Goal: Task Accomplishment & Management: Manage account settings

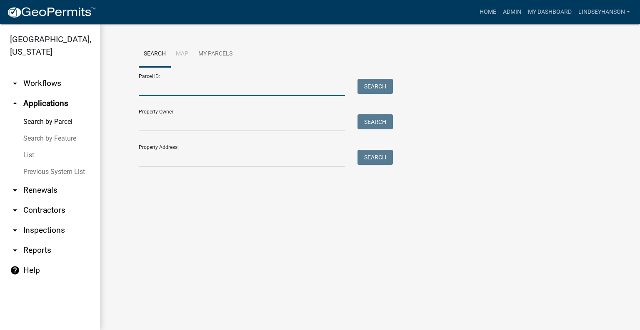
click at [207, 87] on input "Parcel ID:" at bounding box center [242, 87] width 206 height 17
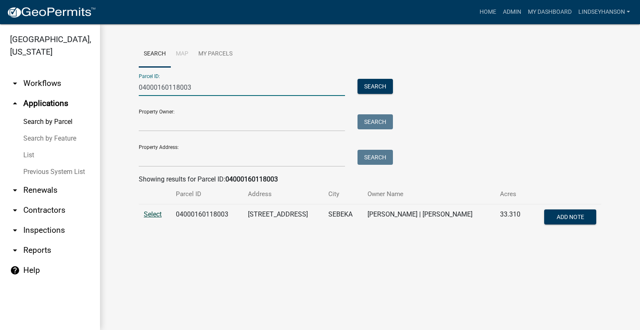
type input "04000160118003"
click at [154, 214] on span "Select" at bounding box center [153, 214] width 18 height 8
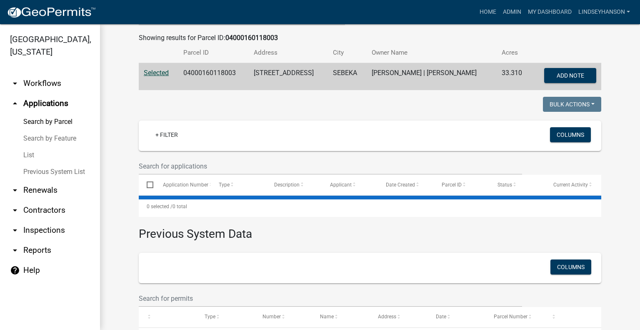
scroll to position [167, 0]
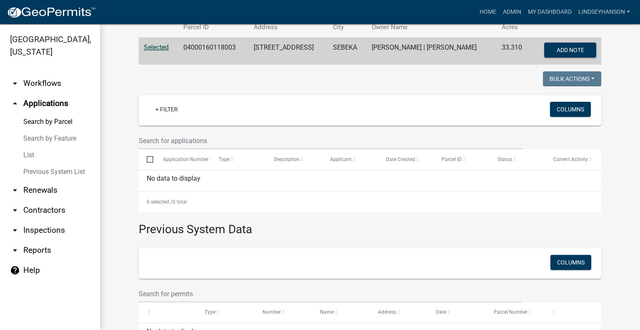
click at [200, 47] on td "04000160118003" at bounding box center [213, 52] width 71 height 28
copy td "04000160118003"
click at [54, 79] on link "arrow_drop_down Workflows" at bounding box center [50, 83] width 100 height 20
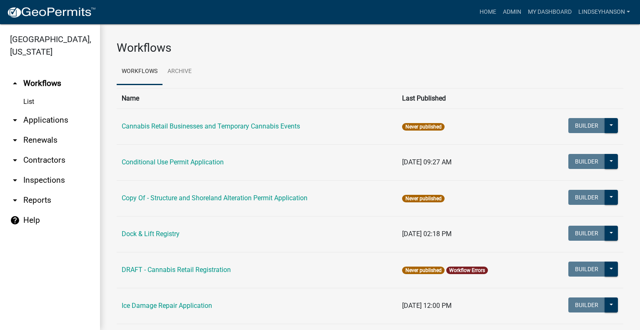
click at [54, 118] on link "arrow_drop_down Applications" at bounding box center [50, 120] width 100 height 20
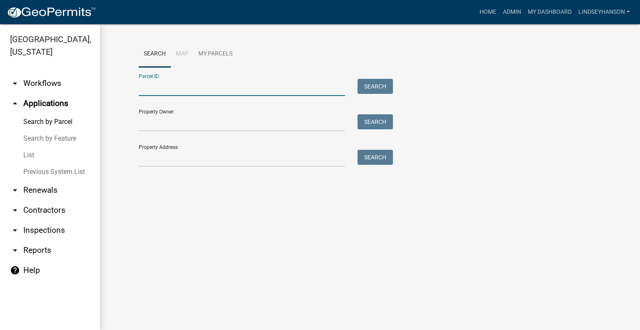
click at [214, 85] on input "Parcel ID:" at bounding box center [242, 87] width 206 height 17
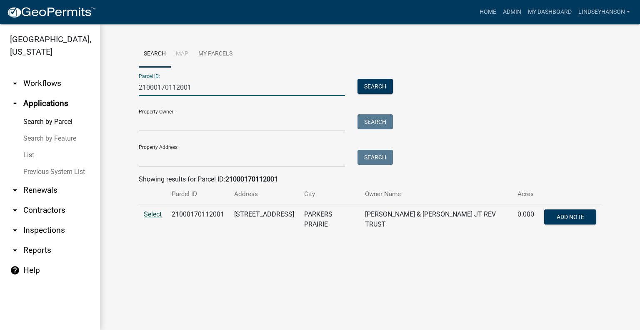
type input "21000170112001"
click at [159, 213] on span "Select" at bounding box center [153, 214] width 18 height 8
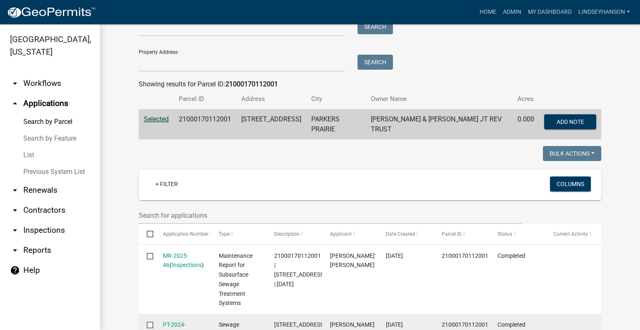
scroll to position [93, 0]
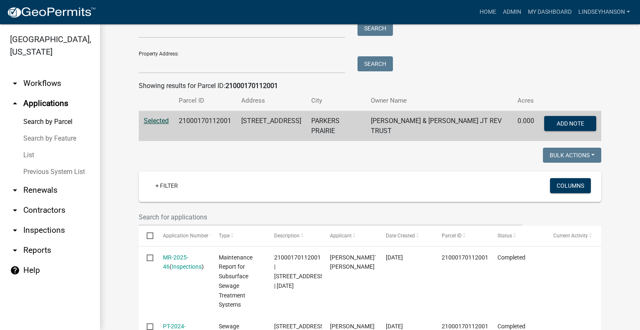
click at [206, 122] on td "21000170112001" at bounding box center [205, 126] width 63 height 30
copy td "21000170112001"
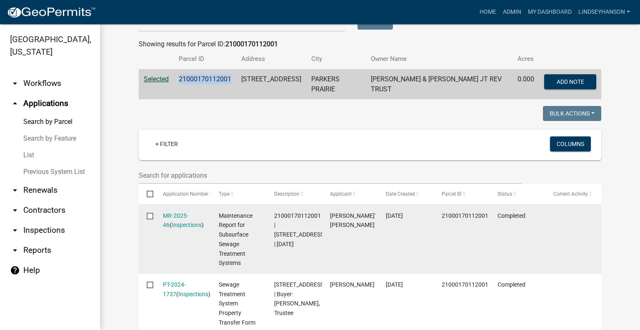
scroll to position [260, 0]
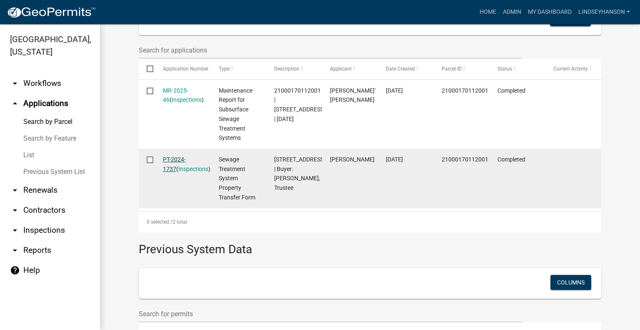
click at [185, 156] on link "PT-2024-1737" at bounding box center [174, 164] width 23 height 16
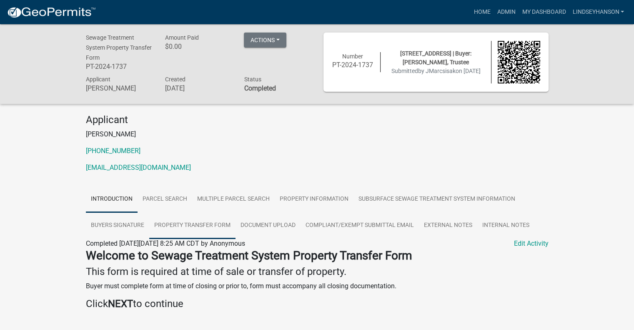
click at [204, 225] on link "Property Transfer Form" at bounding box center [192, 225] width 86 height 27
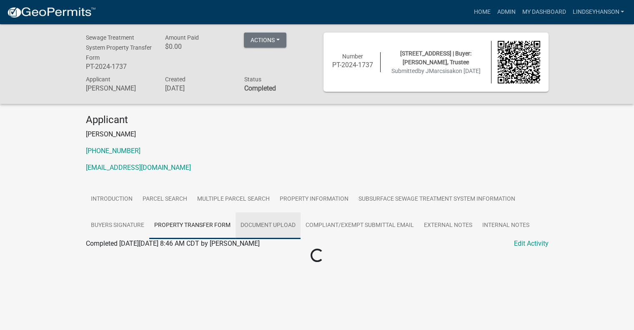
click at [264, 224] on link "Document Upload" at bounding box center [268, 225] width 65 height 27
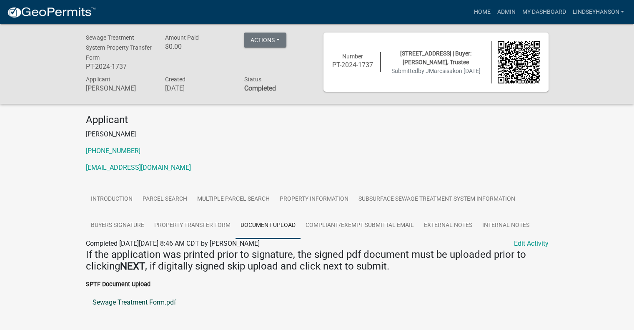
click at [154, 303] on link "Sewage Treatment Form.pdf" at bounding box center [317, 302] width 463 height 20
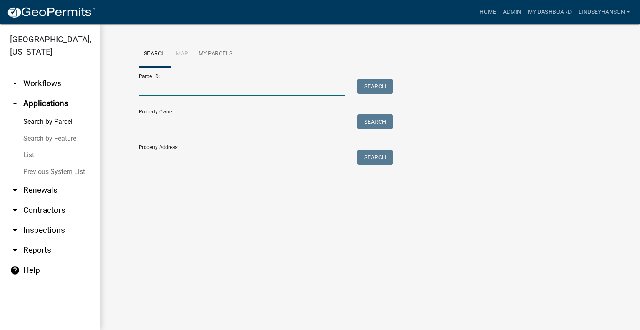
click at [206, 89] on input "Parcel ID:" at bounding box center [242, 87] width 206 height 17
paste input "21000170112001"
type input "21000170112001"
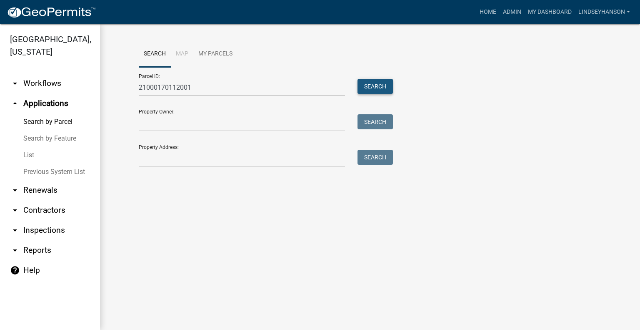
click at [373, 82] on button "Search" at bounding box center [375, 86] width 35 height 15
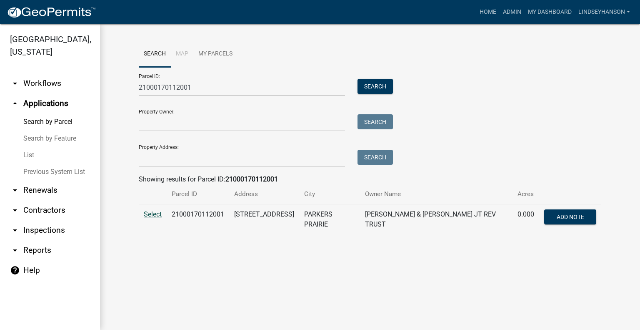
click at [145, 214] on span "Select" at bounding box center [153, 214] width 18 height 8
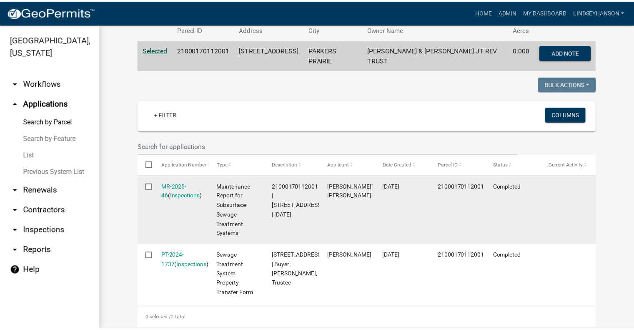
scroll to position [167, 0]
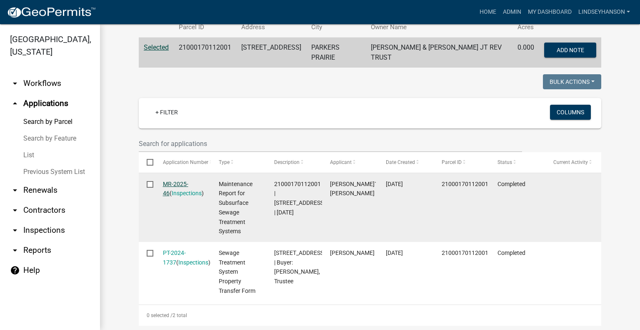
click at [180, 180] on link "MR-2025-46" at bounding box center [175, 188] width 25 height 16
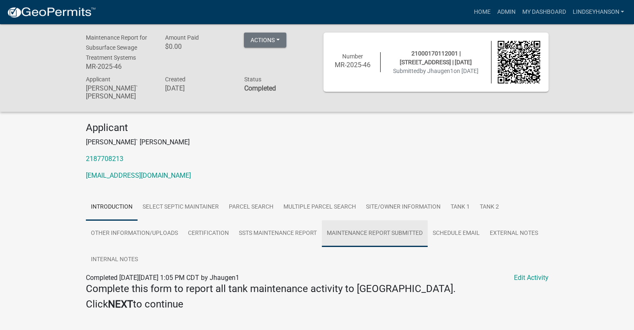
click at [372, 231] on link "Maintenance Report Submitted" at bounding box center [375, 233] width 106 height 27
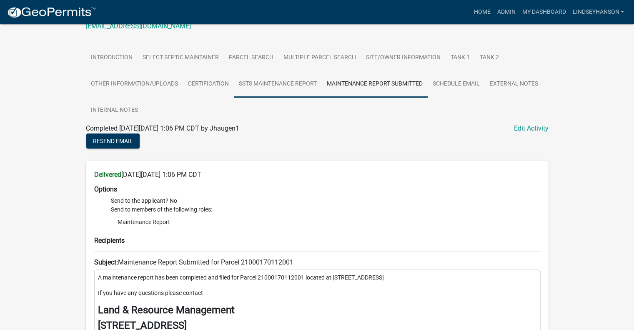
click at [292, 83] on link "SSTS Maintenance Report" at bounding box center [278, 84] width 88 height 27
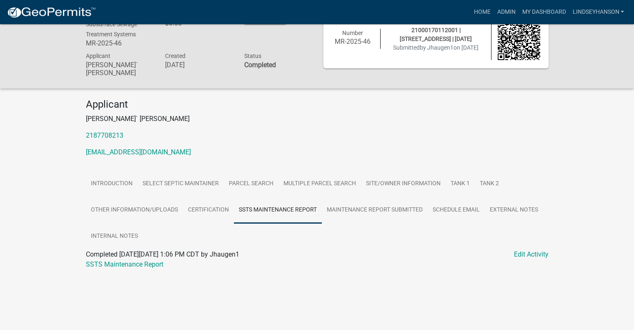
scroll to position [24, 0]
click at [152, 259] on link "SSTS Maintenance Report" at bounding box center [125, 263] width 78 height 8
click at [507, 15] on link "Admin" at bounding box center [506, 12] width 25 height 16
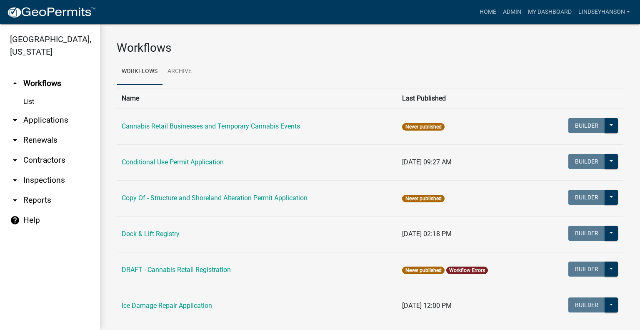
click at [73, 116] on link "arrow_drop_down Applications" at bounding box center [50, 120] width 100 height 20
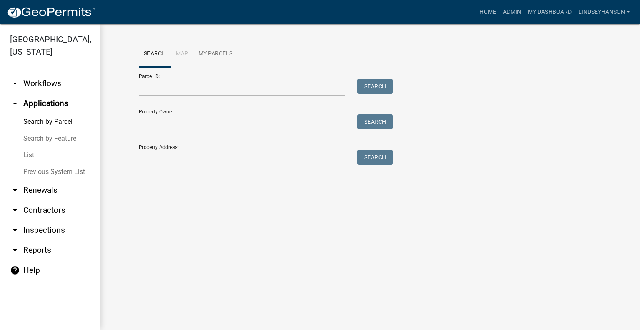
click at [60, 88] on link "arrow_drop_down Workflows" at bounding box center [50, 83] width 100 height 20
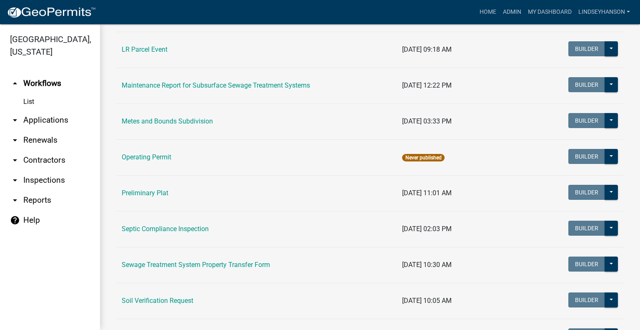
scroll to position [375, 0]
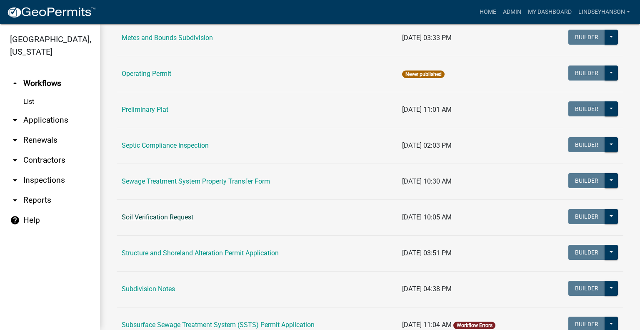
click at [180, 213] on link "Soil Verification Request" at bounding box center [158, 217] width 72 height 8
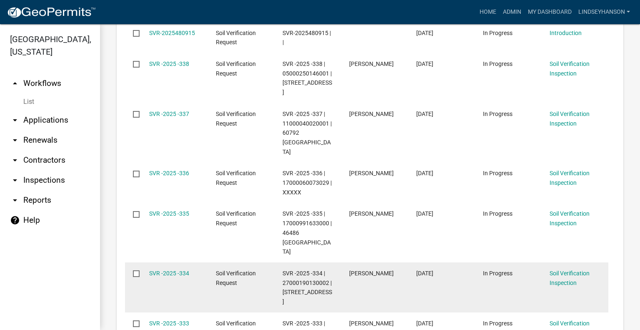
scroll to position [744, 0]
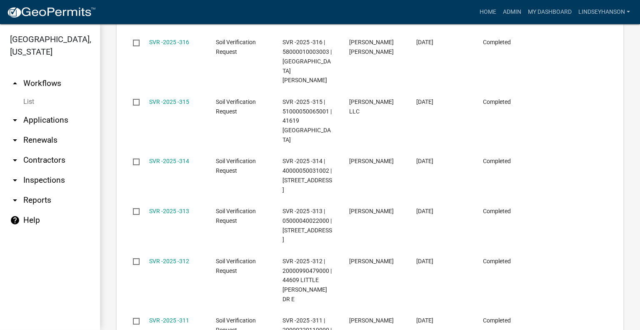
scroll to position [763, 0]
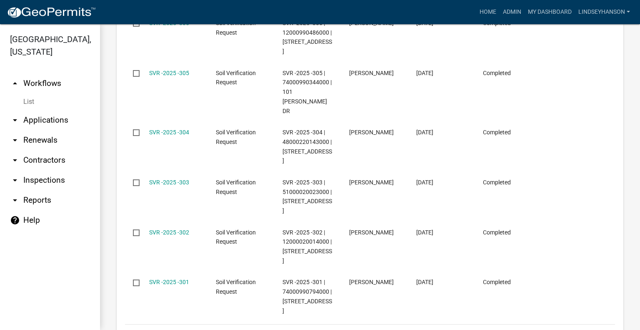
click at [563, 329] on link "6" at bounding box center [568, 334] width 10 height 9
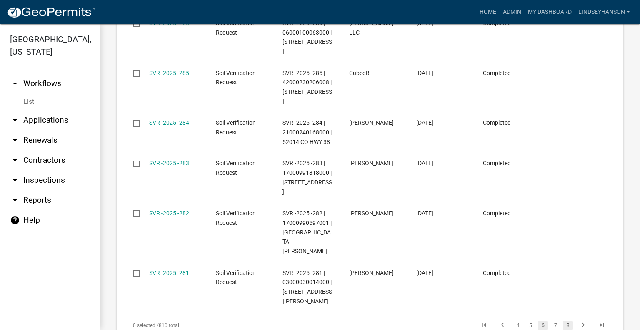
click at [563, 321] on link "8" at bounding box center [568, 325] width 10 height 9
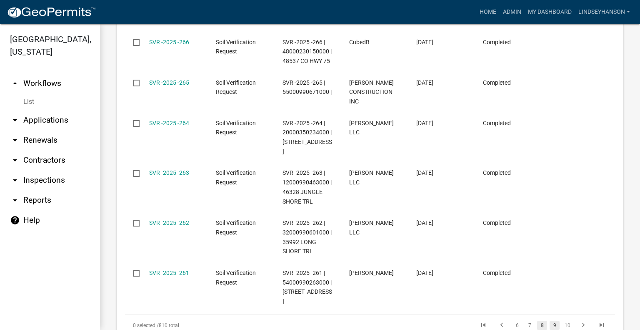
click at [550, 321] on link "9" at bounding box center [555, 325] width 10 height 9
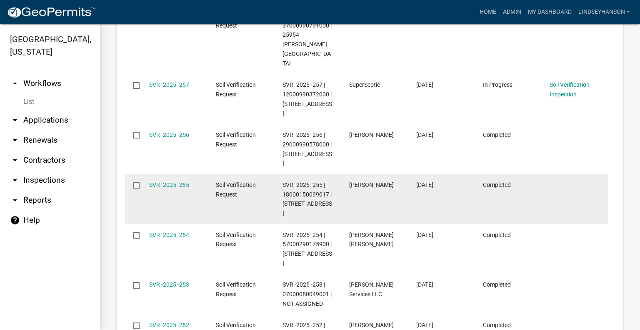
scroll to position [532, 0]
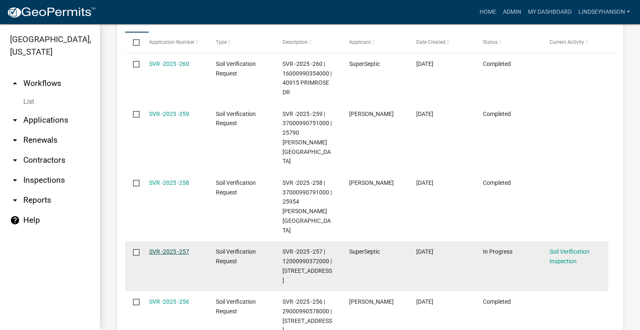
click at [170, 248] on link "SVR -2025 -257" at bounding box center [169, 251] width 40 height 7
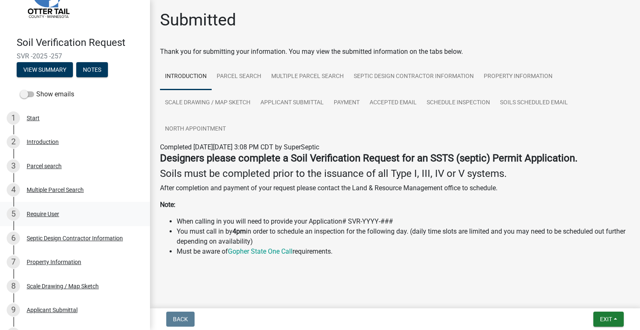
scroll to position [43, 0]
click at [51, 170] on div "3 Parcel search" at bounding box center [72, 166] width 130 height 13
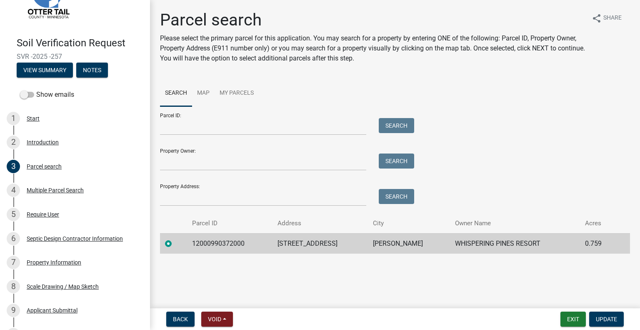
click at [228, 240] on td "12000990372000" at bounding box center [229, 243] width 85 height 20
copy td "12000990372000"
click at [323, 249] on td "46362 CO HWY 8" at bounding box center [320, 243] width 95 height 20
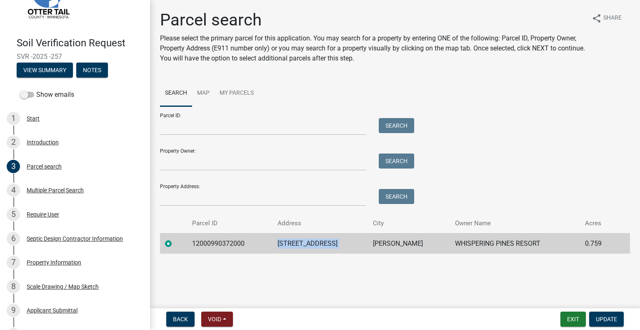
click at [323, 249] on td "46362 CO HWY 8" at bounding box center [320, 243] width 95 height 20
copy td "46362 CO HWY 8"
click at [383, 243] on td "PERHAM" at bounding box center [409, 243] width 82 height 20
copy td "PERHAM"
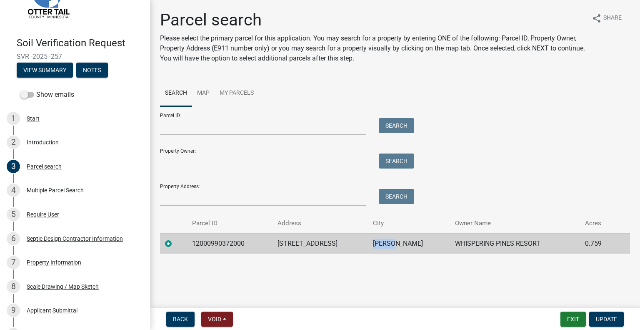
click at [456, 241] on td "WHISPERING PINES RESORT" at bounding box center [515, 243] width 130 height 20
copy td "WHISPERING PINES RESORT"
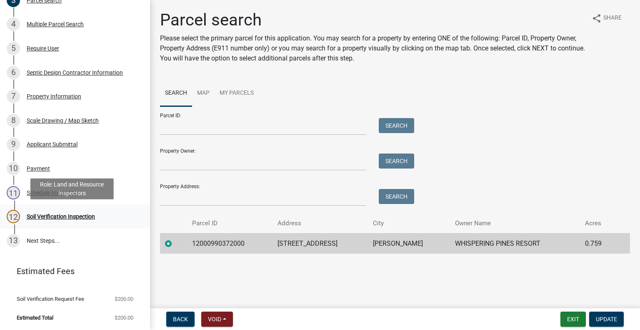
click at [70, 219] on div "Soil Verification Inspection" at bounding box center [61, 216] width 68 height 6
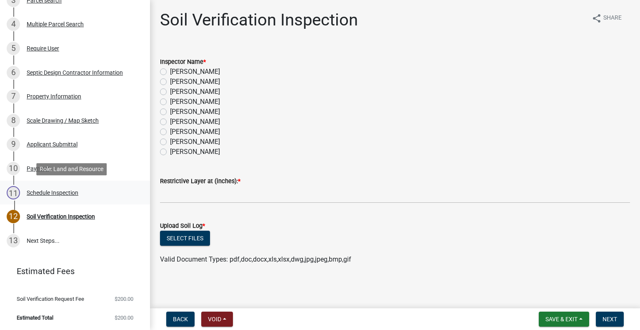
click at [75, 192] on div "Schedule Inspection" at bounding box center [53, 193] width 52 height 6
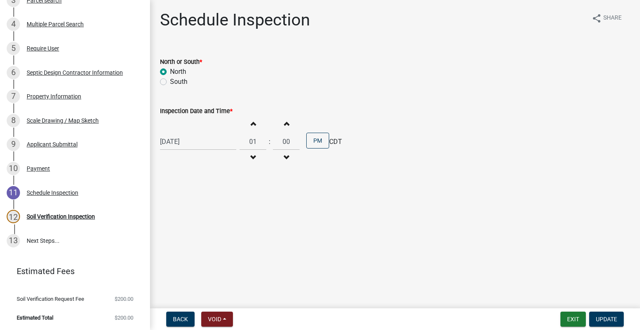
click at [187, 145] on div "08/14/2025" at bounding box center [198, 141] width 76 height 17
select select "8"
select select "2025"
click at [248, 160] on span "Next month" at bounding box center [248, 159] width 6 height 6
select select "9"
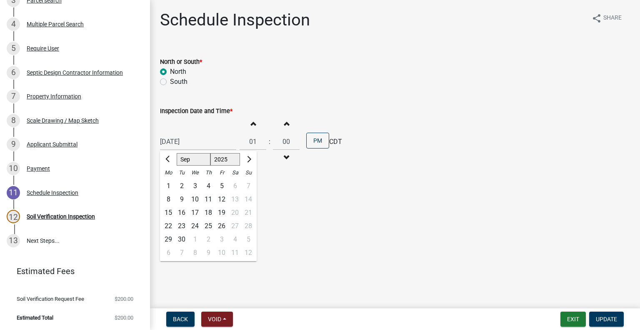
click at [221, 227] on div "26" at bounding box center [221, 225] width 13 height 13
type input "09/26/2025"
click at [612, 320] on span "Update" at bounding box center [606, 319] width 21 height 7
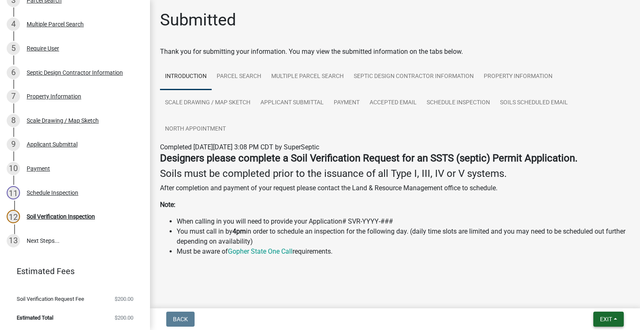
click at [603, 321] on span "Exit" at bounding box center [606, 319] width 12 height 7
click at [582, 303] on button "Save & Exit" at bounding box center [591, 297] width 67 height 20
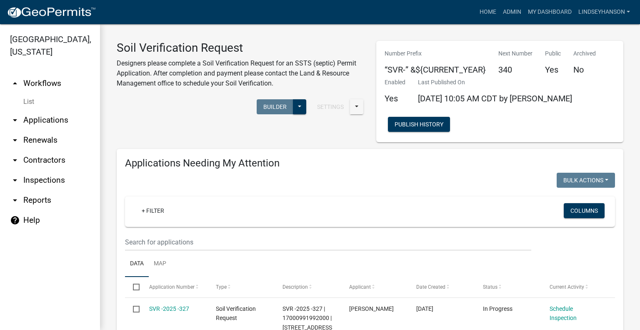
click at [60, 122] on link "arrow_drop_down Applications" at bounding box center [50, 120] width 100 height 20
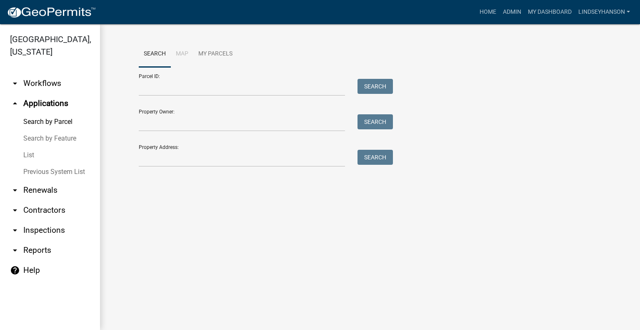
click at [50, 88] on link "arrow_drop_down Workflows" at bounding box center [50, 83] width 100 height 20
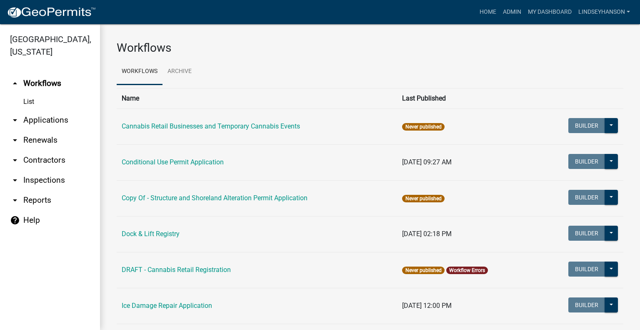
click at [52, 113] on link "arrow_drop_down Applications" at bounding box center [50, 120] width 100 height 20
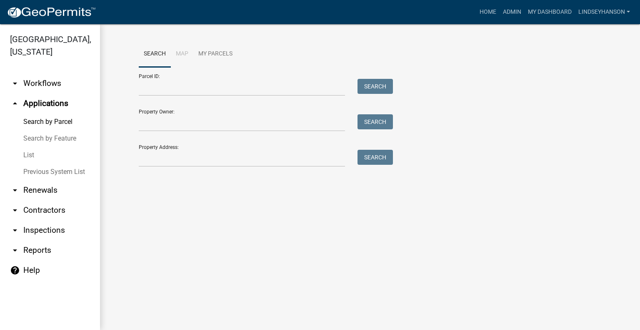
click at [62, 82] on link "arrow_drop_down Workflows" at bounding box center [50, 83] width 100 height 20
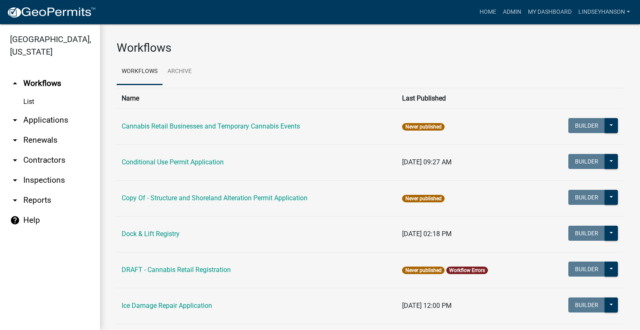
click at [57, 115] on link "arrow_drop_down Applications" at bounding box center [50, 120] width 100 height 20
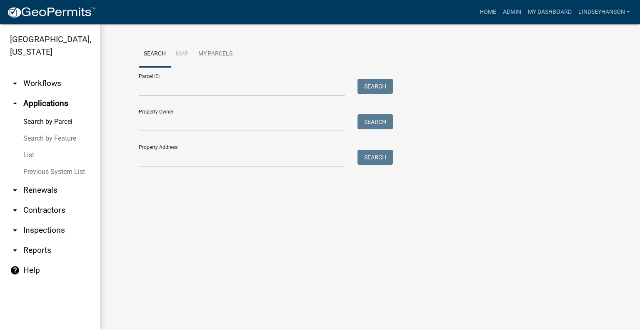
click at [56, 81] on link "arrow_drop_down Workflows" at bounding box center [50, 83] width 100 height 20
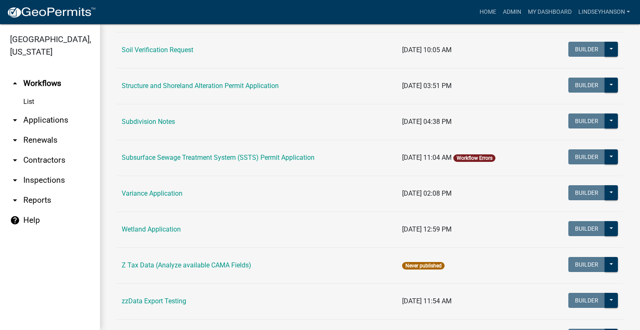
scroll to position [544, 0]
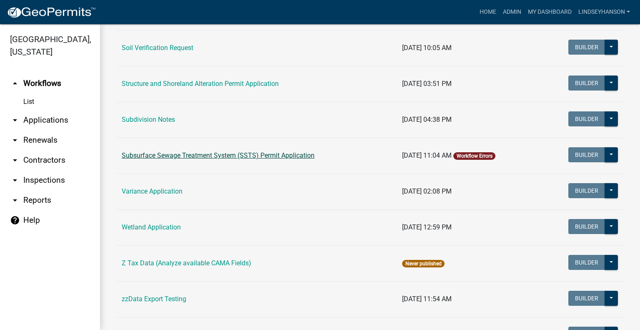
click at [279, 153] on link "Subsurface Sewage Treatment System (SSTS) Permit Application" at bounding box center [218, 155] width 193 height 8
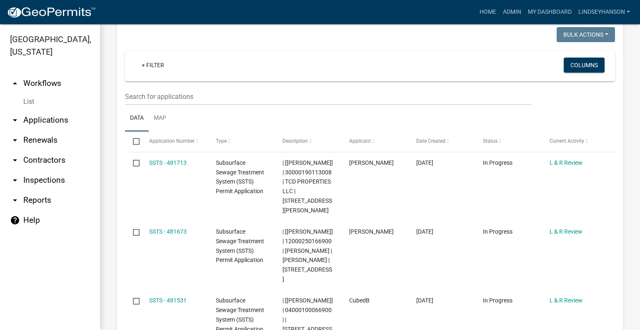
scroll to position [954, 0]
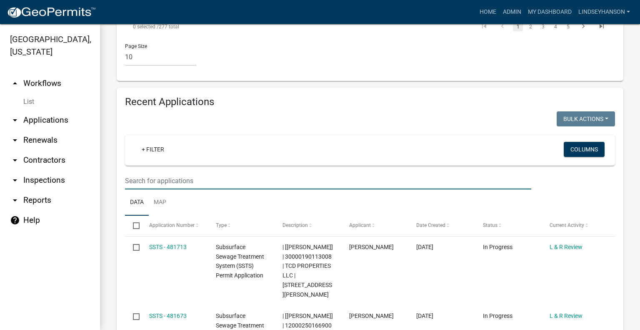
drag, startPoint x: 425, startPoint y: 121, endPoint x: 429, endPoint y: 116, distance: 6.3
click at [425, 172] on input "text" at bounding box center [328, 180] width 406 height 17
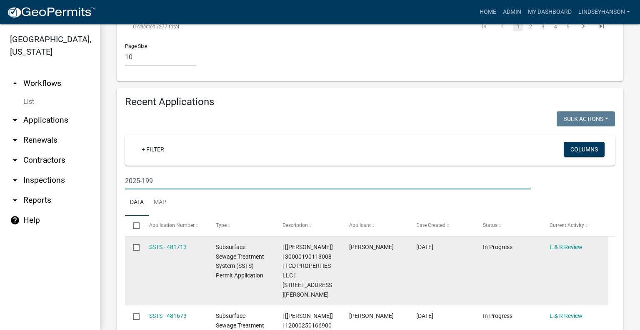
scroll to position [941, 0]
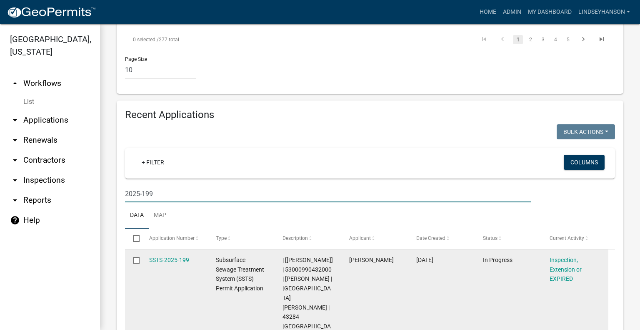
type input "2025-199"
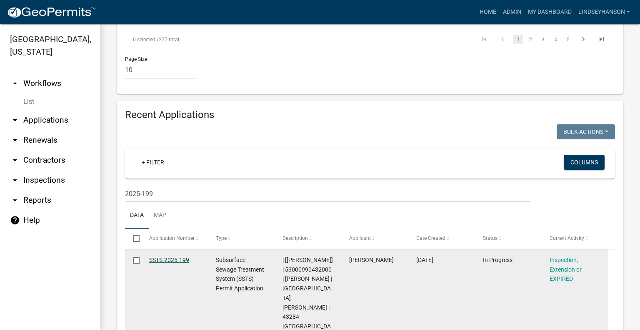
click at [171, 256] on link "SSTS-2025-199" at bounding box center [169, 259] width 40 height 7
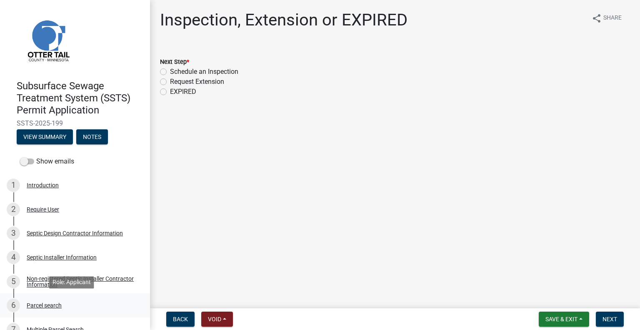
click at [52, 305] on div "Parcel search" at bounding box center [44, 305] width 35 height 6
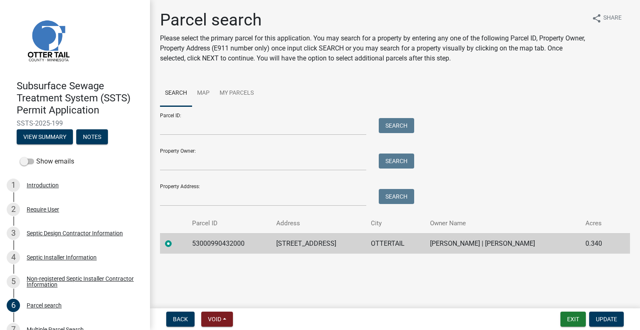
click at [218, 245] on td "53000990432000" at bounding box center [229, 243] width 85 height 20
copy td "53000990432000"
click at [307, 243] on td "43284 LONG LAKE LN" at bounding box center [318, 243] width 95 height 20
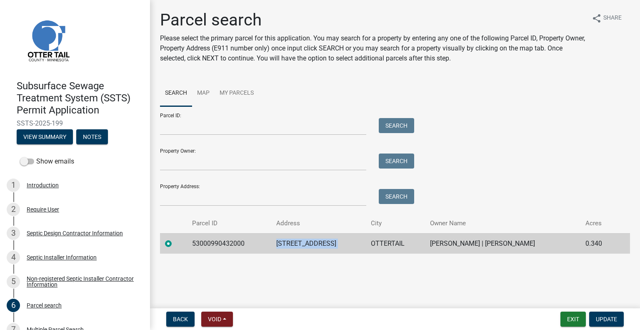
click at [307, 243] on td "43284 LONG LAKE LN" at bounding box center [318, 243] width 95 height 20
copy td "43284 LONG LAKE LN"
click at [367, 242] on td "OTTERTAIL" at bounding box center [395, 243] width 59 height 20
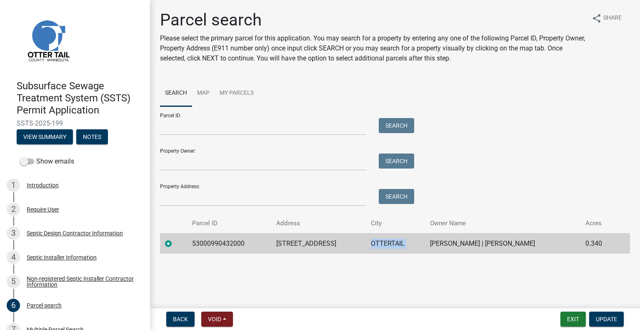
copy td "OTTERTAIL"
click at [473, 243] on td "BROCK LAMBRECHT | NANCY LAMBRECHT" at bounding box center [502, 243] width 155 height 20
copy td "BROCK LAMBRECHT | NANCY LAMBRECHT"
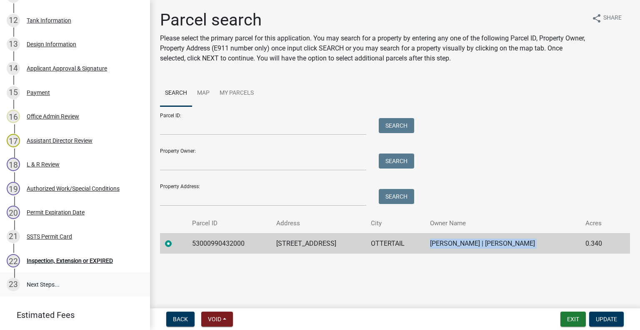
scroll to position [437, 0]
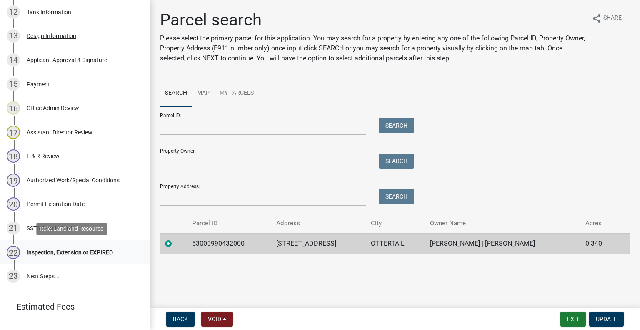
click at [81, 255] on div "22 Inspection, Extension or EXPIRED" at bounding box center [72, 252] width 130 height 13
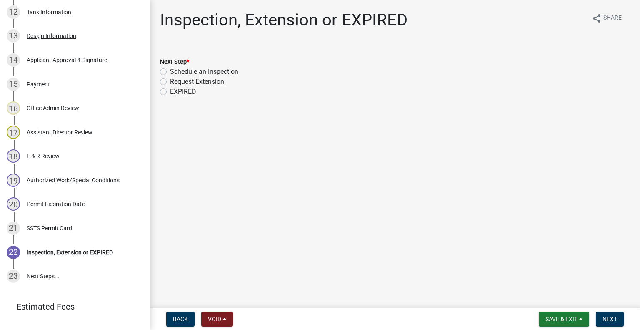
click at [214, 69] on label "Schedule an Inspection" at bounding box center [204, 72] width 68 height 10
click at [175, 69] on input "Schedule an Inspection" at bounding box center [172, 69] width 5 height 5
radio input "true"
click at [604, 316] on span "Next" at bounding box center [610, 319] width 15 height 7
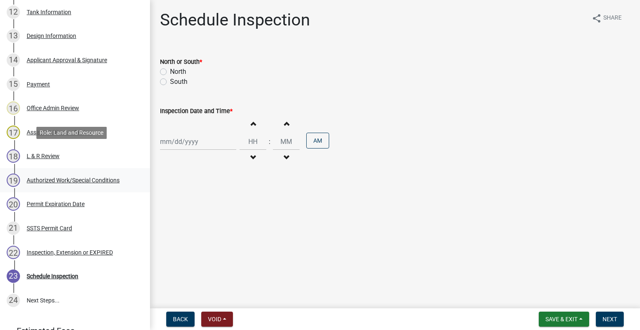
scroll to position [461, 0]
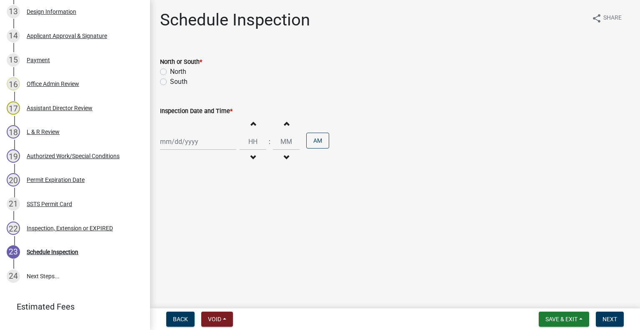
click at [167, 70] on div "North" at bounding box center [395, 72] width 470 height 10
click at [170, 72] on label "North" at bounding box center [178, 72] width 16 height 10
click at [170, 72] on input "North" at bounding box center [172, 69] width 5 height 5
radio input "true"
click at [195, 141] on div at bounding box center [198, 141] width 76 height 17
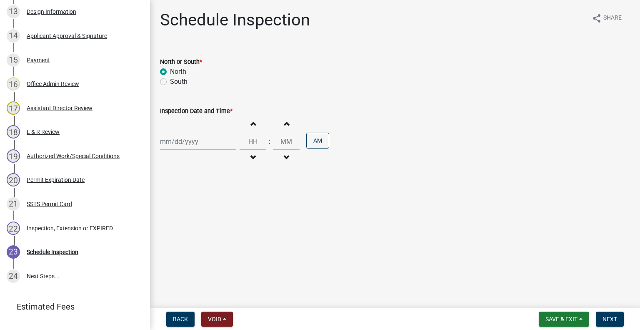
select select "9"
select select "2025"
click at [183, 225] on div "23" at bounding box center [181, 225] width 13 height 13
type input "09/23/2025"
click at [251, 160] on span "button" at bounding box center [253, 157] width 4 height 7
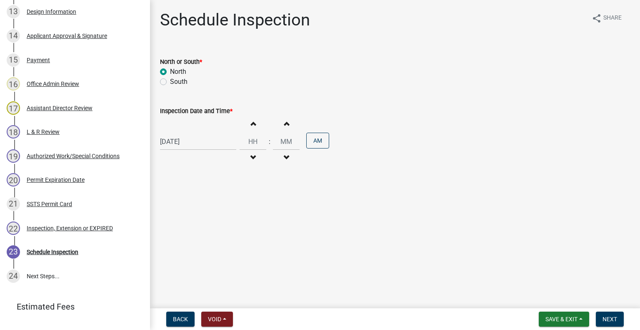
type input "11"
type input "00"
click at [251, 121] on span "button" at bounding box center [253, 123] width 4 height 7
type input "12"
click at [320, 140] on button "AM" at bounding box center [317, 141] width 23 height 16
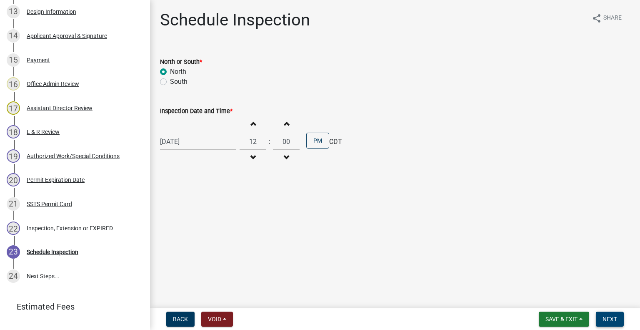
click at [610, 317] on span "Next" at bounding box center [610, 319] width 15 height 7
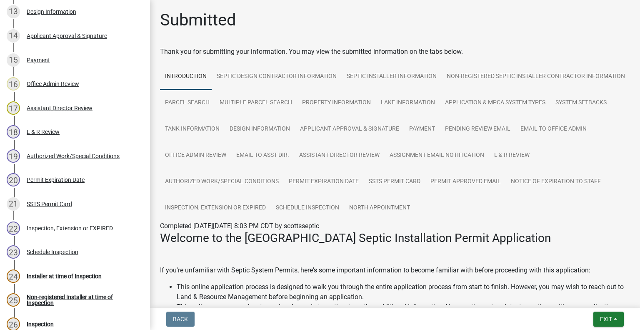
scroll to position [534, 0]
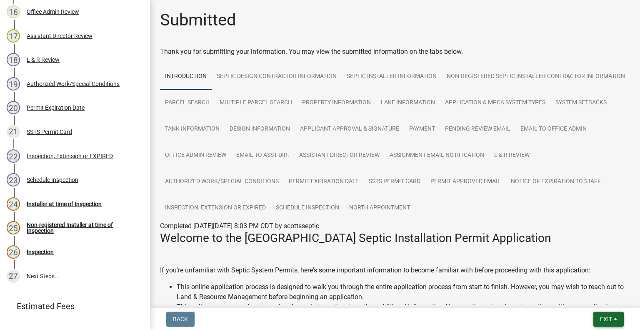
click at [600, 318] on span "Exit" at bounding box center [606, 319] width 12 height 7
click at [593, 297] on button "Save & Exit" at bounding box center [591, 297] width 67 height 20
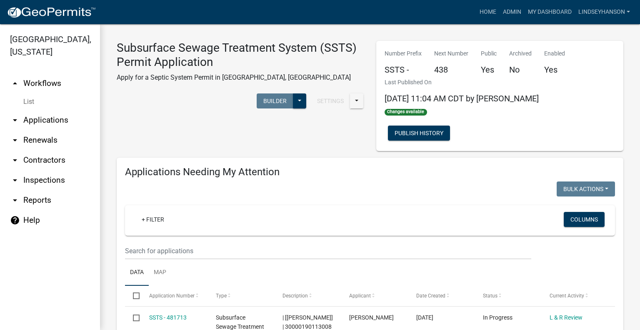
click at [50, 121] on link "arrow_drop_down Applications" at bounding box center [50, 120] width 100 height 20
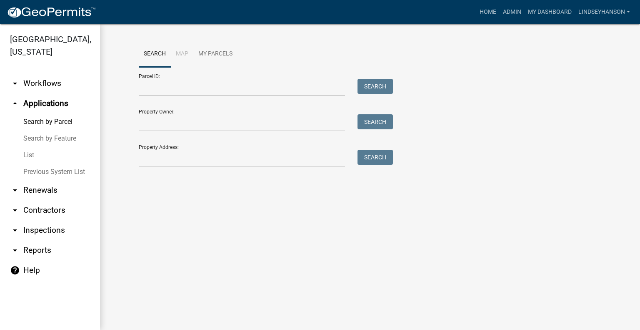
click at [50, 83] on link "arrow_drop_down Workflows" at bounding box center [50, 83] width 100 height 20
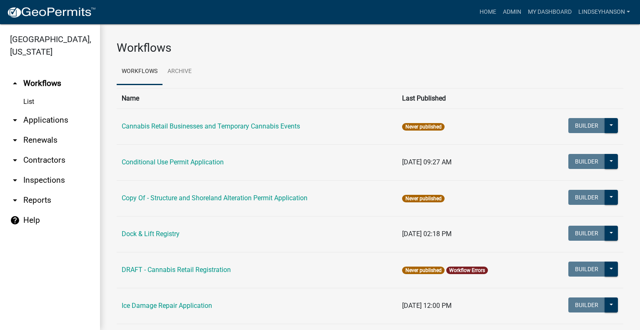
click at [50, 123] on link "arrow_drop_down Applications" at bounding box center [50, 120] width 100 height 20
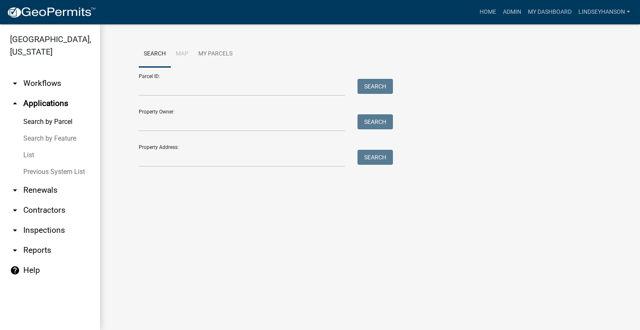
click at [46, 82] on link "arrow_drop_down Workflows" at bounding box center [50, 83] width 100 height 20
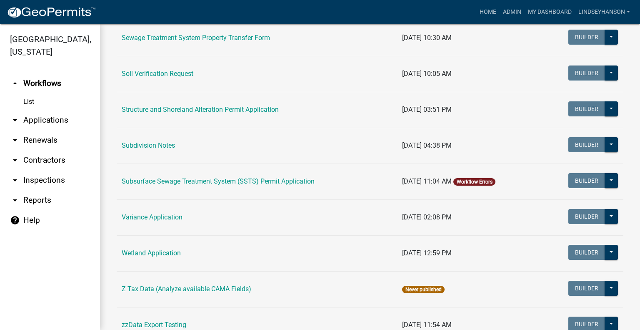
scroll to position [589, 0]
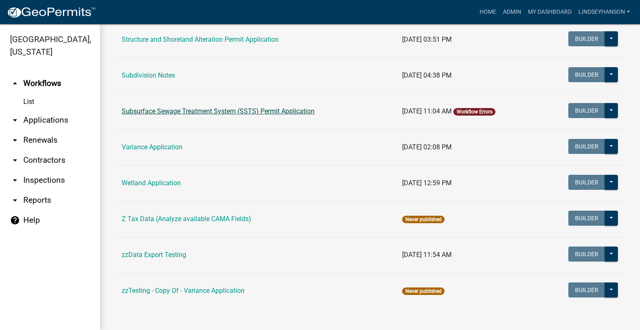
click at [251, 114] on link "Subsurface Sewage Treatment System (SSTS) Permit Application" at bounding box center [218, 111] width 193 height 8
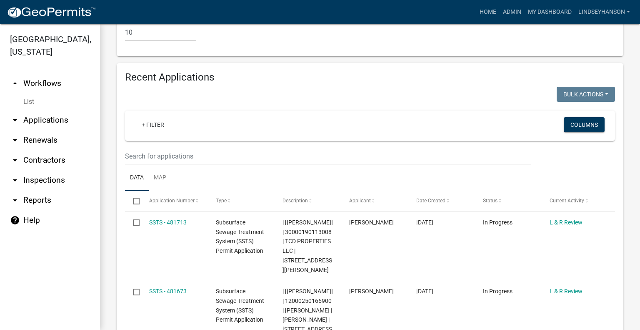
scroll to position [975, 0]
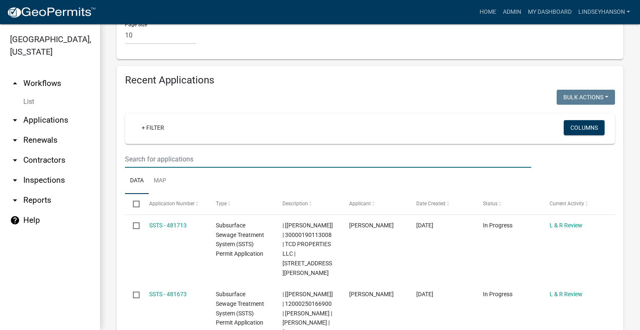
click at [284, 150] on input "text" at bounding box center [328, 158] width 406 height 17
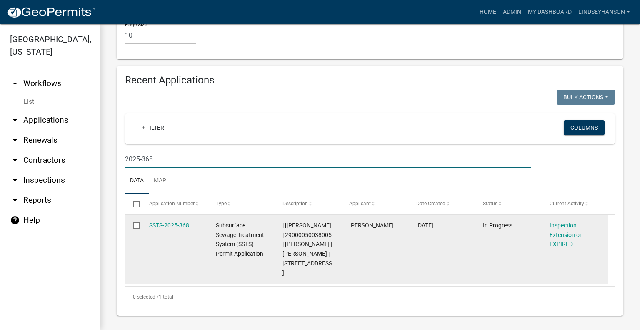
scroll to position [922, 0]
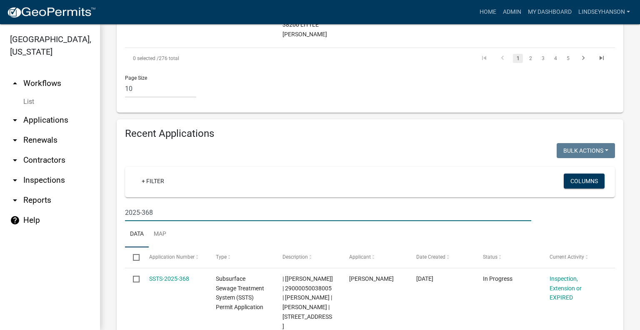
type input "2025-368"
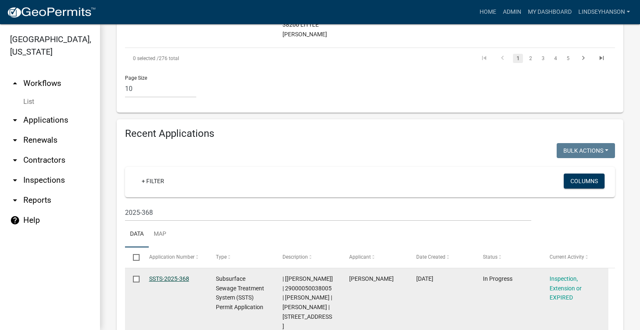
click at [169, 275] on link "SSTS-2025-368" at bounding box center [169, 278] width 40 height 7
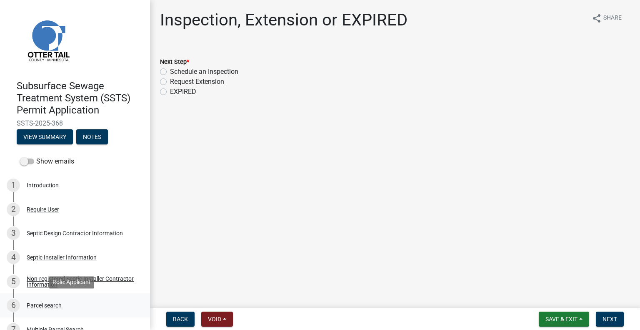
click at [58, 302] on div "Parcel search" at bounding box center [44, 305] width 35 height 6
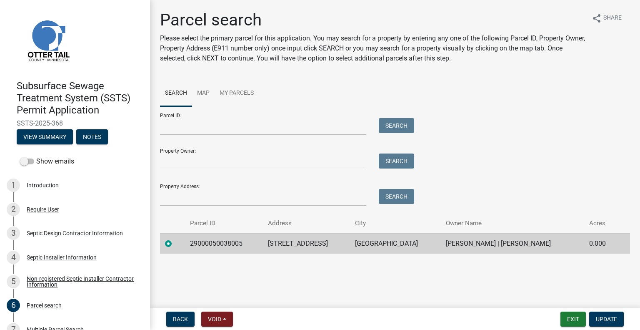
click at [210, 243] on td "29000050038005" at bounding box center [224, 243] width 78 height 20
click at [296, 246] on td "41944 CO HWY 128" at bounding box center [306, 243] width 87 height 20
click at [296, 243] on td "41944 CO HWY 128" at bounding box center [306, 243] width 87 height 20
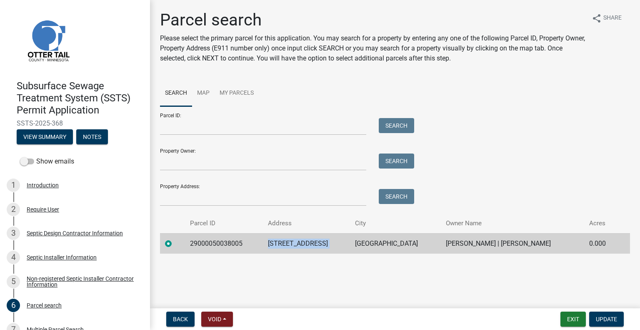
click at [296, 242] on td "41944 CO HWY 128" at bounding box center [306, 243] width 87 height 20
click at [382, 246] on td "BATTLE LAKE" at bounding box center [395, 243] width 91 height 20
click at [460, 240] on td "GARY J KELLER | LOLA M KELLER" at bounding box center [512, 243] width 143 height 20
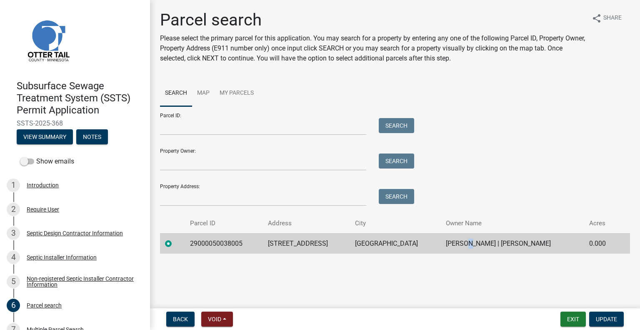
click at [460, 240] on td "GARY J KELLER | LOLA M KELLER" at bounding box center [512, 243] width 143 height 20
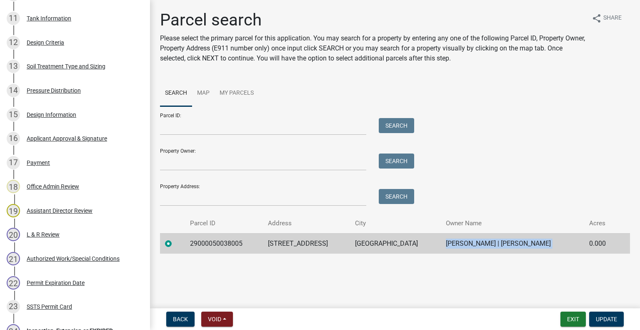
scroll to position [521, 0]
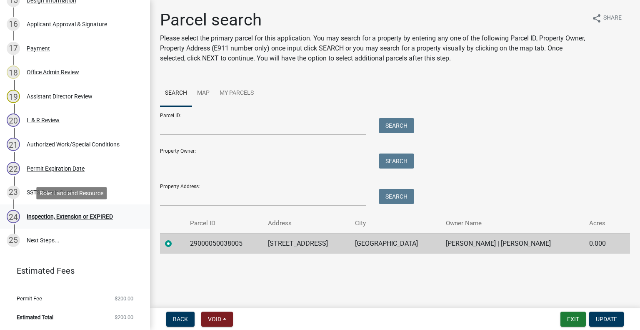
click at [68, 214] on div "Inspection, Extension or EXPIRED" at bounding box center [70, 216] width 86 height 6
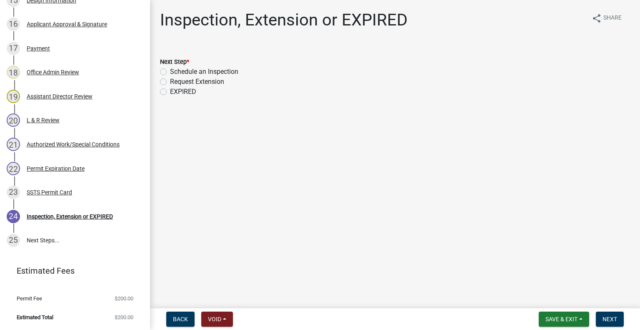
click at [223, 68] on label "Schedule an Inspection" at bounding box center [204, 72] width 68 height 10
click at [175, 68] on input "Schedule an Inspection" at bounding box center [172, 69] width 5 height 5
radio input "true"
click at [607, 318] on span "Next" at bounding box center [610, 319] width 15 height 7
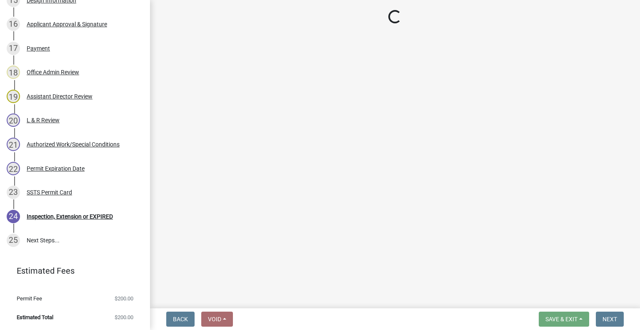
scroll to position [545, 0]
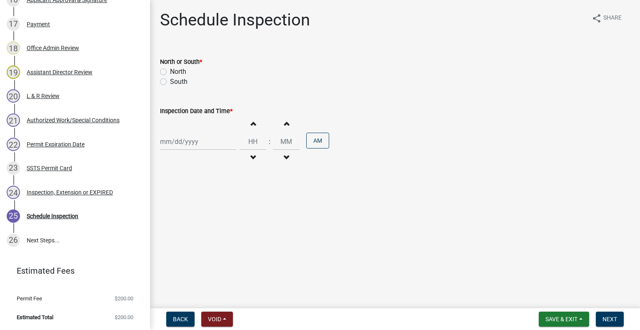
click at [178, 70] on label "North" at bounding box center [178, 72] width 16 height 10
click at [175, 70] on input "North" at bounding box center [172, 69] width 5 height 5
radio input "true"
click at [179, 78] on label "South" at bounding box center [179, 82] width 18 height 10
click at [175, 78] on input "South" at bounding box center [172, 79] width 5 height 5
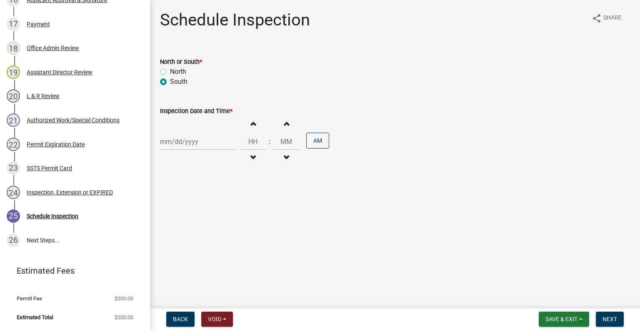
radio input "true"
click at [201, 150] on div at bounding box center [198, 141] width 76 height 17
select select "9"
select select "2025"
click at [185, 226] on div "23" at bounding box center [181, 225] width 13 height 13
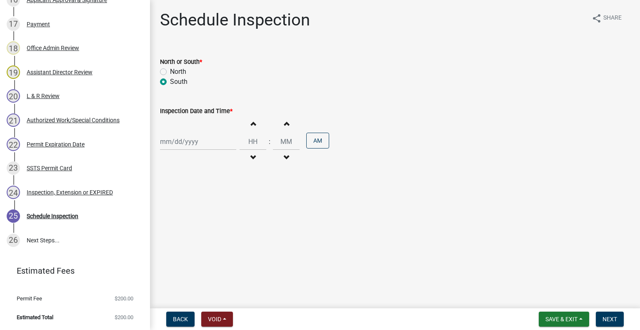
type input "09/23/2025"
click at [251, 155] on span "button" at bounding box center [253, 157] width 4 height 7
type input "11"
type input "00"
click at [253, 122] on button "Increment hours" at bounding box center [253, 123] width 18 height 15
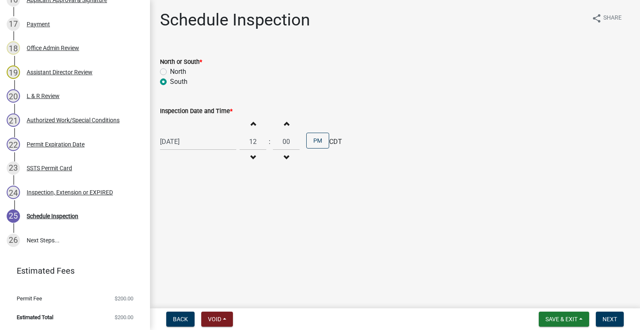
click at [253, 122] on button "Increment hours" at bounding box center [253, 123] width 18 height 15
click at [252, 121] on button "Increment hours" at bounding box center [253, 123] width 18 height 15
click at [253, 122] on button "Increment hours" at bounding box center [253, 123] width 18 height 15
type input "03"
click at [306, 142] on button "AM" at bounding box center [317, 141] width 23 height 16
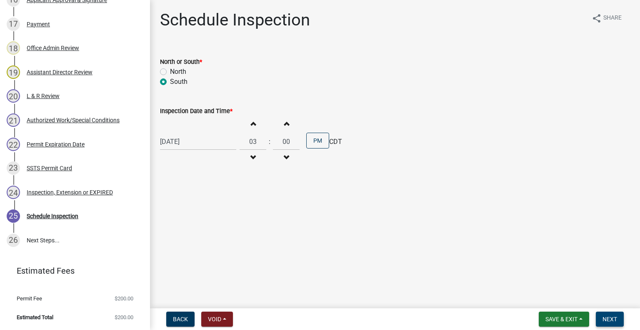
click at [612, 323] on button "Next" at bounding box center [610, 318] width 28 height 15
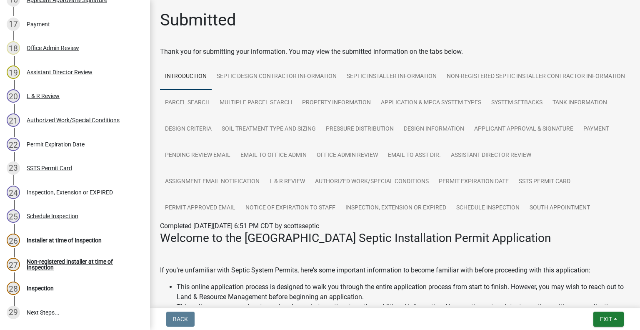
scroll to position [617, 0]
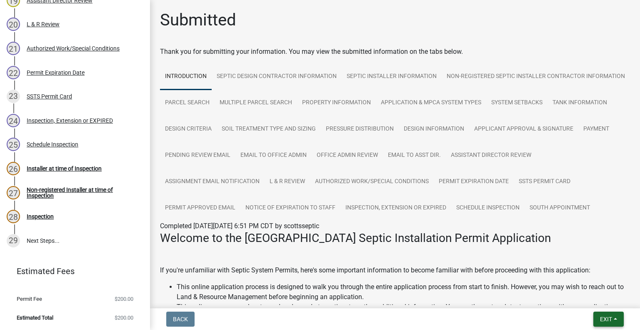
click at [612, 318] on span "Exit" at bounding box center [606, 319] width 12 height 7
click at [603, 303] on button "Save & Exit" at bounding box center [591, 297] width 67 height 20
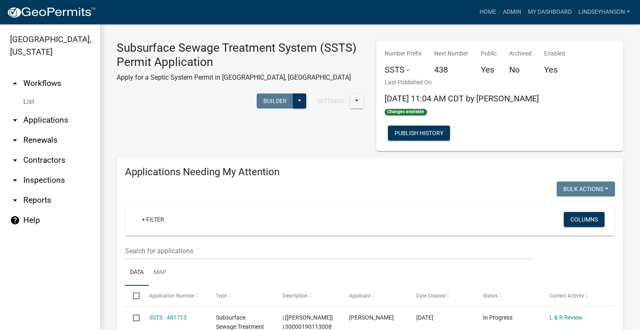
click at [63, 115] on link "arrow_drop_down Applications" at bounding box center [50, 120] width 100 height 20
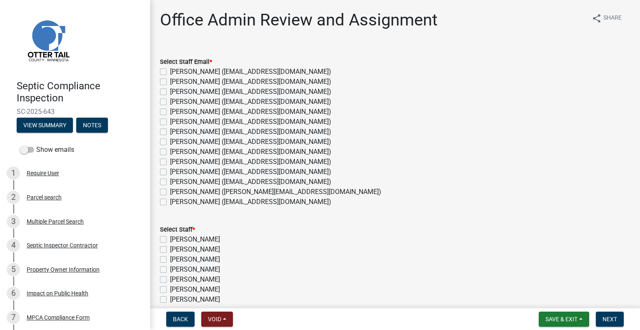
click at [214, 140] on label "[PERSON_NAME] ([EMAIL_ADDRESS][DOMAIN_NAME])" at bounding box center [250, 142] width 161 height 10
click at [175, 140] on input "[PERSON_NAME] ([EMAIL_ADDRESS][DOMAIN_NAME])" at bounding box center [172, 139] width 5 height 5
checkbox input "true"
checkbox input "false"
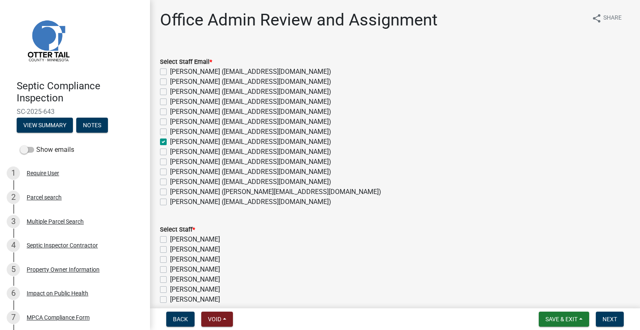
checkbox input "false"
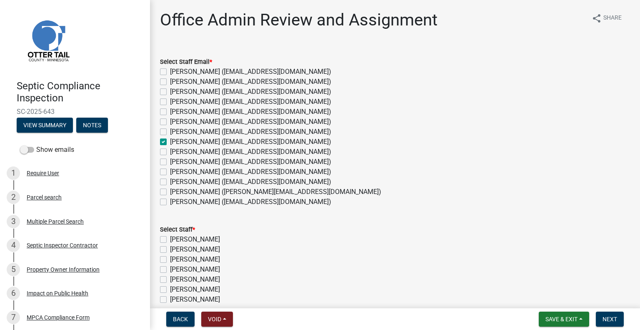
checkbox input "true"
checkbox input "false"
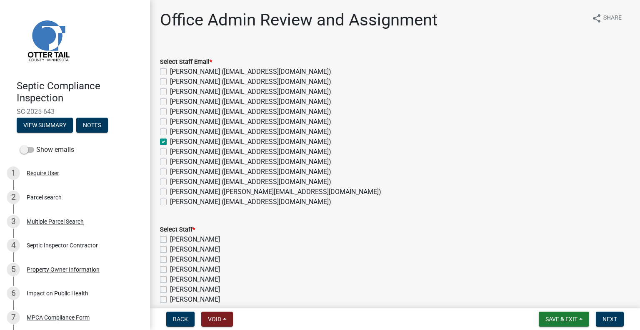
checkbox input "false"
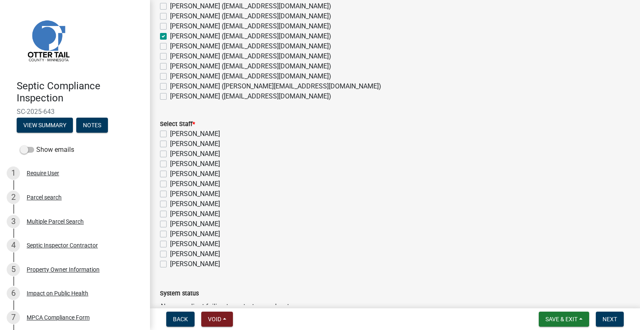
scroll to position [125, 0]
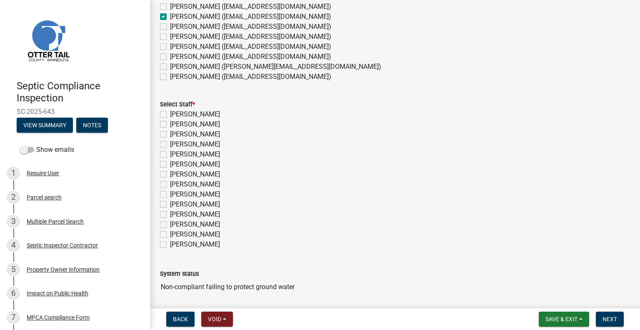
click at [211, 183] on label "Emma Swenson" at bounding box center [195, 184] width 50 height 10
click at [175, 183] on input "Emma Swenson" at bounding box center [172, 181] width 5 height 5
checkbox input "true"
checkbox input "false"
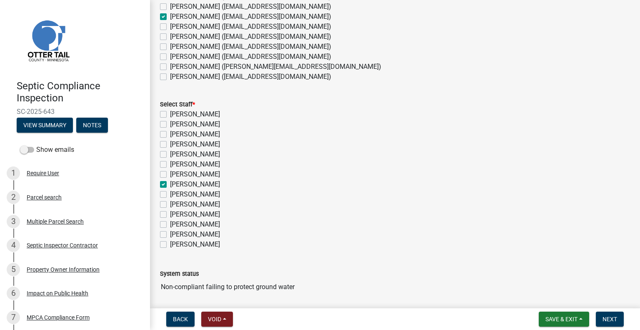
checkbox input "false"
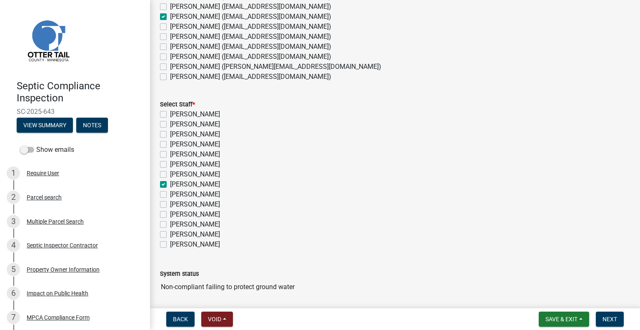
checkbox input "true"
checkbox input "false"
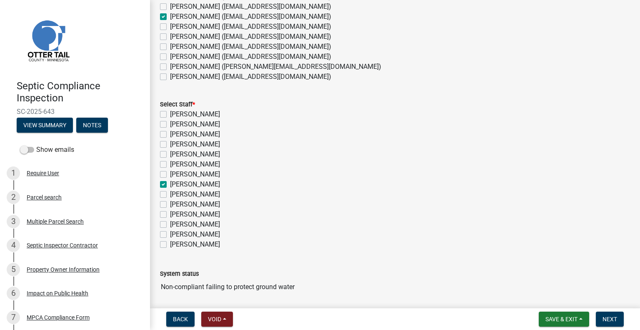
checkbox input "false"
click at [611, 318] on span "Next" at bounding box center [610, 319] width 15 height 7
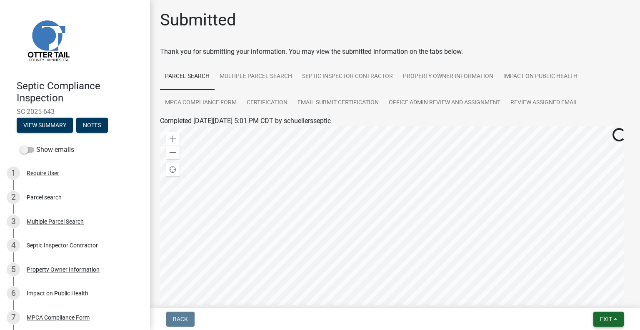
drag, startPoint x: 603, startPoint y: 316, endPoint x: 600, endPoint y: 312, distance: 5.4
click at [603, 316] on span "Exit" at bounding box center [606, 319] width 12 height 7
click at [596, 303] on button "Save & Exit" at bounding box center [591, 297] width 67 height 20
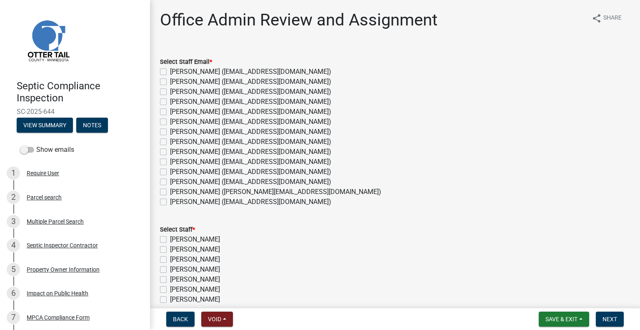
click at [216, 180] on label "[PERSON_NAME] ([EMAIL_ADDRESS][DOMAIN_NAME])" at bounding box center [250, 182] width 161 height 10
click at [175, 180] on input "[PERSON_NAME] ([EMAIL_ADDRESS][DOMAIN_NAME])" at bounding box center [172, 179] width 5 height 5
checkbox input "true"
checkbox input "false"
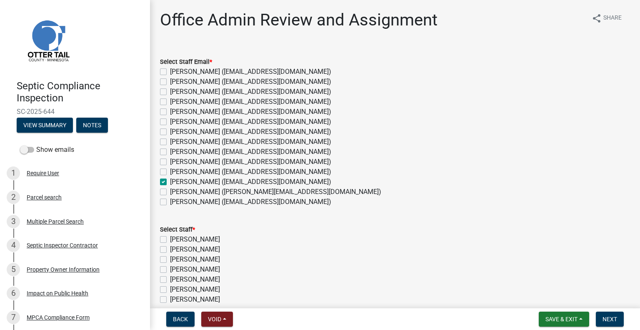
checkbox input "false"
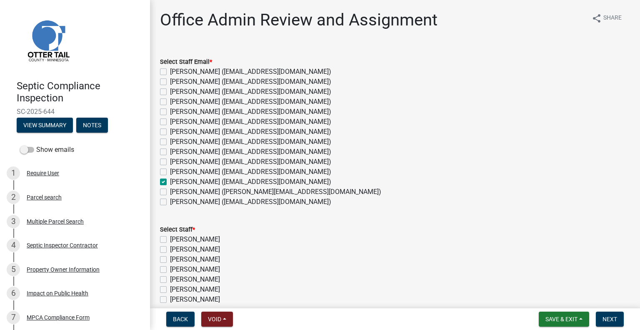
checkbox input "false"
checkbox input "true"
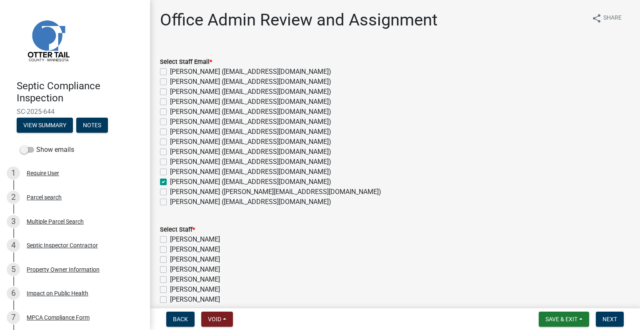
checkbox input "false"
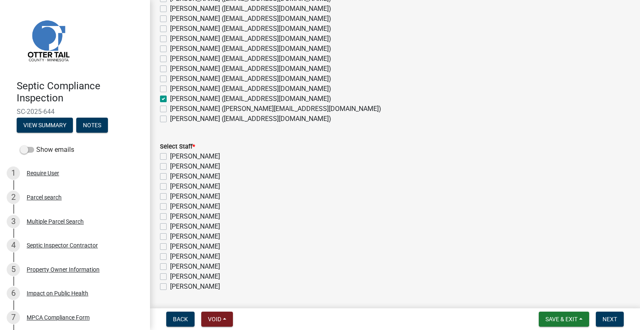
scroll to position [83, 0]
click at [209, 267] on label "[PERSON_NAME]" at bounding box center [195, 266] width 50 height 10
click at [175, 266] on input "[PERSON_NAME]" at bounding box center [172, 263] width 5 height 5
checkbox input "true"
checkbox input "false"
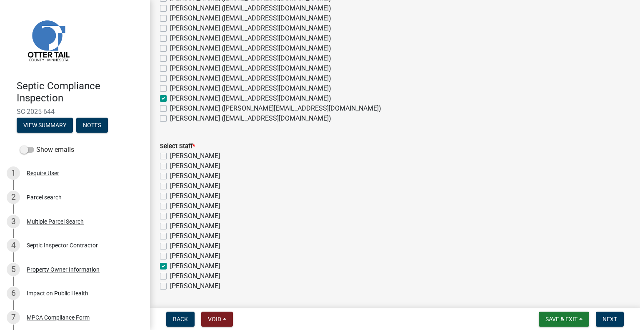
checkbox input "false"
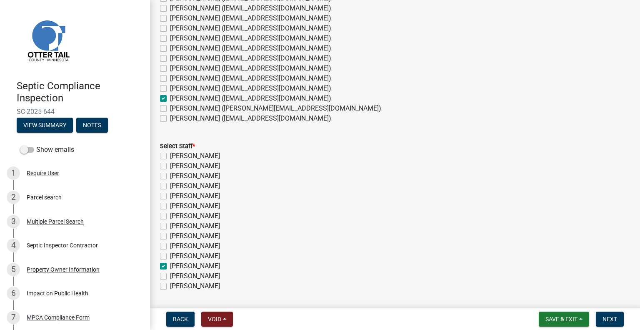
checkbox input "false"
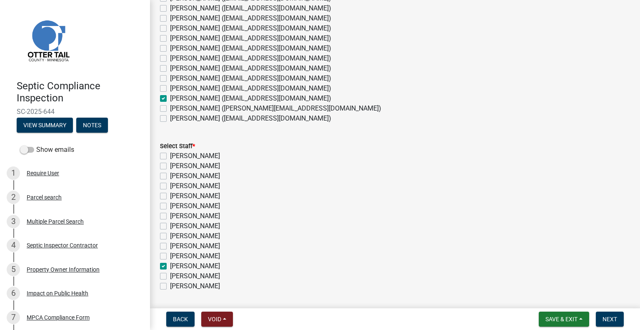
checkbox input "true"
checkbox input "false"
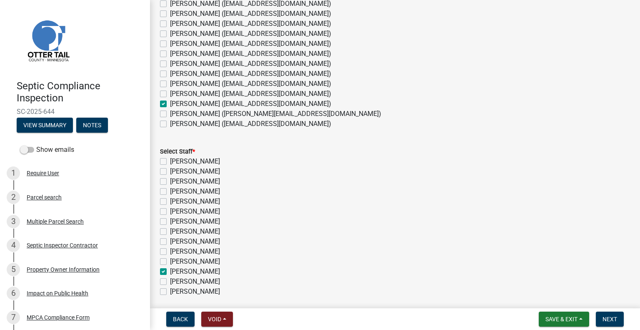
scroll to position [154, 0]
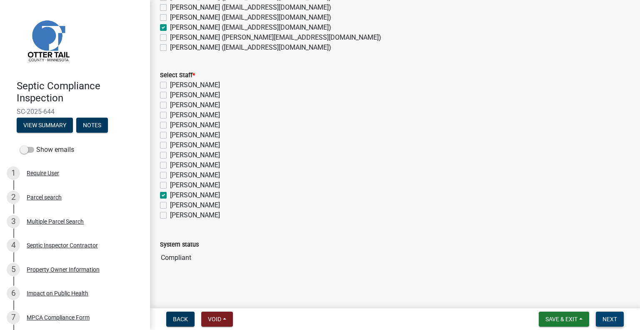
click at [612, 319] on span "Next" at bounding box center [610, 319] width 15 height 7
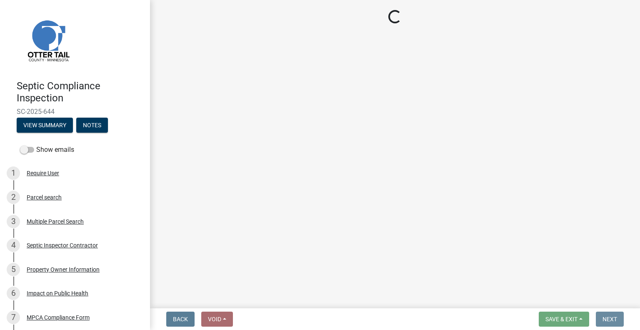
scroll to position [0, 0]
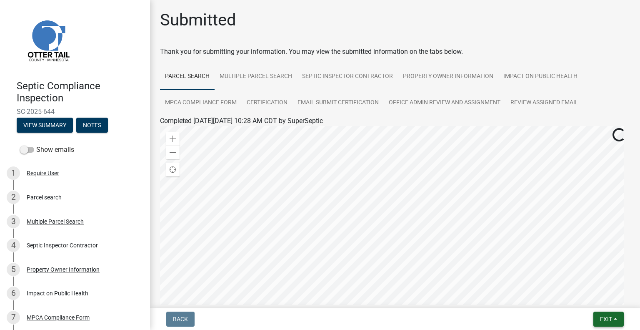
drag, startPoint x: 617, startPoint y: 308, endPoint x: 614, endPoint y: 313, distance: 6.3
click at [617, 308] on nav "Back Exit Save Save & Exit" at bounding box center [395, 319] width 490 height 22
click at [611, 316] on span "Exit" at bounding box center [606, 319] width 12 height 7
click at [592, 302] on button "Save & Exit" at bounding box center [591, 297] width 67 height 20
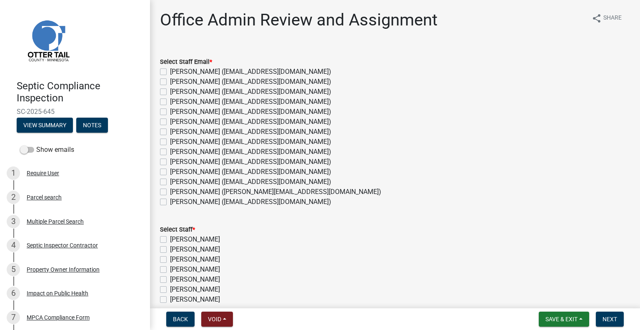
click at [185, 180] on label "[PERSON_NAME] ([EMAIL_ADDRESS][DOMAIN_NAME])" at bounding box center [250, 182] width 161 height 10
click at [175, 180] on input "Michelle Jevne (mjevne@ottertailcounty.gov)" at bounding box center [172, 179] width 5 height 5
checkbox input "true"
checkbox input "false"
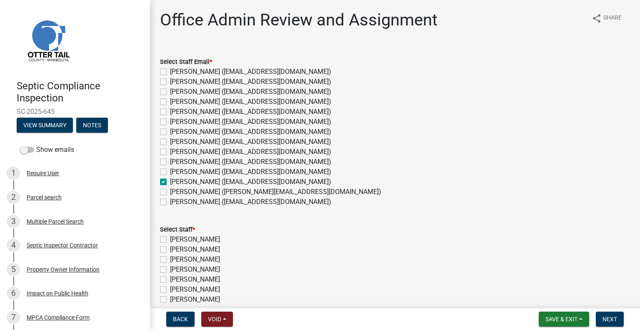
checkbox input "false"
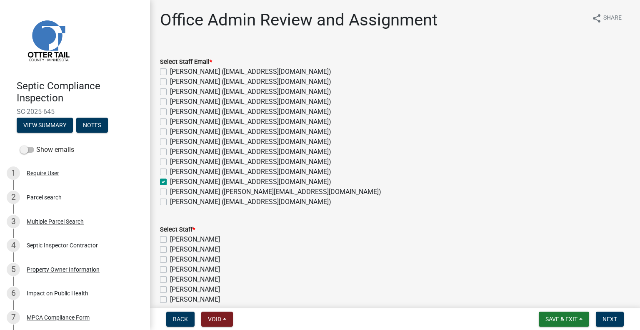
checkbox input "false"
checkbox input "true"
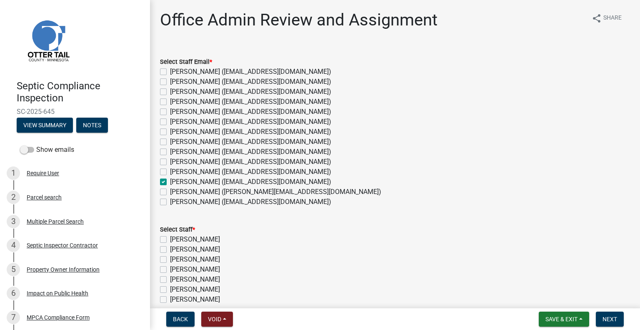
checkbox input "false"
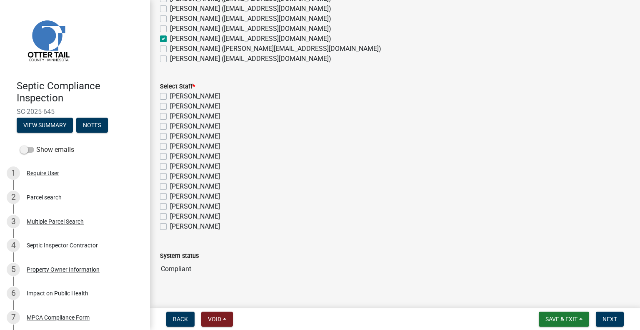
scroll to position [154, 0]
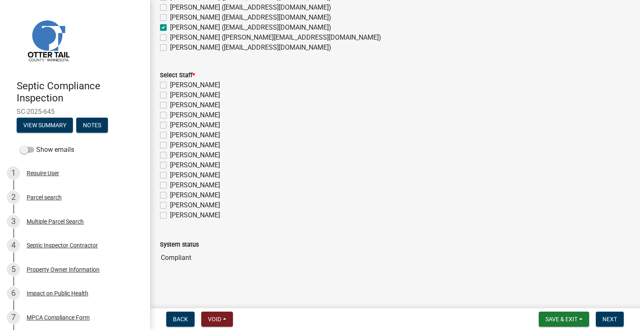
click at [207, 195] on label "Michelle Jevne" at bounding box center [195, 195] width 50 height 10
click at [175, 195] on input "Michelle Jevne" at bounding box center [172, 192] width 5 height 5
checkbox input "true"
checkbox input "false"
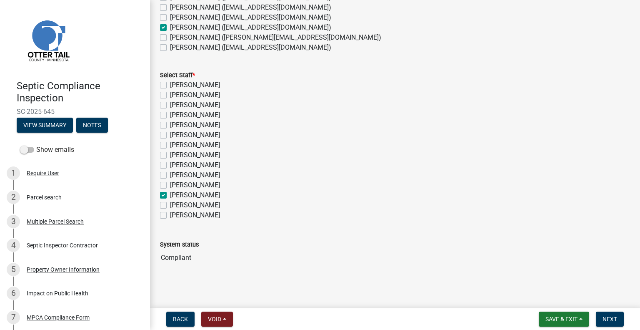
checkbox input "false"
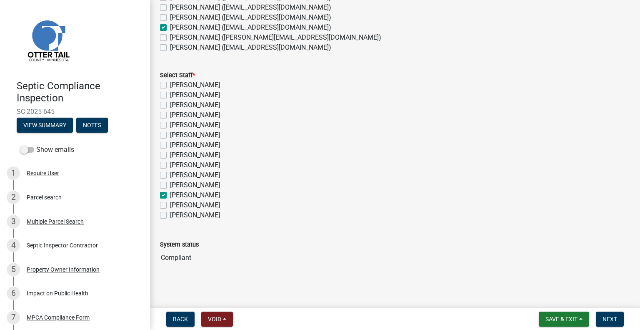
checkbox input "false"
checkbox input "true"
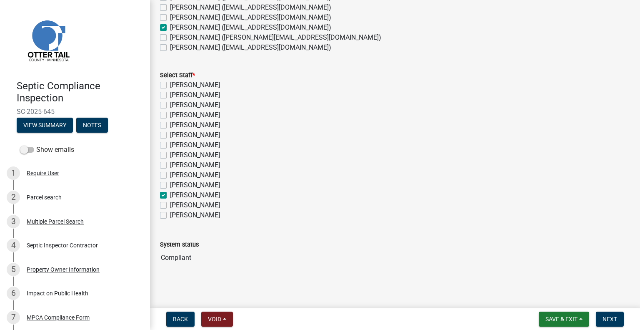
checkbox input "false"
click at [611, 317] on span "Next" at bounding box center [610, 319] width 15 height 7
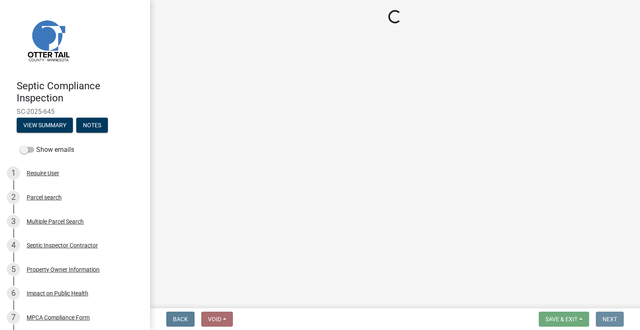
scroll to position [0, 0]
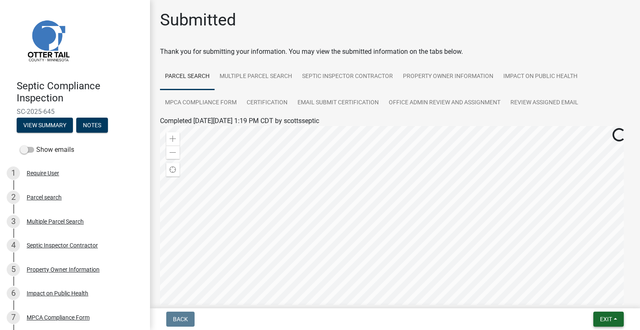
click at [609, 319] on span "Exit" at bounding box center [606, 319] width 12 height 7
click at [582, 301] on button "Save & Exit" at bounding box center [591, 297] width 67 height 20
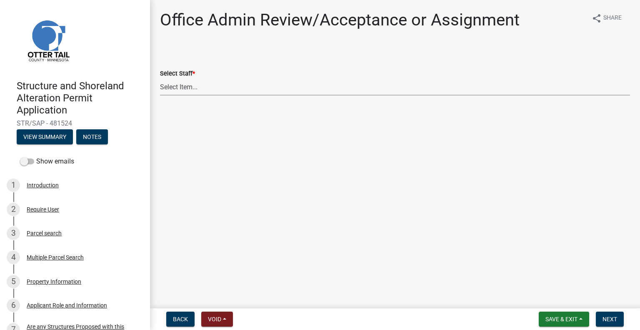
click at [224, 88] on select "Select Item... Alexis Newark (anewark@ottertailcounty.gov) Amy Busko (abusko@ot…" at bounding box center [395, 86] width 470 height 17
click at [160, 78] on select "Select Item... Alexis Newark (anewark@ottertailcounty.gov) Amy Busko (abusko@ot…" at bounding box center [395, 86] width 470 height 17
select select "587f38f5-c90e-4c12-9e10-d3e23909bbca"
click at [620, 319] on button "Next" at bounding box center [610, 318] width 28 height 15
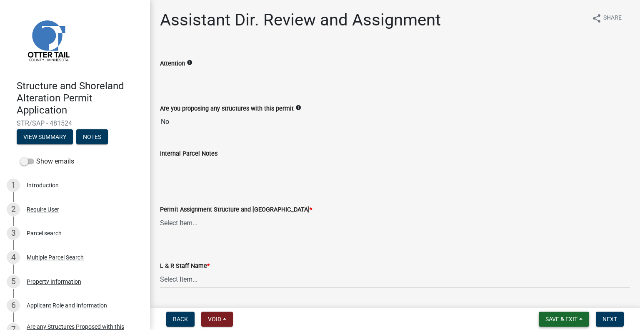
click at [558, 316] on span "Save & Exit" at bounding box center [562, 319] width 32 height 7
click at [549, 297] on button "Save & Exit" at bounding box center [556, 297] width 67 height 20
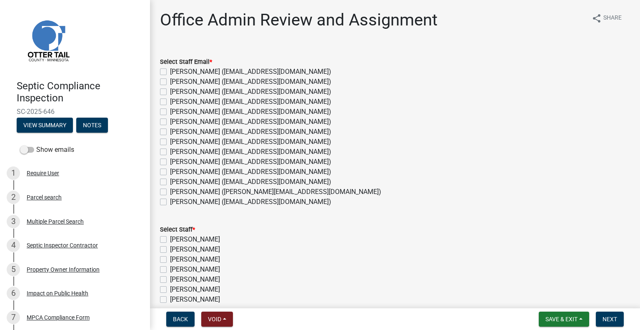
click at [202, 178] on label "[PERSON_NAME] ([EMAIL_ADDRESS][DOMAIN_NAME])" at bounding box center [250, 182] width 161 height 10
click at [175, 178] on input "[PERSON_NAME] ([EMAIL_ADDRESS][DOMAIN_NAME])" at bounding box center [172, 179] width 5 height 5
checkbox input "true"
checkbox input "false"
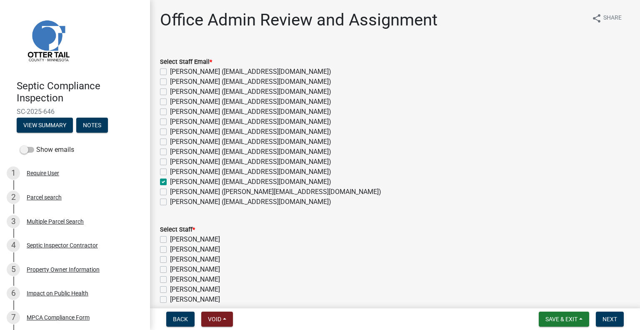
checkbox input "false"
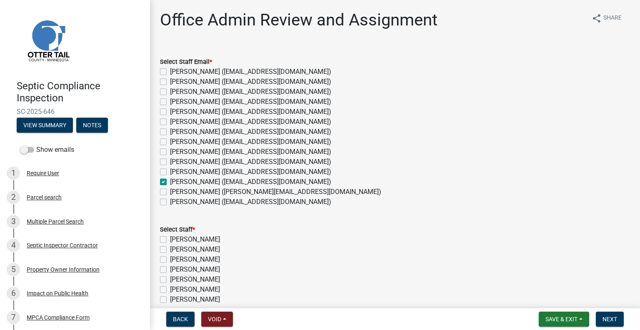
checkbox input "false"
checkbox input "true"
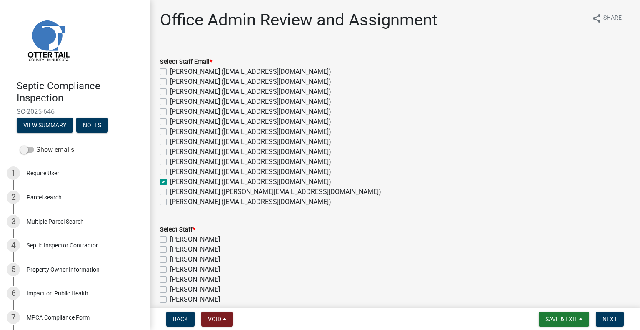
checkbox input "false"
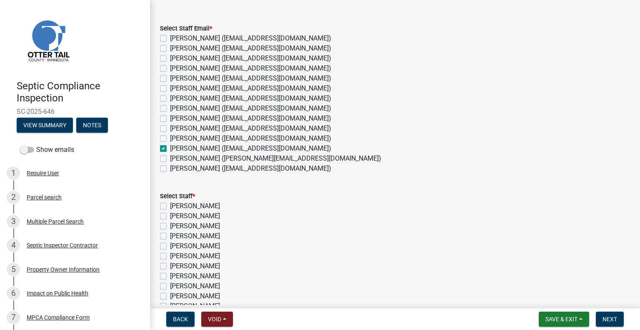
scroll to position [125, 0]
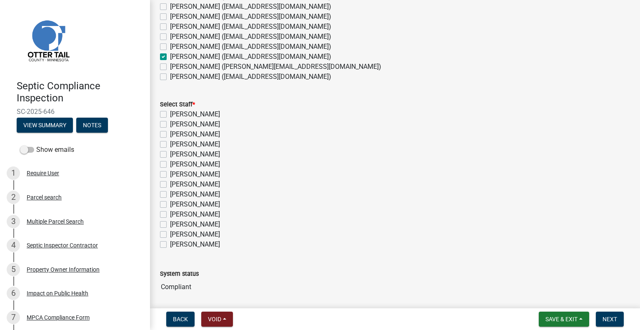
click at [210, 226] on label "[PERSON_NAME]" at bounding box center [195, 224] width 50 height 10
click at [175, 225] on input "[PERSON_NAME]" at bounding box center [172, 221] width 5 height 5
checkbox input "true"
checkbox input "false"
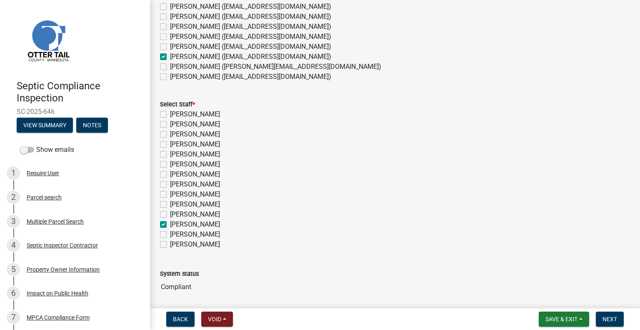
checkbox input "false"
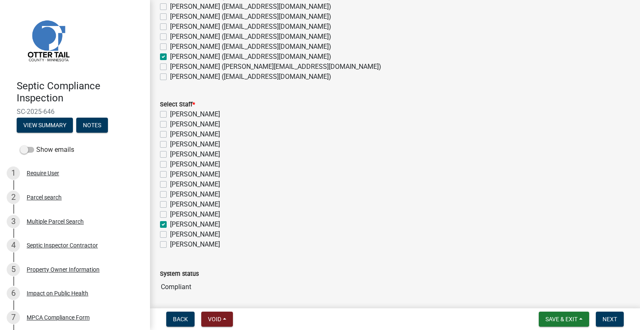
checkbox input "false"
checkbox input "true"
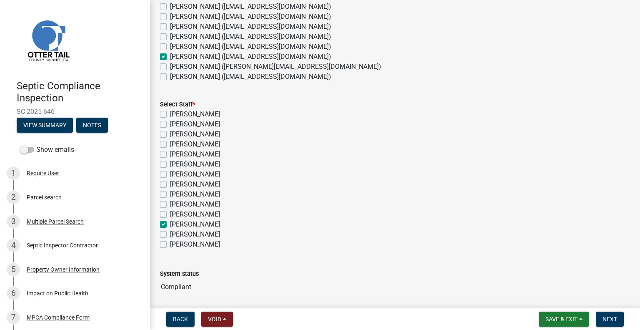
checkbox input "false"
click at [604, 316] on span "Next" at bounding box center [610, 319] width 15 height 7
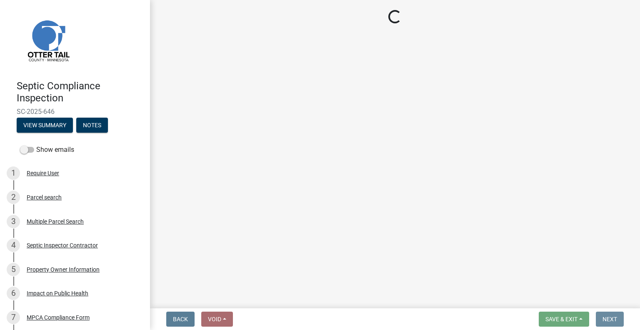
scroll to position [0, 0]
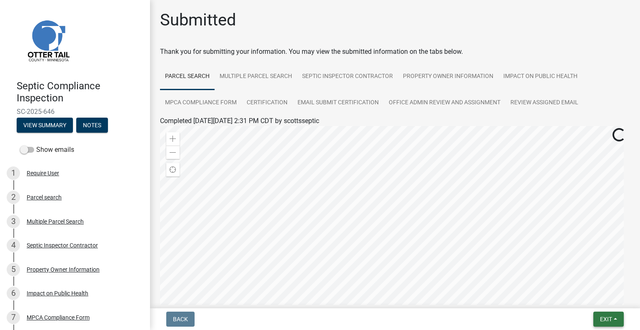
click at [600, 320] on span "Exit" at bounding box center [606, 319] width 12 height 7
click at [594, 297] on button "Save & Exit" at bounding box center [591, 297] width 67 height 20
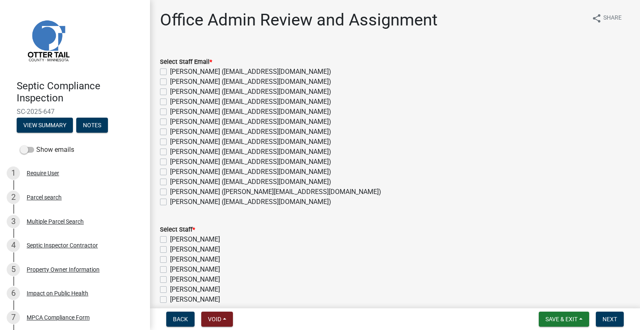
click at [220, 141] on label "[PERSON_NAME] ([EMAIL_ADDRESS][DOMAIN_NAME])" at bounding box center [250, 142] width 161 height 10
click at [175, 141] on input "[PERSON_NAME] ([EMAIL_ADDRESS][DOMAIN_NAME])" at bounding box center [172, 139] width 5 height 5
checkbox input "true"
checkbox input "false"
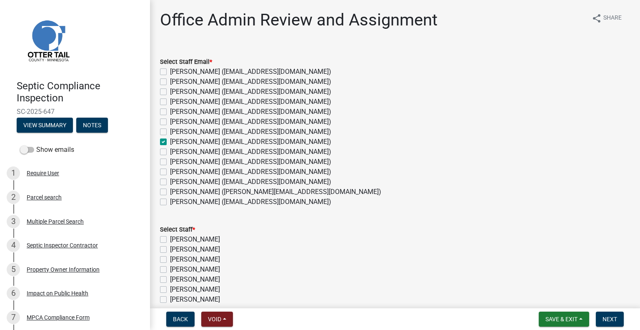
checkbox input "false"
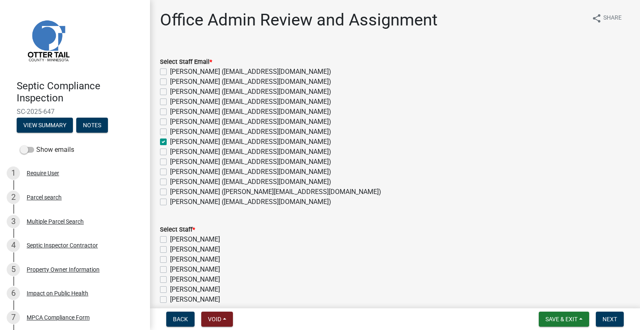
checkbox input "true"
checkbox input "false"
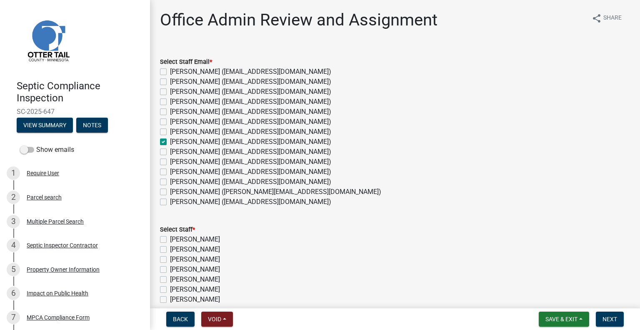
checkbox input "false"
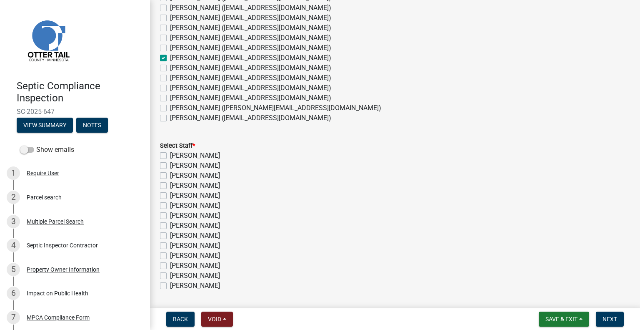
scroll to position [154, 0]
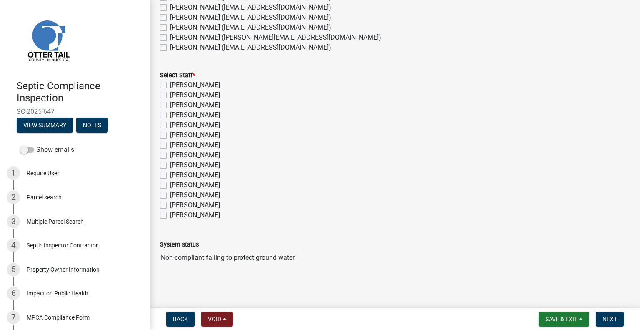
click at [218, 155] on div "[PERSON_NAME]" at bounding box center [395, 155] width 470 height 10
click at [215, 155] on label "[PERSON_NAME]" at bounding box center [195, 155] width 50 height 10
click at [175, 155] on input "[PERSON_NAME]" at bounding box center [172, 152] width 5 height 5
checkbox input "true"
checkbox input "false"
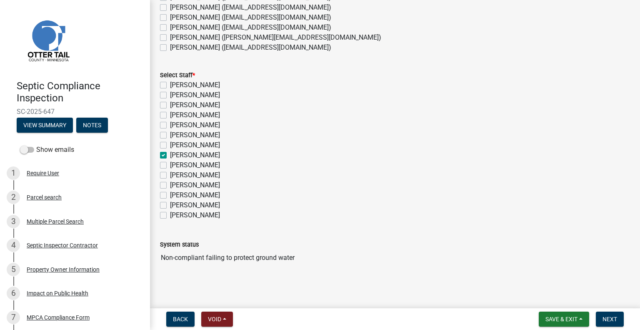
checkbox input "false"
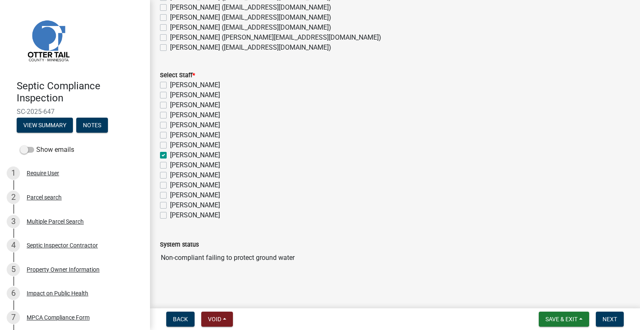
checkbox input "false"
checkbox input "true"
checkbox input "false"
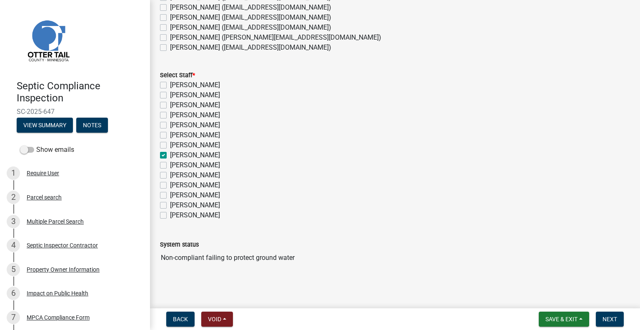
checkbox input "false"
click at [613, 320] on span "Next" at bounding box center [610, 319] width 15 height 7
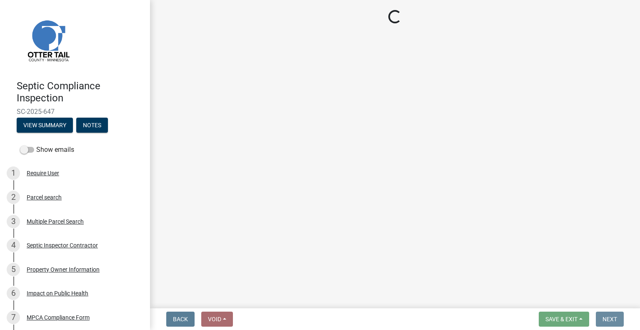
scroll to position [0, 0]
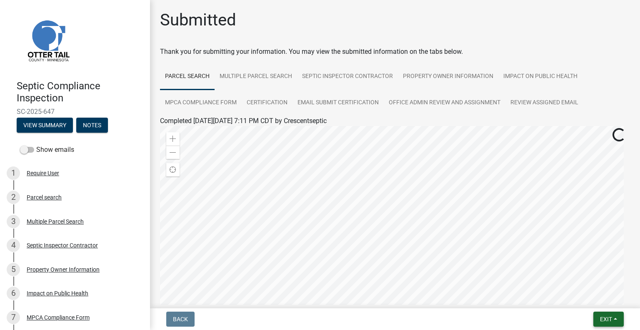
click at [607, 321] on span "Exit" at bounding box center [606, 319] width 12 height 7
click at [590, 298] on button "Save & Exit" at bounding box center [591, 297] width 67 height 20
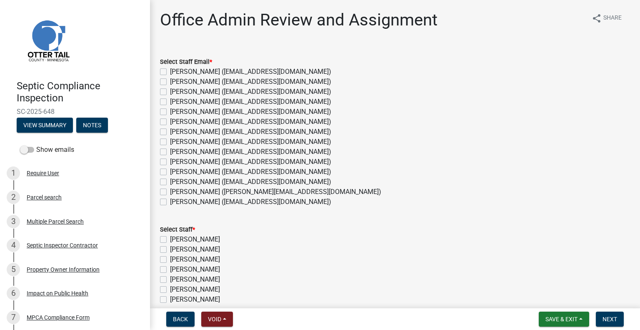
click at [206, 140] on label "[PERSON_NAME] ([EMAIL_ADDRESS][DOMAIN_NAME])" at bounding box center [250, 142] width 161 height 10
click at [175, 140] on input "[PERSON_NAME] ([EMAIL_ADDRESS][DOMAIN_NAME])" at bounding box center [172, 139] width 5 height 5
checkbox input "true"
checkbox input "false"
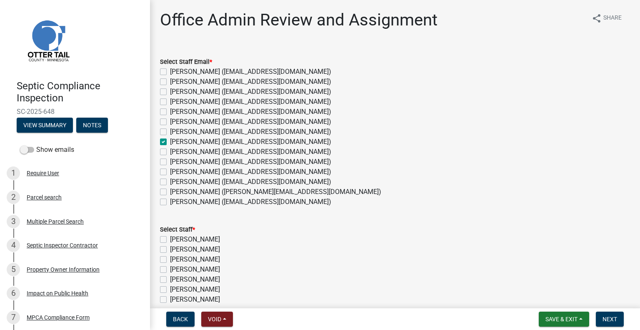
checkbox input "false"
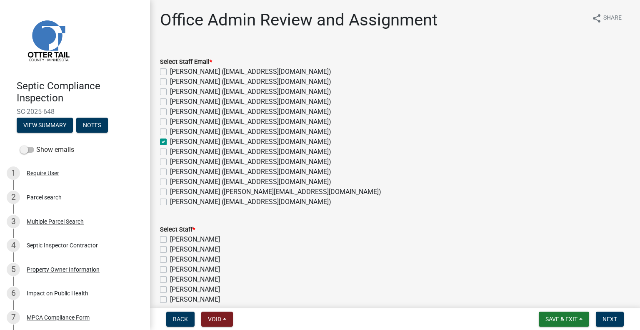
checkbox input "true"
checkbox input "false"
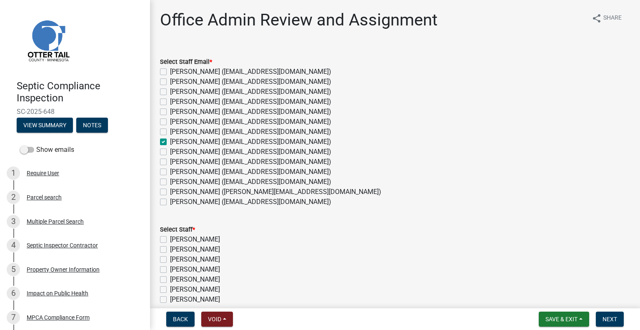
checkbox input "false"
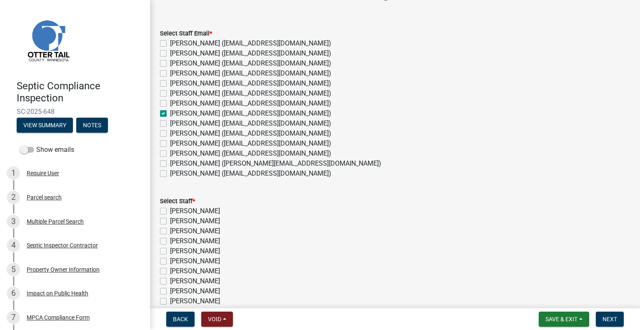
scroll to position [83, 0]
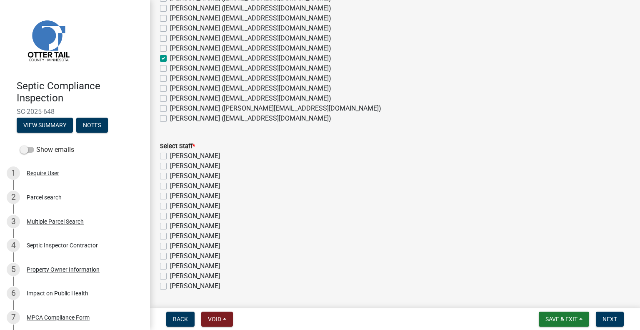
click at [213, 227] on label "[PERSON_NAME]" at bounding box center [195, 226] width 50 height 10
click at [175, 226] on input "[PERSON_NAME]" at bounding box center [172, 223] width 5 height 5
checkbox input "true"
checkbox input "false"
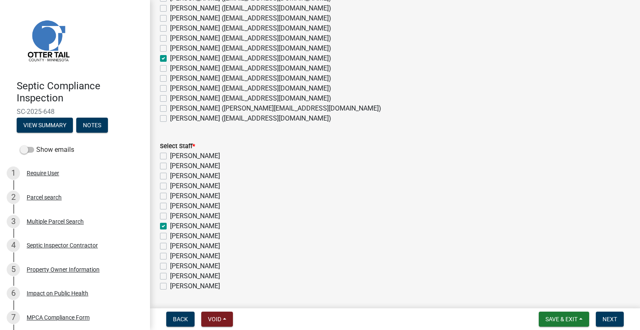
checkbox input "false"
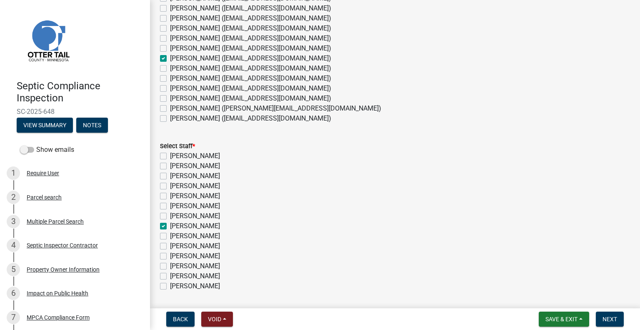
checkbox input "true"
checkbox input "false"
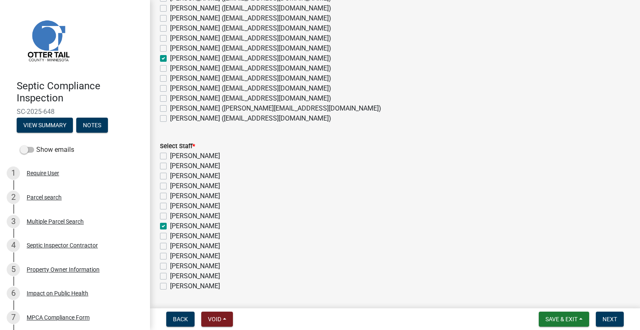
checkbox input "false"
click at [606, 316] on span "Next" at bounding box center [610, 319] width 15 height 7
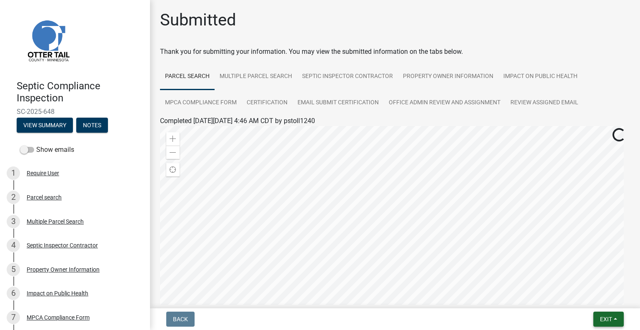
drag, startPoint x: 604, startPoint y: 318, endPoint x: 599, endPoint y: 313, distance: 6.8
click at [604, 318] on span "Exit" at bounding box center [606, 319] width 12 height 7
click at [585, 301] on button "Save & Exit" at bounding box center [591, 297] width 67 height 20
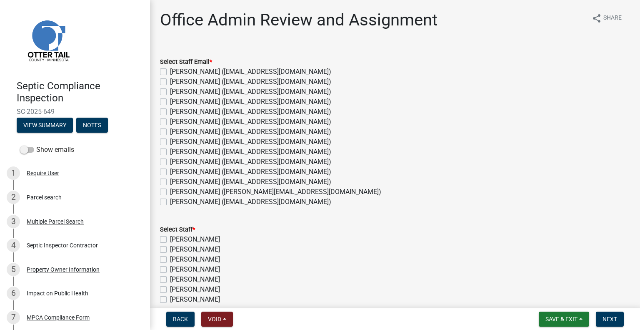
click at [251, 182] on label "[PERSON_NAME] ([EMAIL_ADDRESS][DOMAIN_NAME])" at bounding box center [250, 182] width 161 height 10
click at [175, 182] on input "[PERSON_NAME] ([EMAIL_ADDRESS][DOMAIN_NAME])" at bounding box center [172, 179] width 5 height 5
checkbox input "true"
checkbox input "false"
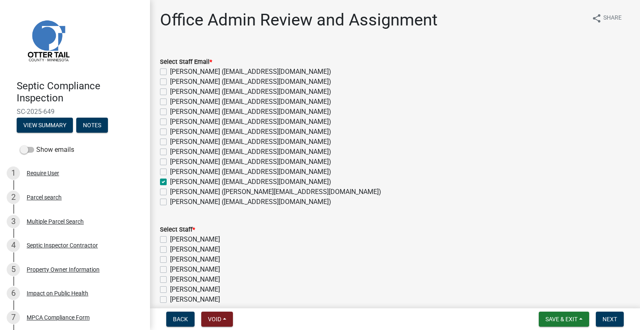
checkbox input "false"
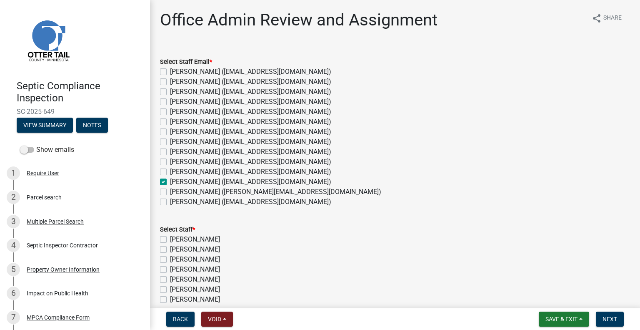
checkbox input "false"
checkbox input "true"
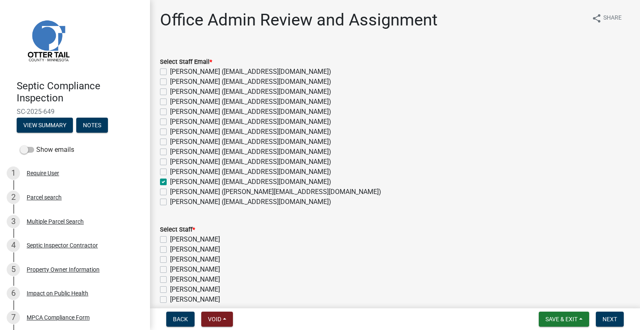
checkbox input "false"
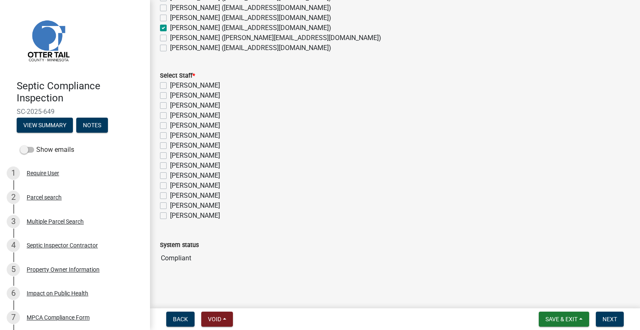
scroll to position [154, 0]
click at [199, 194] on label "[PERSON_NAME]" at bounding box center [195, 195] width 50 height 10
click at [175, 194] on input "[PERSON_NAME]" at bounding box center [172, 192] width 5 height 5
checkbox input "true"
checkbox input "false"
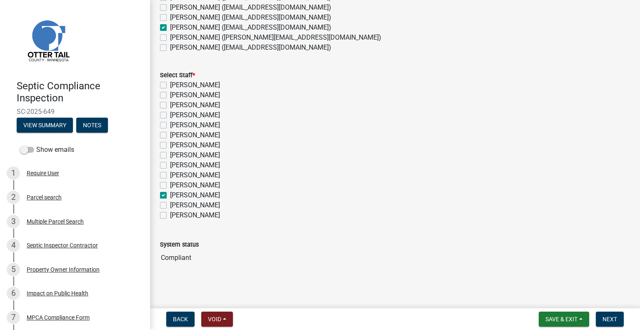
checkbox input "false"
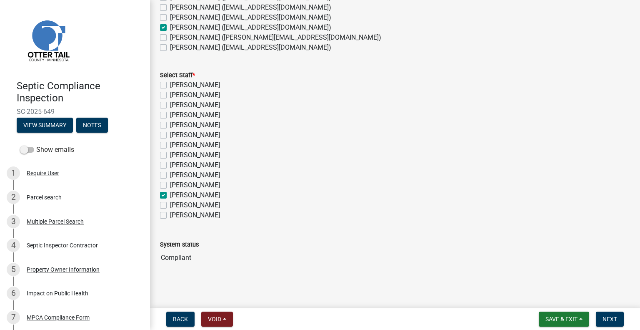
checkbox input "false"
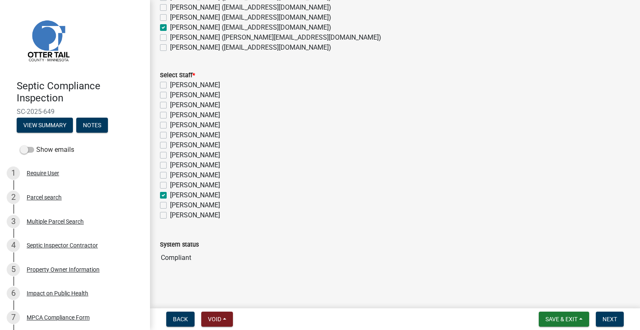
checkbox input "true"
checkbox input "false"
click at [603, 316] on span "Next" at bounding box center [610, 319] width 15 height 7
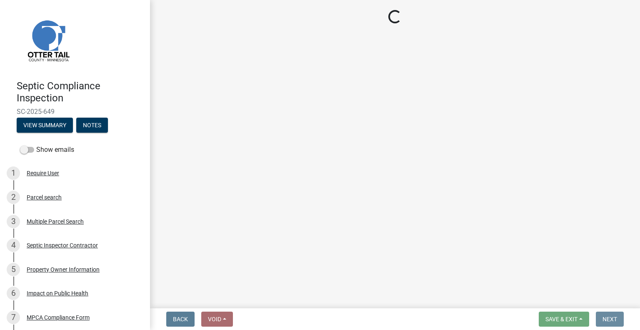
scroll to position [0, 0]
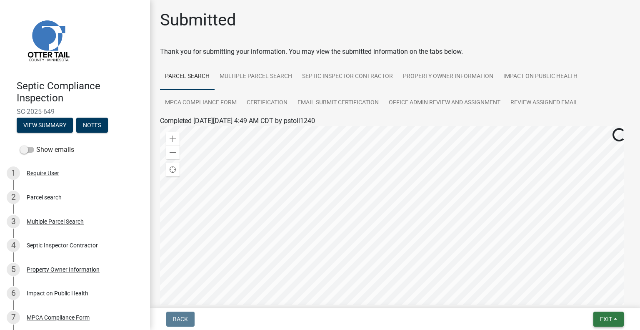
click at [600, 317] on span "Exit" at bounding box center [606, 319] width 12 height 7
click at [581, 295] on button "Save & Exit" at bounding box center [591, 297] width 67 height 20
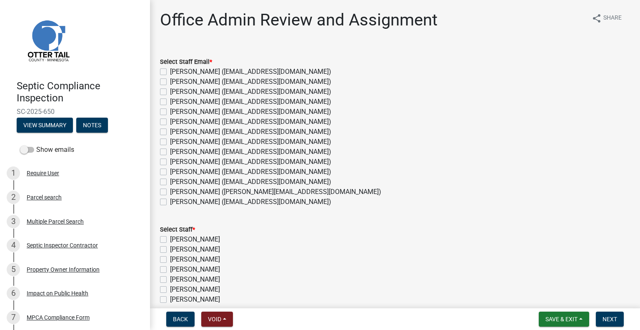
click at [213, 183] on label "[PERSON_NAME] ([EMAIL_ADDRESS][DOMAIN_NAME])" at bounding box center [250, 182] width 161 height 10
click at [175, 182] on input "[PERSON_NAME] ([EMAIL_ADDRESS][DOMAIN_NAME])" at bounding box center [172, 179] width 5 height 5
checkbox input "true"
checkbox input "false"
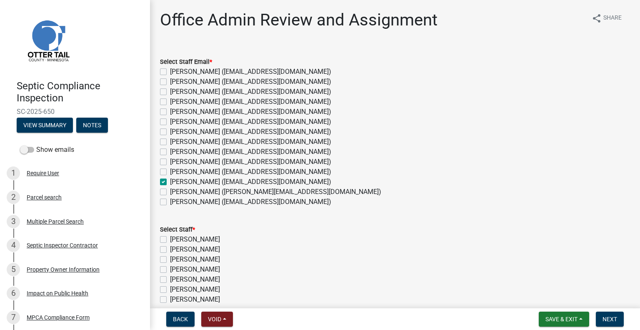
checkbox input "false"
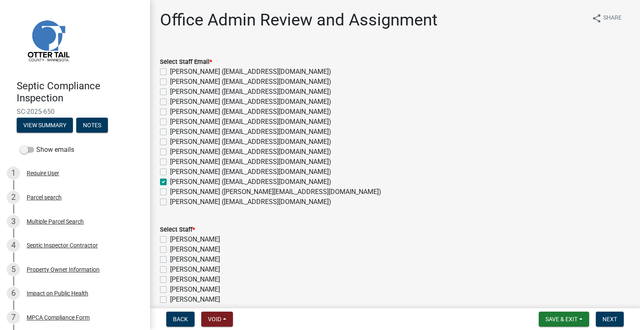
checkbox input "false"
checkbox input "true"
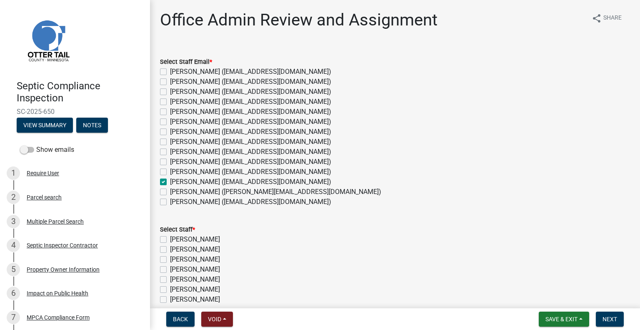
checkbox input "false"
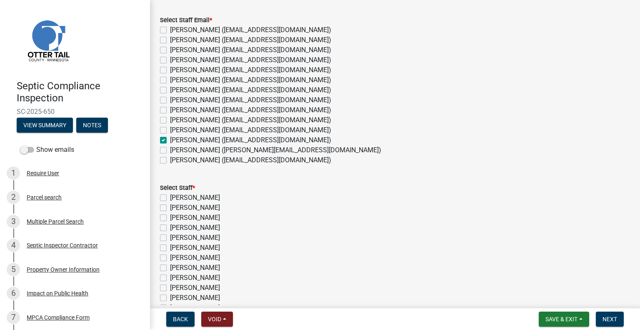
scroll to position [154, 0]
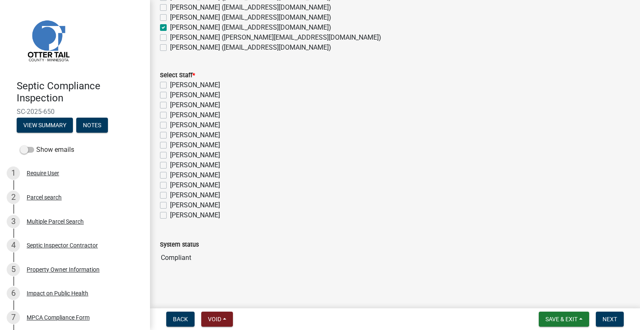
click at [203, 195] on label "[PERSON_NAME]" at bounding box center [195, 195] width 50 height 10
click at [175, 195] on input "[PERSON_NAME]" at bounding box center [172, 192] width 5 height 5
checkbox input "true"
checkbox input "false"
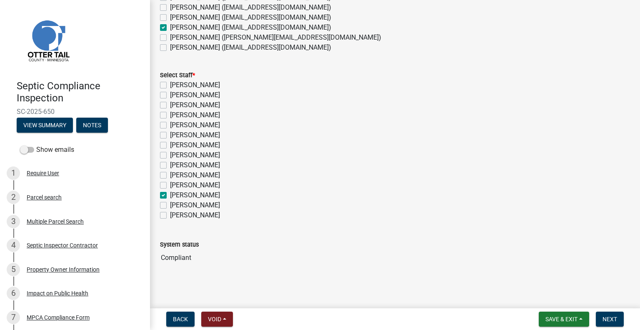
checkbox input "false"
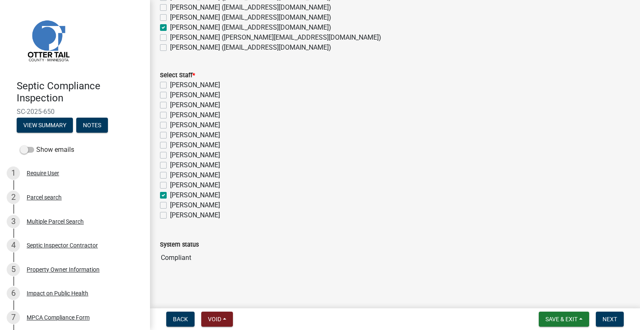
checkbox input "false"
checkbox input "true"
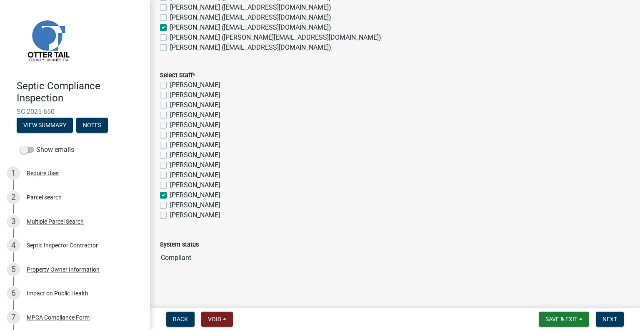
checkbox input "false"
click at [615, 320] on span "Next" at bounding box center [610, 319] width 15 height 7
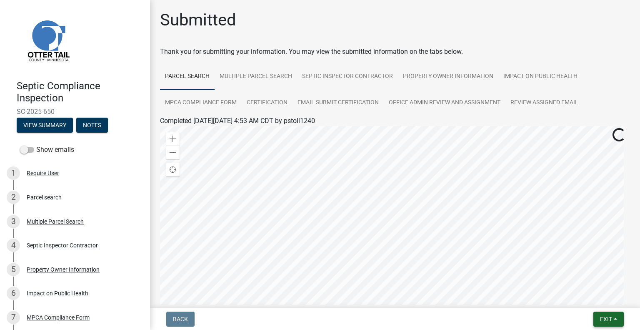
click at [597, 316] on button "Exit" at bounding box center [609, 318] width 30 height 15
click at [589, 298] on button "Save & Exit" at bounding box center [591, 297] width 67 height 20
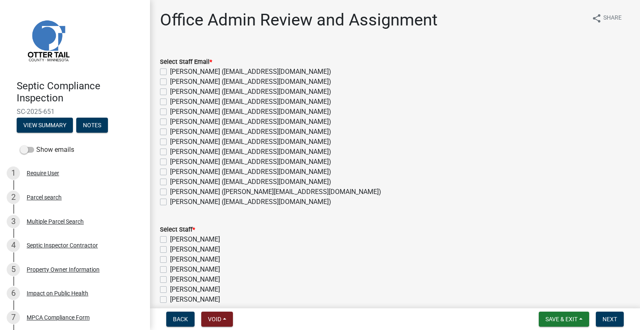
click at [232, 178] on label "[PERSON_NAME] ([EMAIL_ADDRESS][DOMAIN_NAME])" at bounding box center [250, 182] width 161 height 10
click at [175, 178] on input "[PERSON_NAME] ([EMAIL_ADDRESS][DOMAIN_NAME])" at bounding box center [172, 179] width 5 height 5
checkbox input "true"
checkbox input "false"
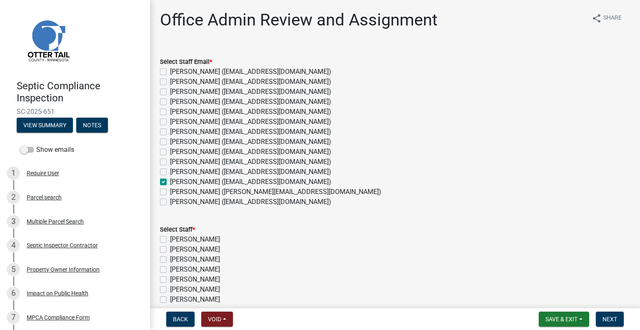
checkbox input "false"
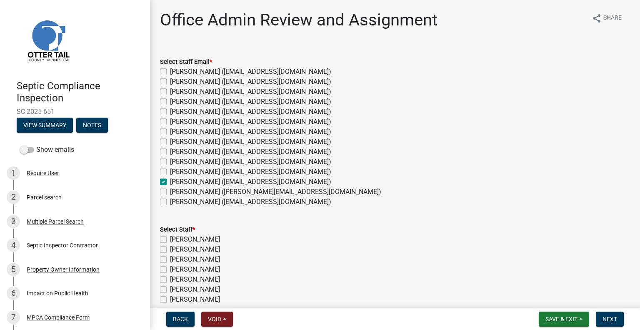
checkbox input "false"
checkbox input "true"
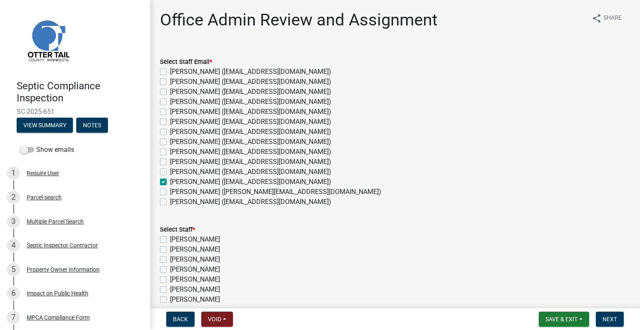
checkbox input "false"
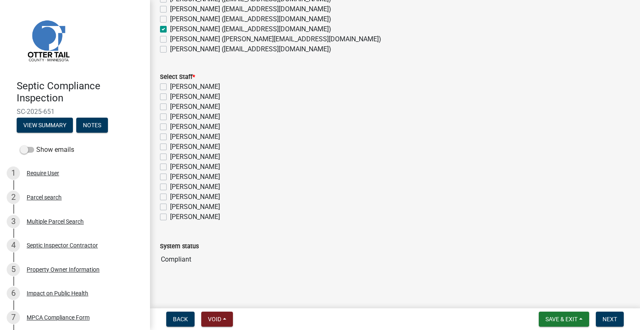
scroll to position [154, 0]
click at [210, 193] on label "[PERSON_NAME]" at bounding box center [195, 195] width 50 height 10
click at [175, 193] on input "[PERSON_NAME]" at bounding box center [172, 192] width 5 height 5
checkbox input "true"
checkbox input "false"
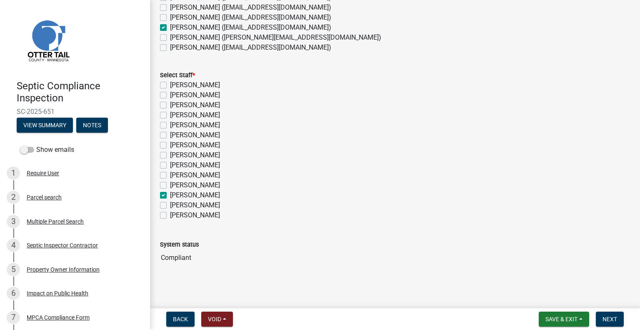
checkbox input "false"
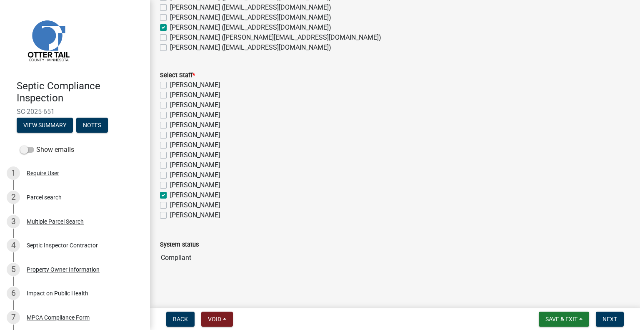
checkbox input "false"
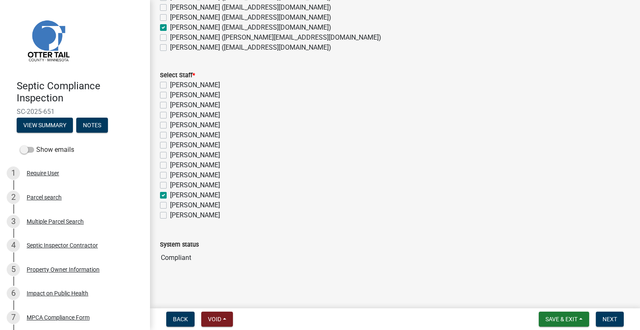
checkbox input "true"
checkbox input "false"
click at [606, 316] on span "Next" at bounding box center [610, 319] width 15 height 7
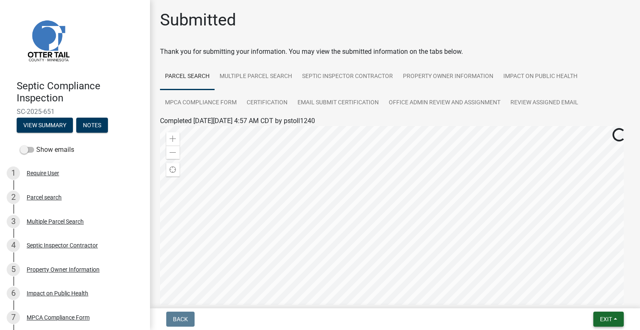
click at [603, 321] on span "Exit" at bounding box center [606, 319] width 12 height 7
click at [586, 302] on button "Save & Exit" at bounding box center [591, 297] width 67 height 20
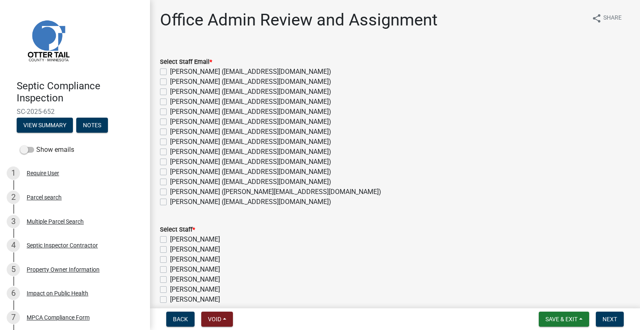
click at [197, 201] on label "[PERSON_NAME] ([EMAIL_ADDRESS][DOMAIN_NAME])" at bounding box center [250, 202] width 161 height 10
click at [175, 201] on input "[PERSON_NAME] ([EMAIL_ADDRESS][DOMAIN_NAME])" at bounding box center [172, 199] width 5 height 5
checkbox input "true"
checkbox input "false"
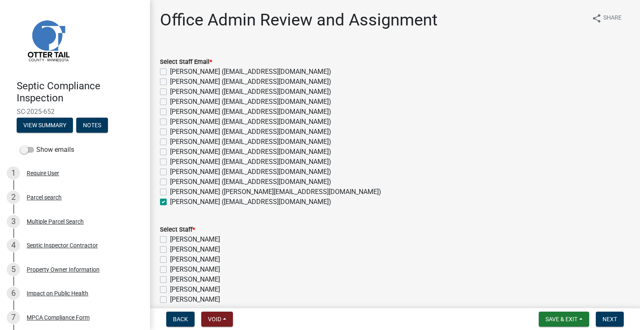
checkbox input "false"
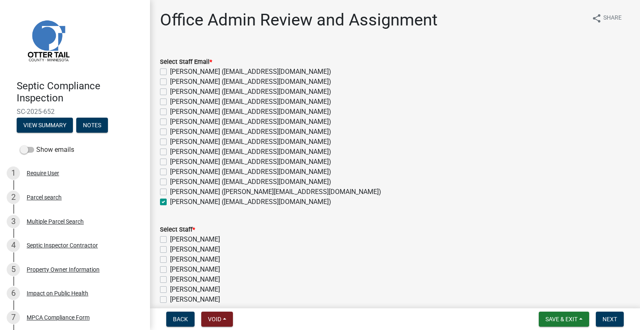
checkbox input "false"
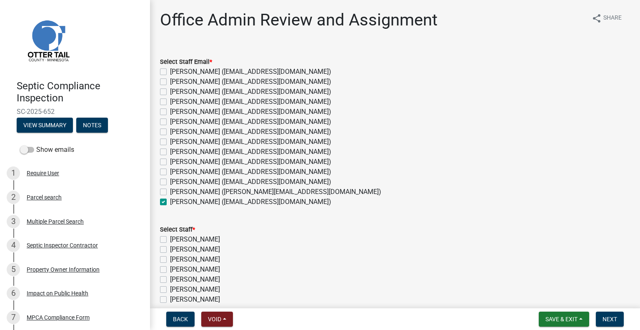
checkbox input "false"
checkbox input "true"
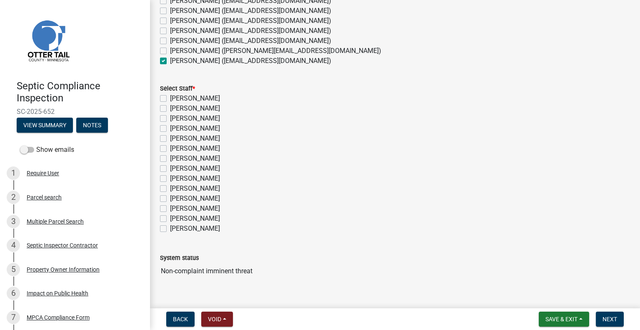
scroll to position [154, 0]
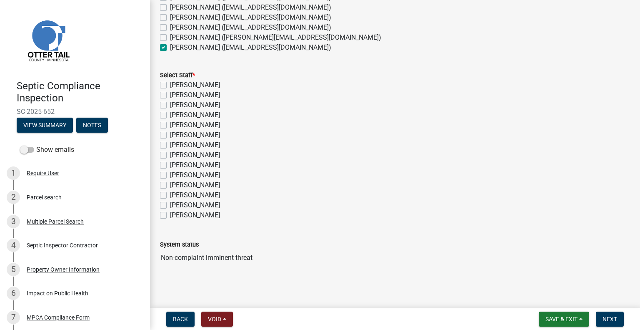
click at [195, 216] on label "[PERSON_NAME]" at bounding box center [195, 215] width 50 height 10
click at [175, 216] on input "[PERSON_NAME]" at bounding box center [172, 212] width 5 height 5
checkbox input "true"
checkbox input "false"
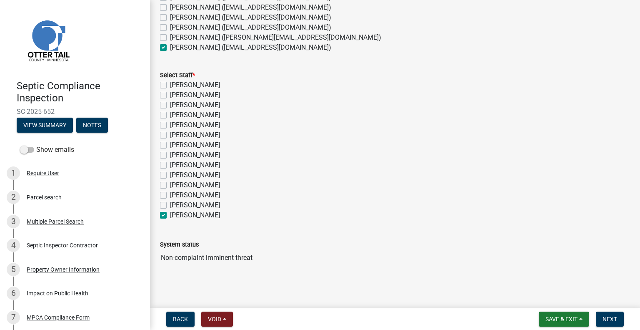
checkbox input "false"
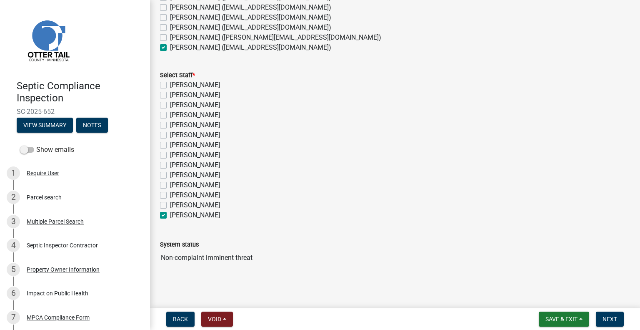
checkbox input "false"
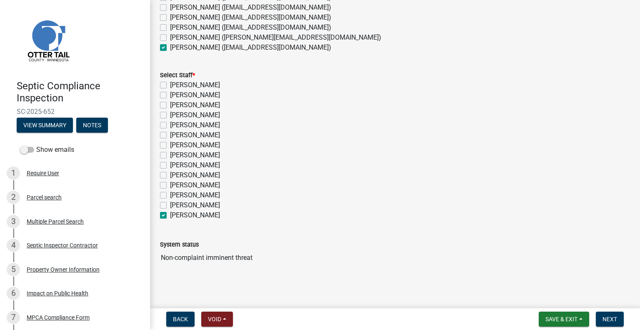
checkbox input "false"
checkbox input "true"
click at [619, 319] on button "Next" at bounding box center [610, 318] width 28 height 15
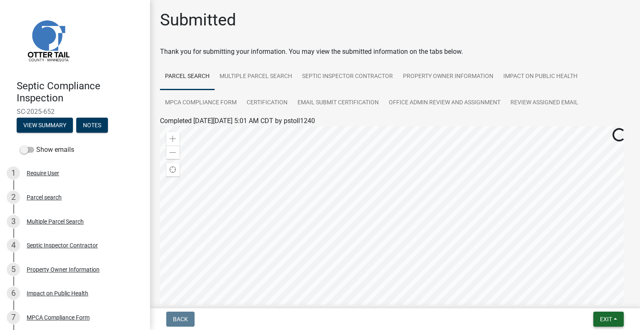
click at [602, 318] on span "Exit" at bounding box center [606, 319] width 12 height 7
click at [584, 298] on button "Save & Exit" at bounding box center [591, 297] width 67 height 20
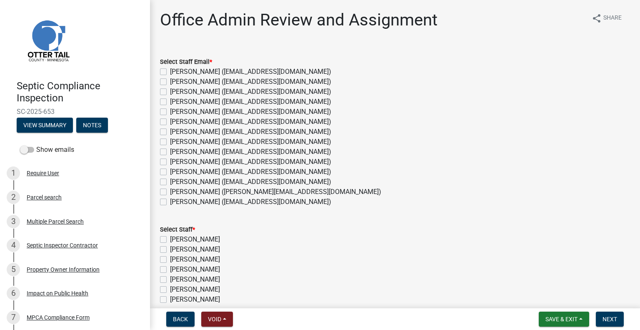
click at [217, 179] on label "[PERSON_NAME] ([EMAIL_ADDRESS][DOMAIN_NAME])" at bounding box center [250, 182] width 161 height 10
click at [175, 179] on input "[PERSON_NAME] ([EMAIL_ADDRESS][DOMAIN_NAME])" at bounding box center [172, 179] width 5 height 5
checkbox input "true"
checkbox input "false"
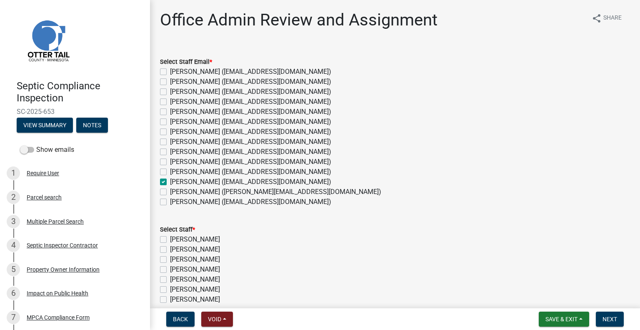
checkbox input "false"
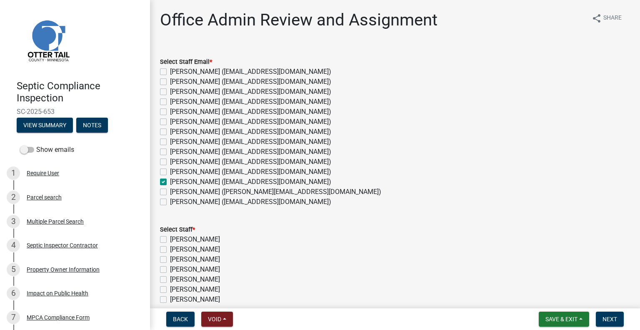
checkbox input "false"
checkbox input "true"
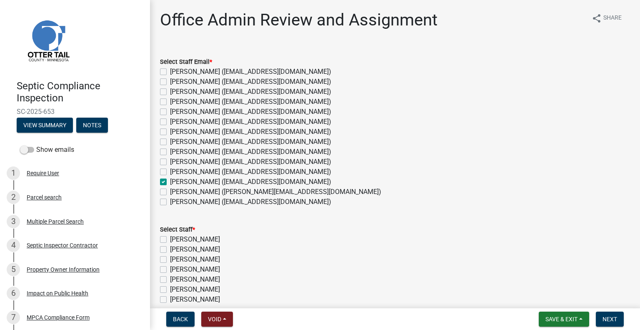
checkbox input "false"
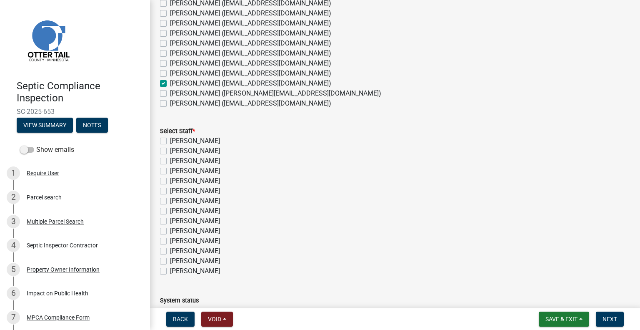
scroll to position [154, 0]
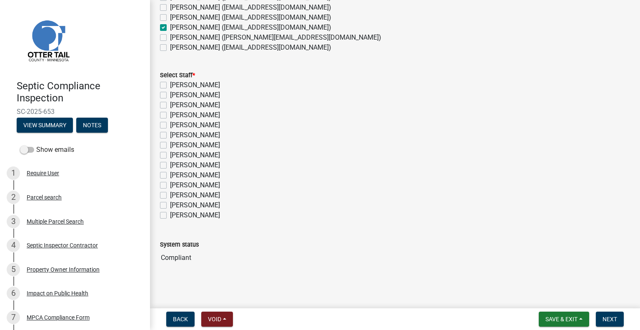
click at [205, 196] on label "[PERSON_NAME]" at bounding box center [195, 195] width 50 height 10
click at [175, 195] on input "[PERSON_NAME]" at bounding box center [172, 192] width 5 height 5
checkbox input "true"
checkbox input "false"
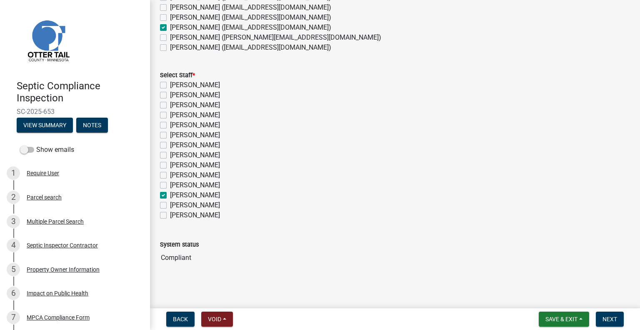
checkbox input "false"
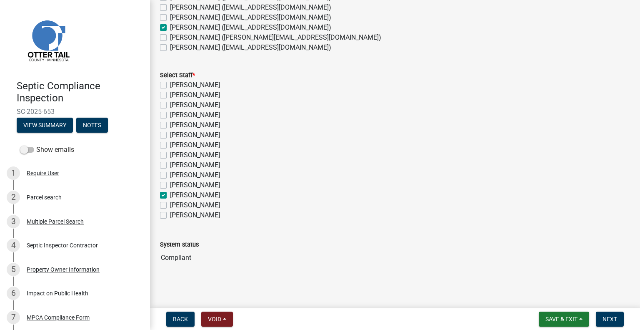
checkbox input "false"
checkbox input "true"
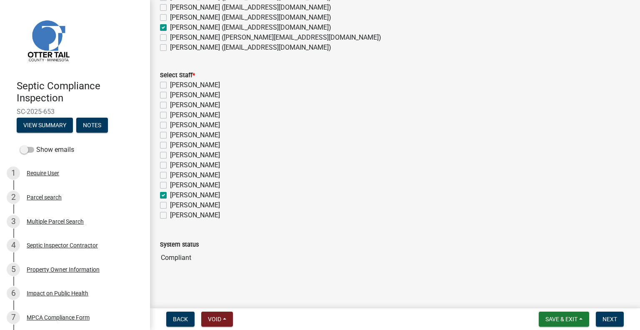
checkbox input "false"
click at [611, 315] on button "Next" at bounding box center [610, 318] width 28 height 15
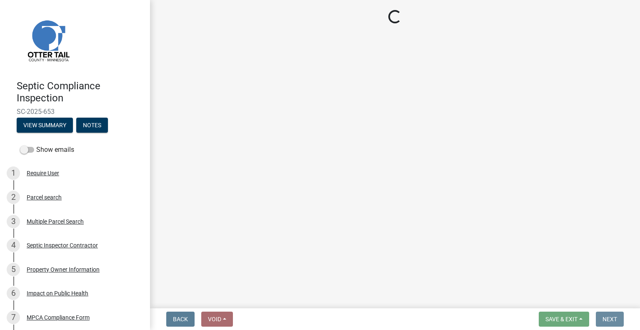
scroll to position [0, 0]
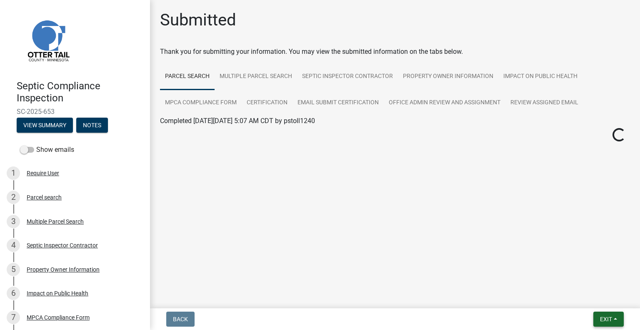
click at [609, 320] on span "Exit" at bounding box center [606, 319] width 12 height 7
click at [585, 297] on button "Save & Exit" at bounding box center [591, 297] width 67 height 20
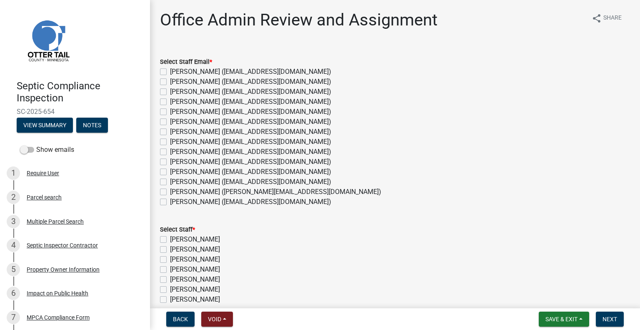
click at [191, 141] on label "[PERSON_NAME] ([EMAIL_ADDRESS][DOMAIN_NAME])" at bounding box center [250, 142] width 161 height 10
click at [175, 141] on input "[PERSON_NAME] ([EMAIL_ADDRESS][DOMAIN_NAME])" at bounding box center [172, 139] width 5 height 5
checkbox input "true"
checkbox input "false"
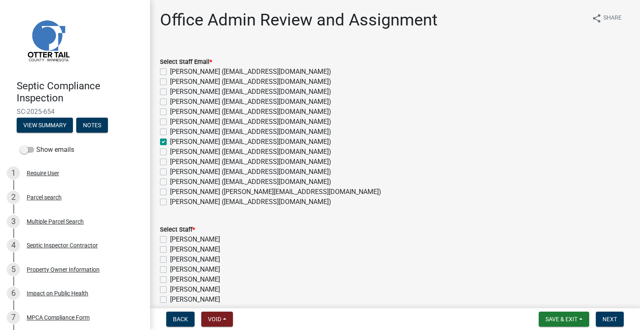
checkbox input "false"
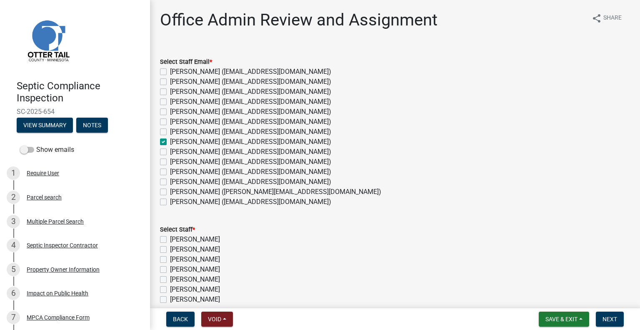
checkbox input "true"
checkbox input "false"
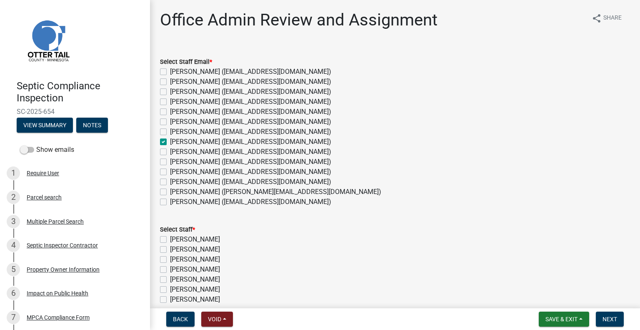
checkbox input "false"
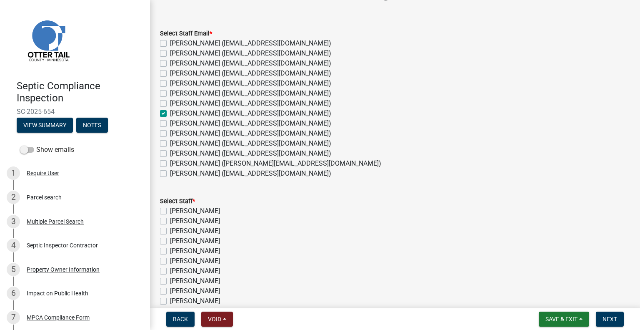
scroll to position [42, 0]
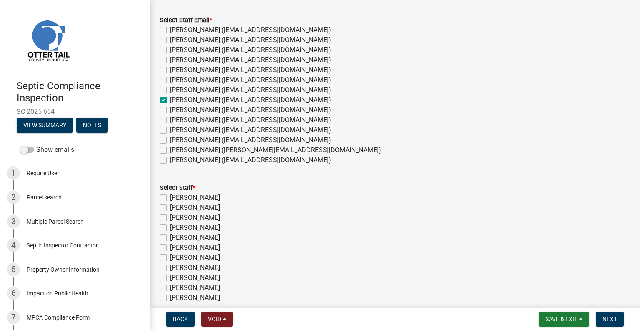
click at [212, 268] on label "[PERSON_NAME]" at bounding box center [195, 268] width 50 height 10
click at [175, 268] on input "[PERSON_NAME]" at bounding box center [172, 265] width 5 height 5
checkbox input "true"
checkbox input "false"
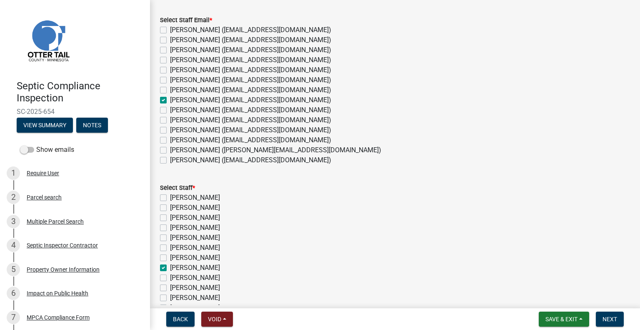
checkbox input "false"
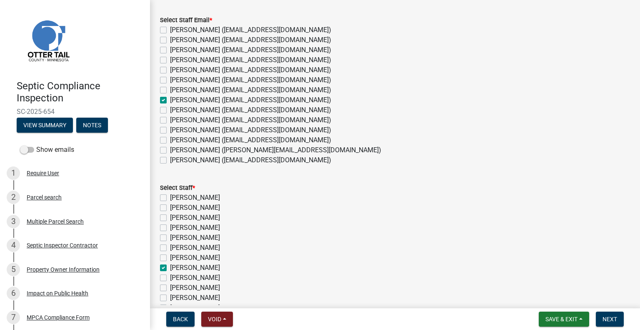
checkbox input "true"
checkbox input "false"
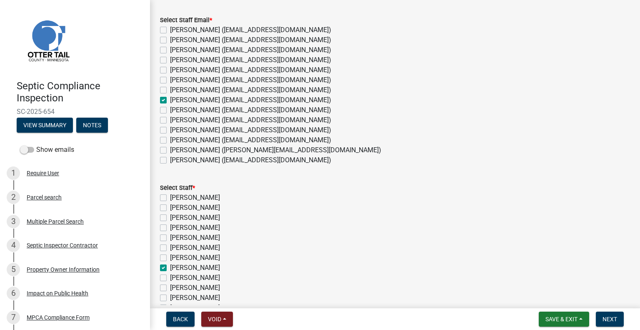
checkbox input "false"
drag, startPoint x: 610, startPoint y: 319, endPoint x: 624, endPoint y: 317, distance: 13.5
click at [611, 319] on span "Next" at bounding box center [610, 319] width 15 height 7
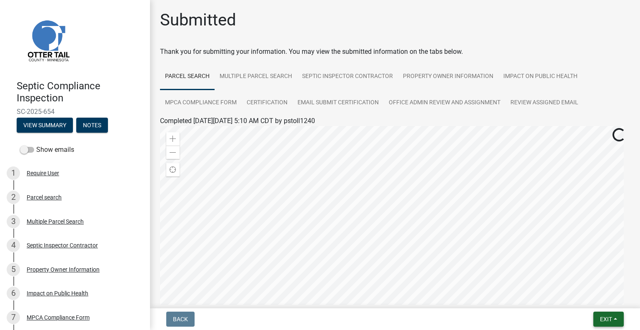
click at [600, 318] on span "Exit" at bounding box center [606, 319] width 12 height 7
click at [576, 298] on button "Save & Exit" at bounding box center [591, 297] width 67 height 20
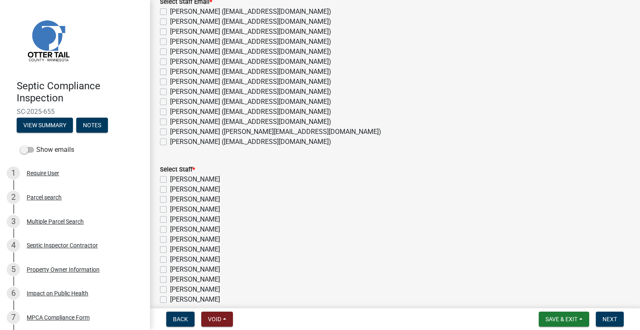
scroll to position [83, 0]
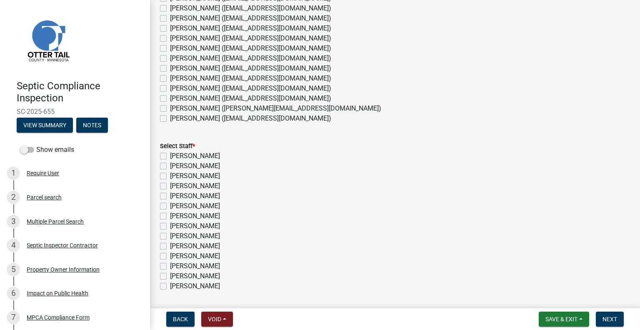
click at [226, 100] on label "[PERSON_NAME] ([EMAIL_ADDRESS][DOMAIN_NAME])" at bounding box center [250, 98] width 161 height 10
click at [175, 99] on input "[PERSON_NAME] ([EMAIL_ADDRESS][DOMAIN_NAME])" at bounding box center [172, 95] width 5 height 5
checkbox input "true"
checkbox input "false"
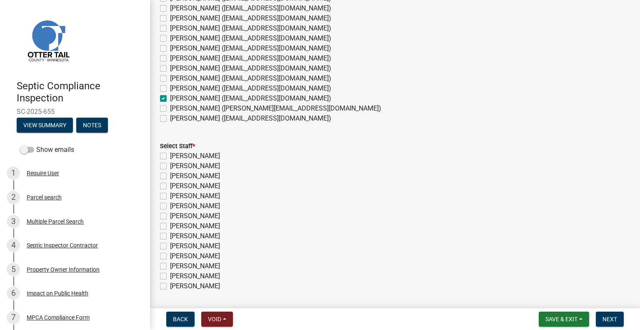
checkbox input "false"
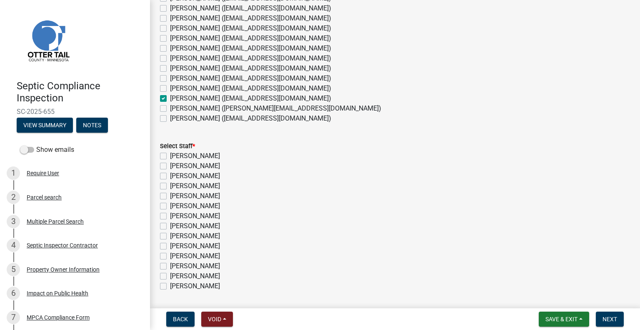
checkbox input "false"
checkbox input "true"
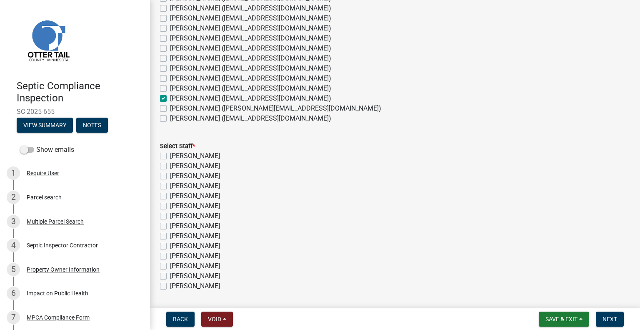
checkbox input "false"
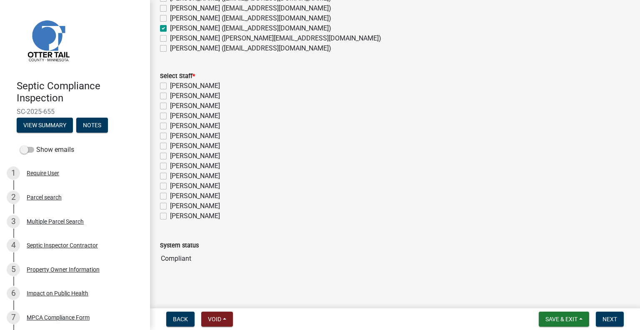
scroll to position [154, 0]
click at [201, 194] on label "[PERSON_NAME]" at bounding box center [195, 195] width 50 height 10
click at [175, 194] on input "[PERSON_NAME]" at bounding box center [172, 192] width 5 height 5
checkbox input "true"
checkbox input "false"
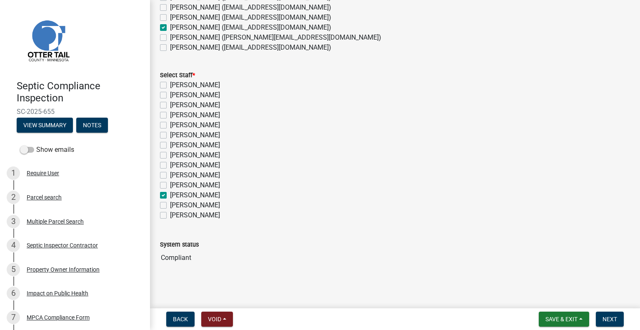
checkbox input "false"
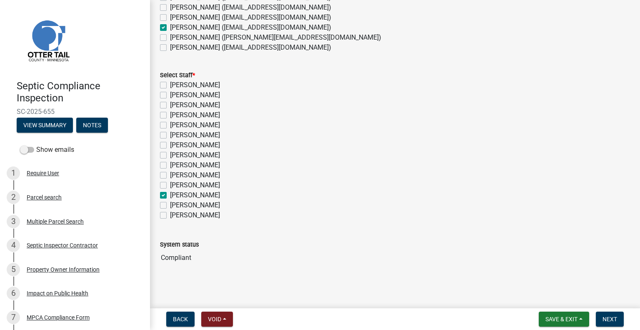
checkbox input "false"
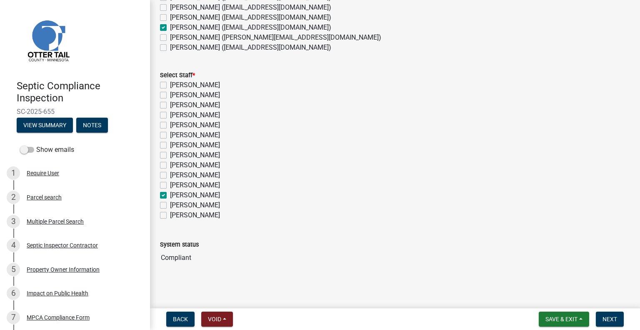
checkbox input "true"
checkbox input "false"
click at [611, 320] on span "Next" at bounding box center [610, 319] width 15 height 7
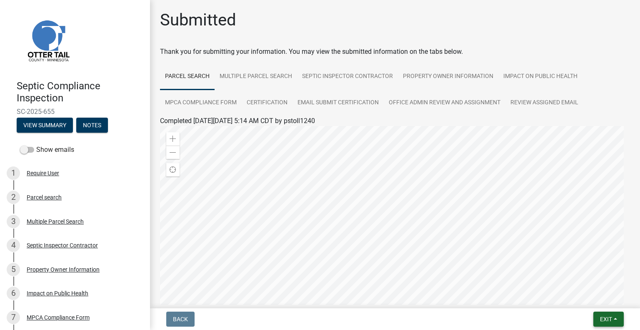
click at [603, 316] on span "Exit" at bounding box center [606, 319] width 12 height 7
click at [584, 296] on button "Save & Exit" at bounding box center [591, 297] width 67 height 20
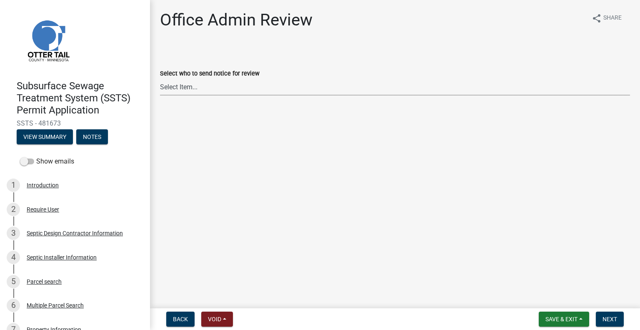
click at [247, 90] on select "Select Item... Alexis Newark (anewark@ottertailcounty.gov) Amy Busko (abusko@ot…" at bounding box center [395, 86] width 470 height 17
click at [160, 78] on select "Select Item... Alexis Newark (anewark@ottertailcounty.gov) Amy Busko (abusko@ot…" at bounding box center [395, 86] width 470 height 17
select select "587f38f5-c90e-4c12-9e10-d3e23909bbca"
click at [606, 317] on span "Next" at bounding box center [610, 319] width 15 height 7
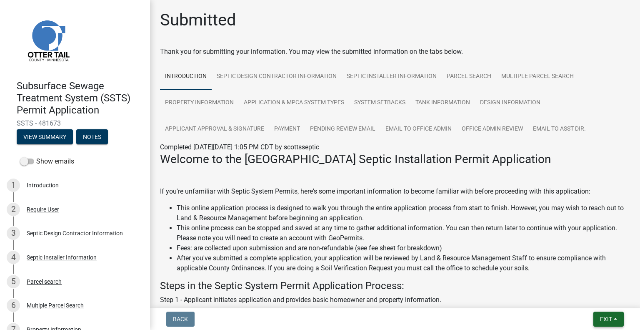
click at [601, 315] on button "Exit" at bounding box center [609, 318] width 30 height 15
click at [587, 298] on button "Save & Exit" at bounding box center [591, 297] width 67 height 20
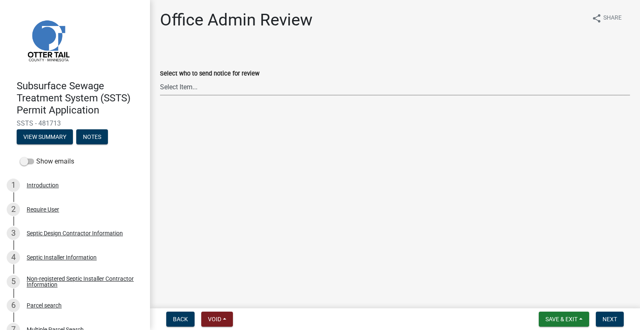
click at [209, 94] on select "Select Item... [PERSON_NAME] ([EMAIL_ADDRESS][DOMAIN_NAME]) [PERSON_NAME] ([EMA…" at bounding box center [395, 86] width 470 height 17
click at [160, 78] on select "Select Item... [PERSON_NAME] ([EMAIL_ADDRESS][DOMAIN_NAME]) [PERSON_NAME] ([EMA…" at bounding box center [395, 86] width 470 height 17
select select "587f38f5-c90e-4c12-9e10-d3e23909bbca"
click at [614, 320] on span "Next" at bounding box center [610, 319] width 15 height 7
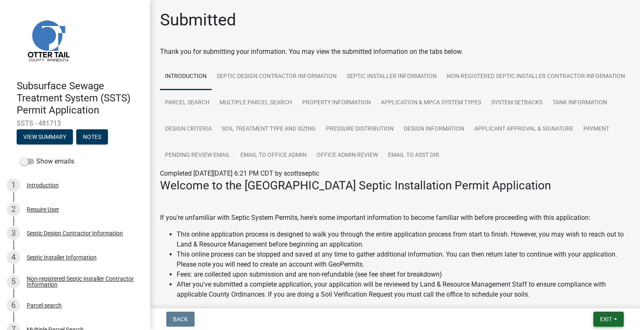
click at [605, 320] on span "Exit" at bounding box center [606, 319] width 12 height 7
click at [599, 299] on button "Save & Exit" at bounding box center [591, 297] width 67 height 20
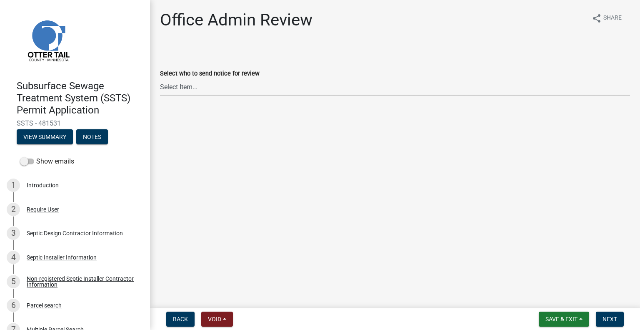
click at [229, 82] on select "Select Item... [PERSON_NAME] ([EMAIL_ADDRESS][DOMAIN_NAME]) [PERSON_NAME] ([EMA…" at bounding box center [395, 86] width 470 height 17
click at [160, 78] on select "Select Item... [PERSON_NAME] ([EMAIL_ADDRESS][DOMAIN_NAME]) [PERSON_NAME] ([EMA…" at bounding box center [395, 86] width 470 height 17
drag, startPoint x: 231, startPoint y: 85, endPoint x: 230, endPoint y: 93, distance: 8.4
click at [231, 85] on select "Select Item... [PERSON_NAME] ([EMAIL_ADDRESS][DOMAIN_NAME]) [PERSON_NAME] ([EMA…" at bounding box center [395, 86] width 470 height 17
click at [160, 78] on select "Select Item... [PERSON_NAME] ([EMAIL_ADDRESS][DOMAIN_NAME]) [PERSON_NAME] ([EMA…" at bounding box center [395, 86] width 470 height 17
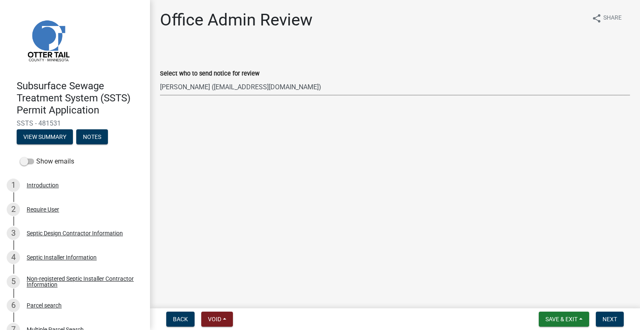
select select "587f38f5-c90e-4c12-9e10-d3e23909bbca"
click at [609, 318] on span "Next" at bounding box center [610, 319] width 15 height 7
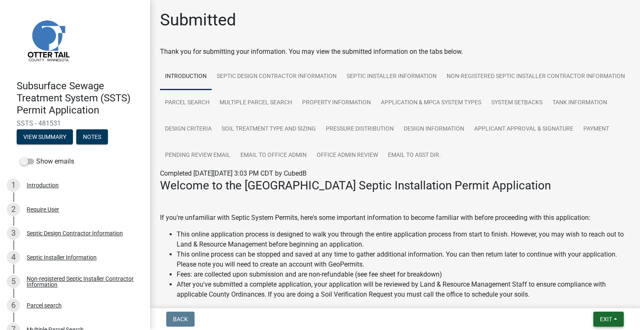
drag, startPoint x: 613, startPoint y: 318, endPoint x: 609, endPoint y: 314, distance: 5.6
click at [613, 318] on button "Exit" at bounding box center [609, 318] width 30 height 15
click at [600, 302] on button "Save & Exit" at bounding box center [591, 297] width 67 height 20
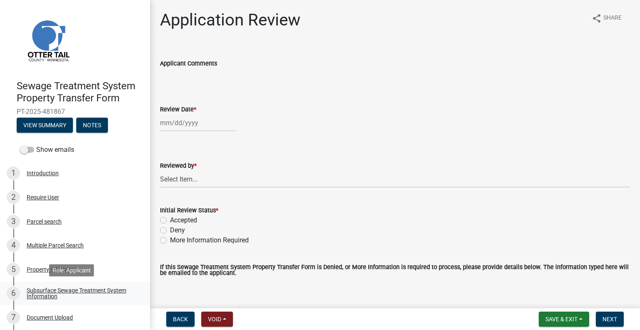
click at [117, 285] on link "6 Subsurface Sewage Treatment System Information" at bounding box center [75, 293] width 150 height 24
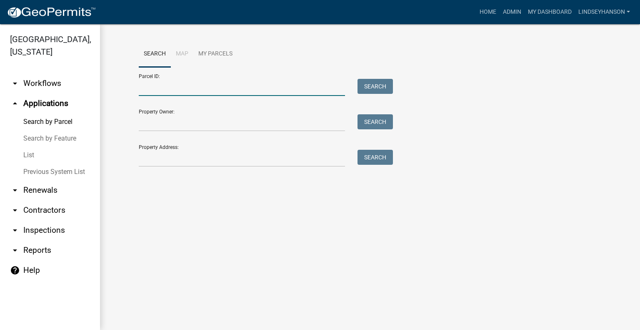
click at [186, 90] on input "Parcel ID:" at bounding box center [242, 87] width 206 height 17
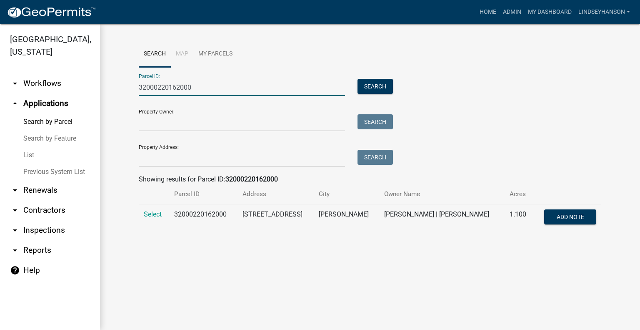
type input "32000220162000"
click at [160, 222] on td "Select" at bounding box center [154, 218] width 30 height 28
click at [158, 213] on span "Select" at bounding box center [153, 214] width 18 height 8
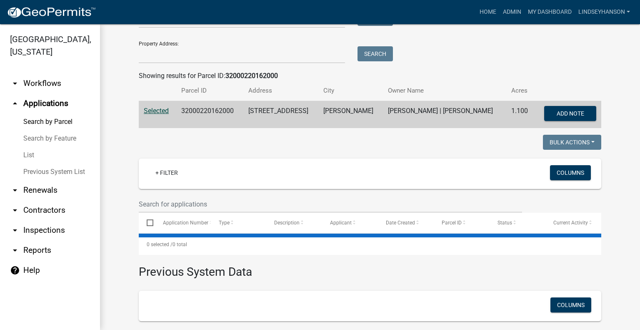
scroll to position [125, 0]
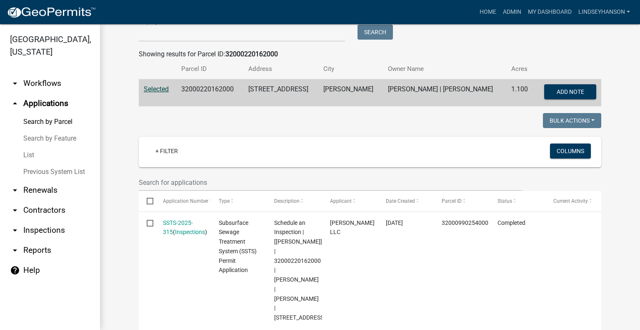
click at [42, 80] on link "arrow_drop_down Workflows" at bounding box center [50, 83] width 100 height 20
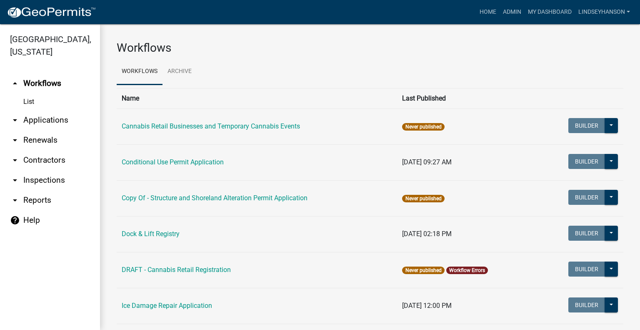
click at [54, 120] on link "arrow_drop_down Applications" at bounding box center [50, 120] width 100 height 20
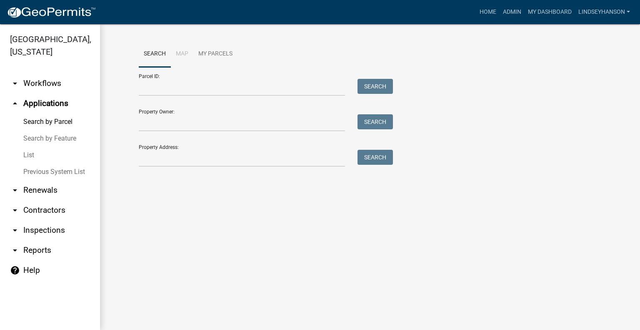
click at [41, 83] on link "arrow_drop_down Workflows" at bounding box center [50, 83] width 100 height 20
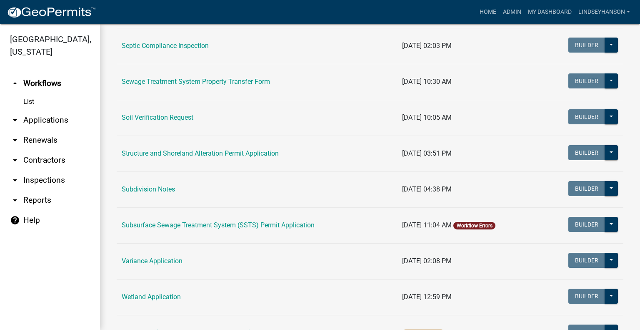
scroll to position [485, 0]
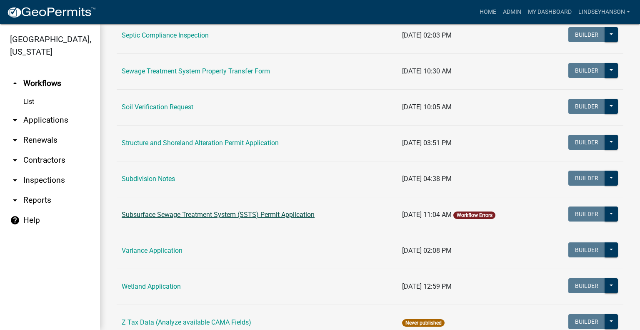
click at [283, 211] on link "Subsurface Sewage Treatment System (SSTS) Permit Application" at bounding box center [218, 215] width 193 height 8
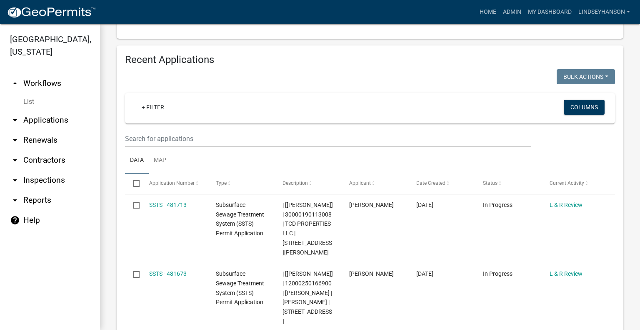
scroll to position [1055, 0]
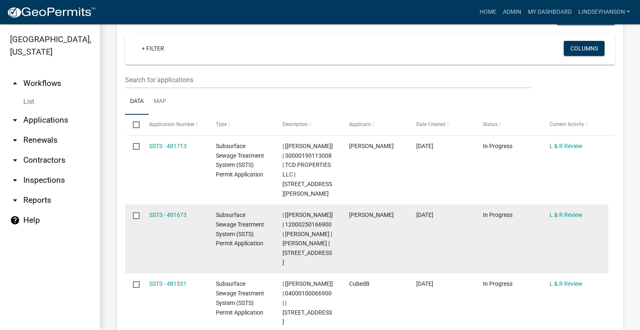
drag, startPoint x: 623, startPoint y: 215, endPoint x: 589, endPoint y: 188, distance: 43.4
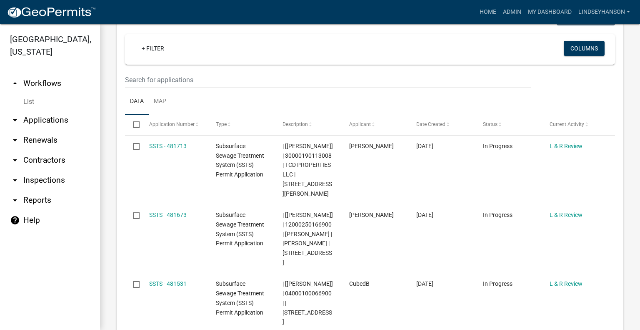
scroll to position [1013, 0]
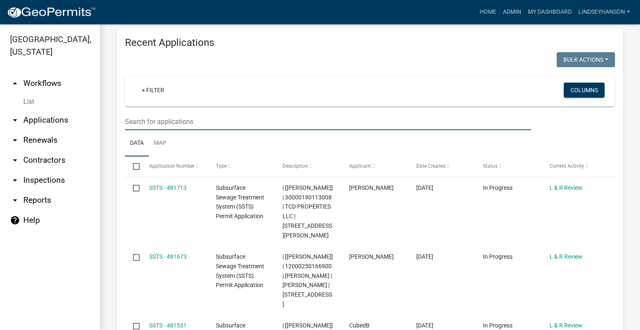
drag, startPoint x: 270, startPoint y: 63, endPoint x: 290, endPoint y: 58, distance: 20.5
click at [270, 113] on input "text" at bounding box center [328, 121] width 406 height 17
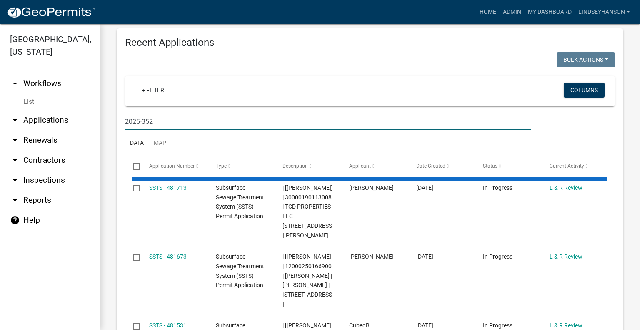
scroll to position [932, 0]
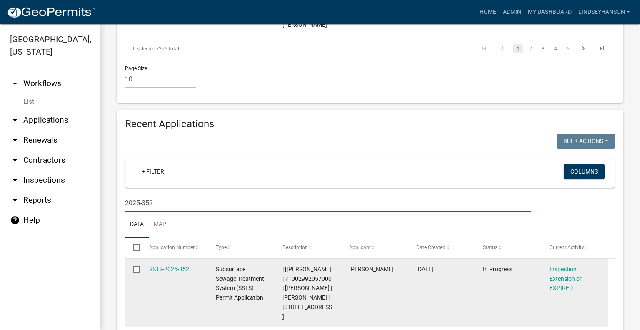
type input "2025-352"
click at [162, 266] on link "SSTS-2025-352" at bounding box center [169, 269] width 40 height 7
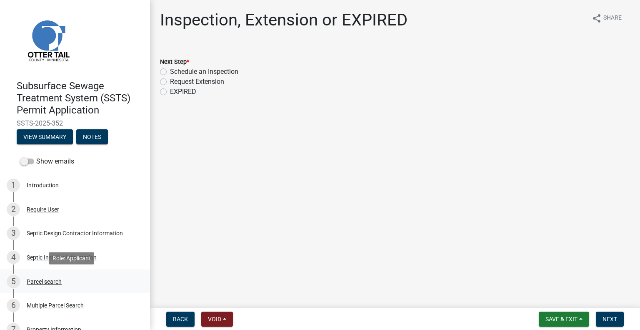
click at [56, 280] on div "Parcel search" at bounding box center [44, 281] width 35 height 6
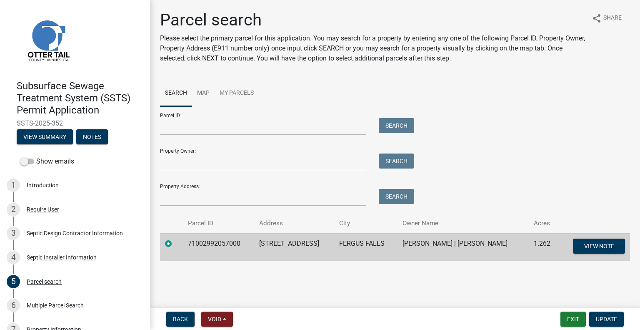
click at [227, 240] on td "71002992057000" at bounding box center [218, 247] width 71 height 28
copy td "71002992057000"
click at [278, 248] on td "706 WOODLAND DR" at bounding box center [294, 247] width 80 height 28
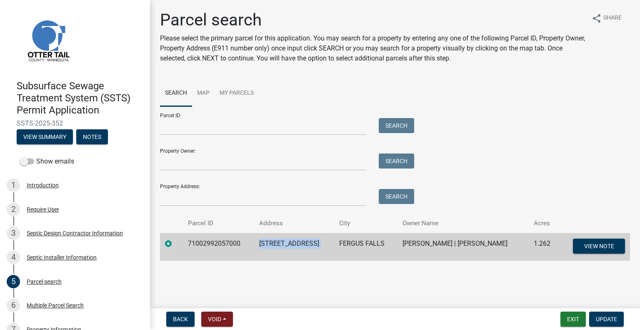
click at [278, 248] on td "706 WOODLAND DR" at bounding box center [294, 247] width 80 height 28
copy td "706 WOODLAND DR"
click at [350, 240] on td "FERGUS FALLS" at bounding box center [365, 247] width 63 height 28
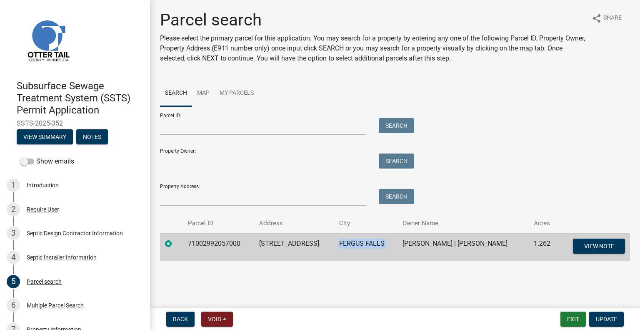
copy td "FERGUS FALLS"
click at [439, 243] on td "COLLIN KREMEIER | MELISSA KREMEIER" at bounding box center [463, 247] width 131 height 28
copy td "COLLIN KREMEIER | MELISSA KREMEIER"
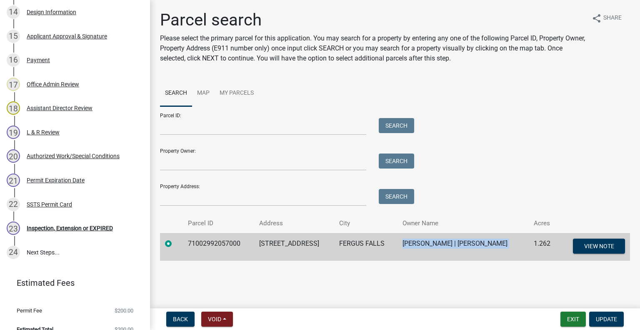
scroll to position [497, 0]
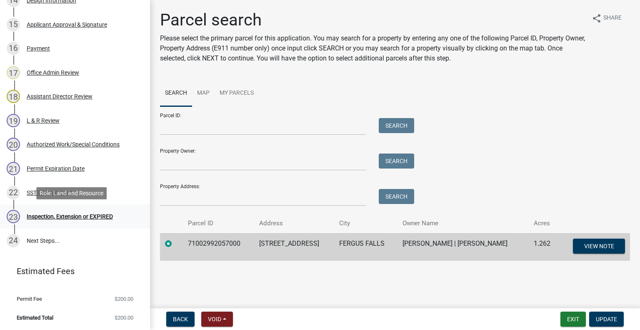
click at [83, 219] on div "Inspection, Extension or EXPIRED" at bounding box center [70, 216] width 86 height 6
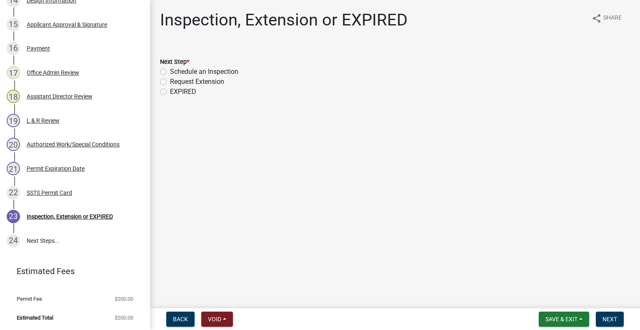
click at [231, 73] on label "Schedule an Inspection" at bounding box center [204, 72] width 68 height 10
click at [175, 72] on input "Schedule an Inspection" at bounding box center [172, 69] width 5 height 5
radio input "true"
click at [606, 318] on span "Next" at bounding box center [610, 319] width 15 height 7
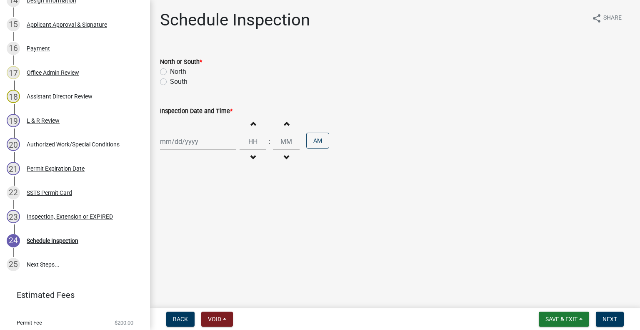
scroll to position [521, 0]
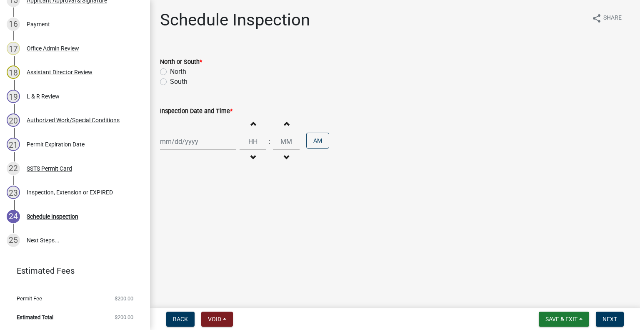
click at [177, 81] on label "South" at bounding box center [179, 82] width 18 height 10
click at [175, 81] on input "South" at bounding box center [172, 79] width 5 height 5
radio input "true"
click at [194, 140] on div at bounding box center [198, 141] width 76 height 17
select select "9"
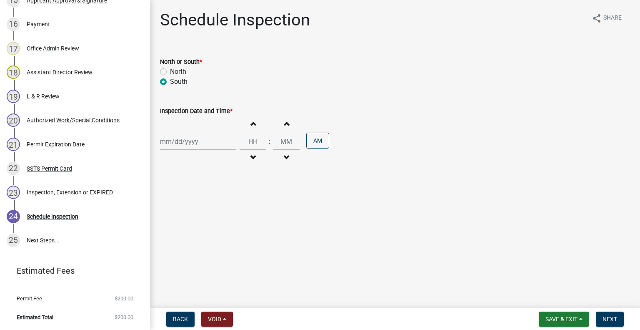
select select "2025"
click at [183, 224] on div "23" at bounding box center [181, 225] width 13 height 13
type input "09/23/2025"
click at [245, 154] on button "Decrement hours" at bounding box center [253, 157] width 18 height 15
type input "11"
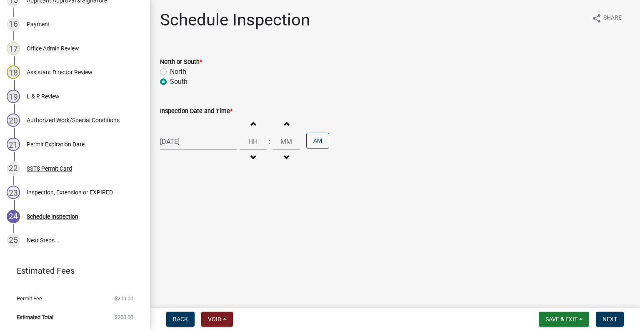
type input "00"
click at [251, 121] on span "button" at bounding box center [253, 123] width 4 height 7
type input "12"
click at [317, 147] on button "AM" at bounding box center [317, 141] width 23 height 16
click at [615, 321] on span "Next" at bounding box center [610, 319] width 15 height 7
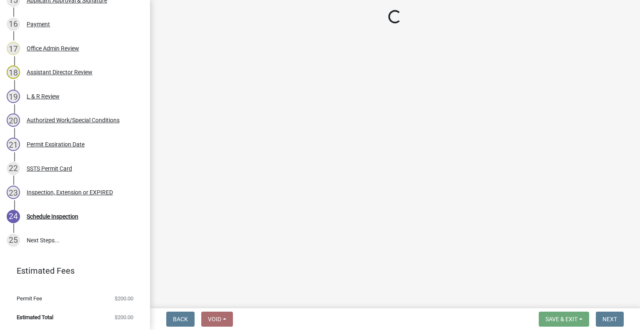
scroll to position [593, 0]
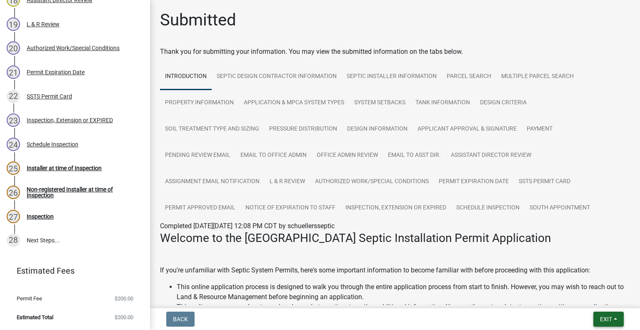
click at [596, 313] on button "Exit" at bounding box center [609, 318] width 30 height 15
click at [591, 293] on button "Save & Exit" at bounding box center [591, 297] width 67 height 20
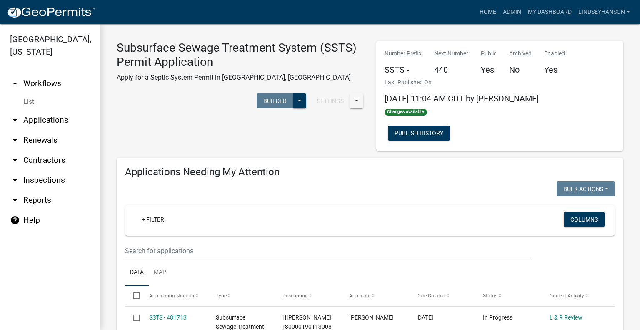
click at [65, 115] on link "arrow_drop_down Applications" at bounding box center [50, 120] width 100 height 20
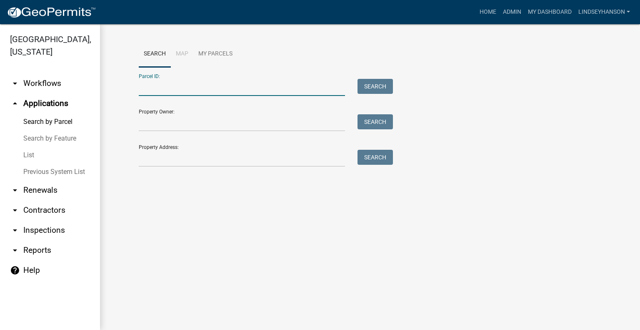
click at [175, 88] on input "Parcel ID:" at bounding box center [242, 87] width 206 height 17
paste input "14000250197003"
type input "14000250197003"
click at [377, 85] on button "Search" at bounding box center [375, 86] width 35 height 15
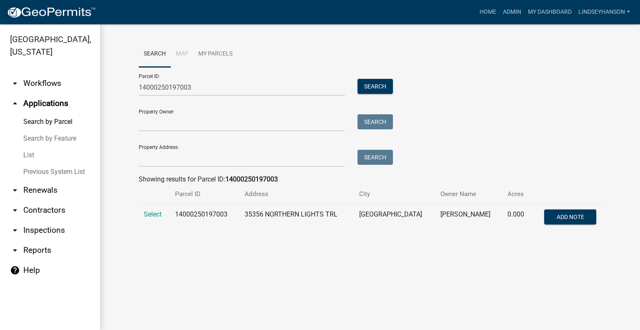
click at [152, 208] on td "Select" at bounding box center [154, 218] width 31 height 28
click at [163, 214] on td "Select" at bounding box center [154, 218] width 31 height 28
click at [158, 214] on span "Select" at bounding box center [153, 214] width 18 height 8
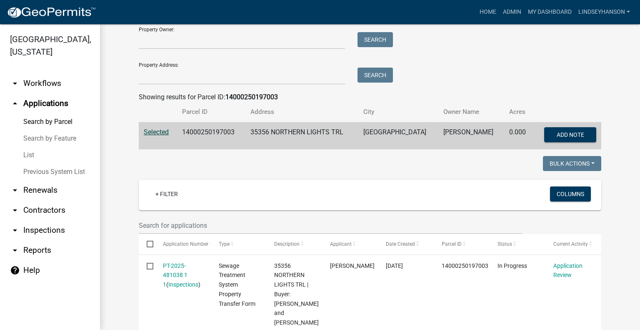
scroll to position [83, 0]
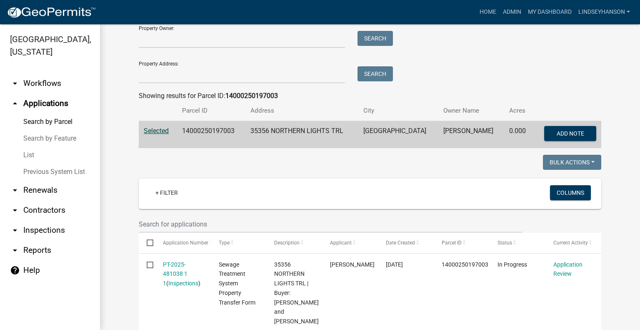
click at [51, 87] on link "arrow_drop_down Workflows" at bounding box center [50, 83] width 100 height 20
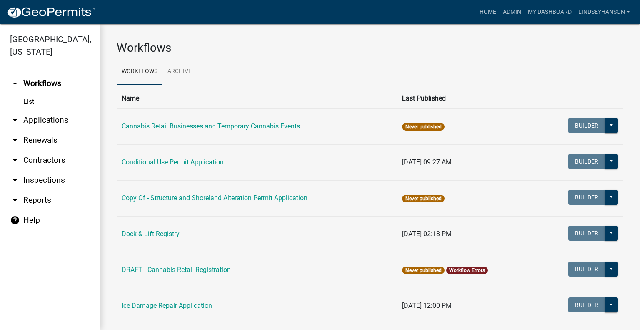
click at [57, 121] on link "arrow_drop_down Applications" at bounding box center [50, 120] width 100 height 20
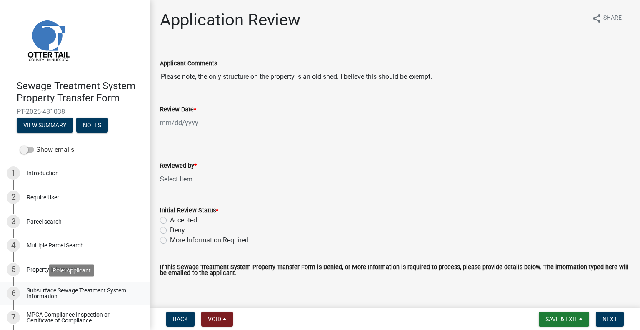
click at [105, 295] on div "Subsurface Sewage Treatment System Information" at bounding box center [82, 293] width 110 height 12
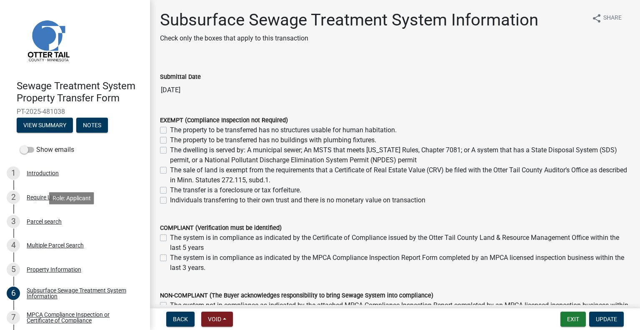
drag, startPoint x: 143, startPoint y: 221, endPoint x: 148, endPoint y: 259, distance: 39.2
click at [135, 263] on ul "1 Introduction 2 Require User 3 Parcel search 4 Multiple Parcel Search 5 Proper…" at bounding box center [75, 305] width 150 height 295
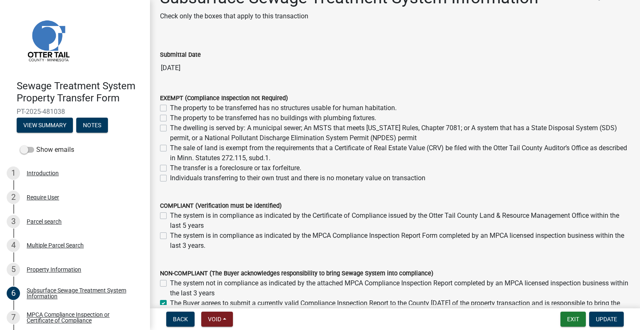
scroll to position [42, 0]
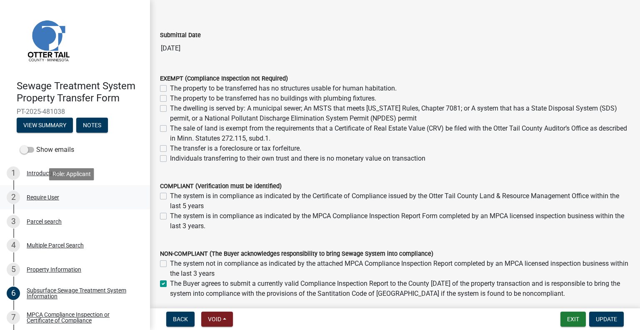
click at [143, 188] on link "2 Require User" at bounding box center [75, 197] width 150 height 24
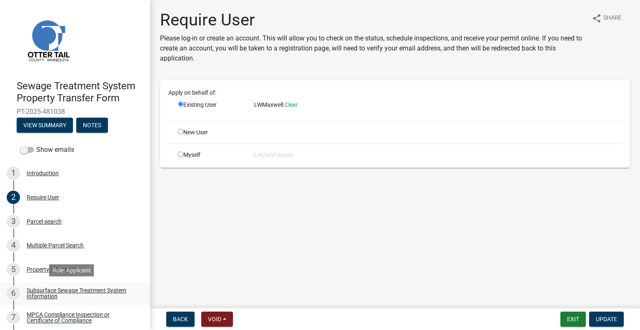
drag, startPoint x: 100, startPoint y: 290, endPoint x: 105, endPoint y: 286, distance: 6.5
click at [101, 289] on div "Subsurface Sewage Treatment System Information" at bounding box center [82, 293] width 110 height 12
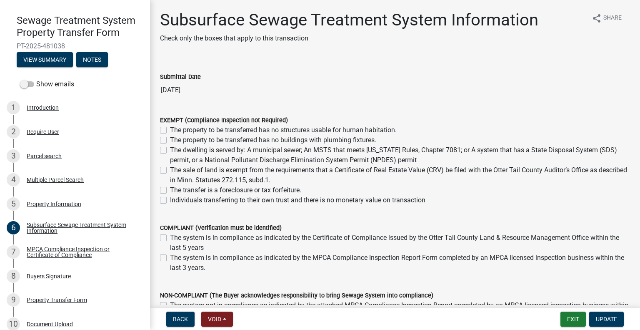
scroll to position [123, 0]
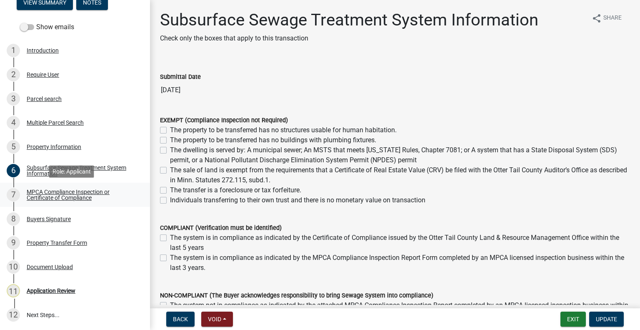
click at [61, 188] on div "7 MPCA Compliance Inspection or Certificate of Compliance" at bounding box center [72, 194] width 130 height 13
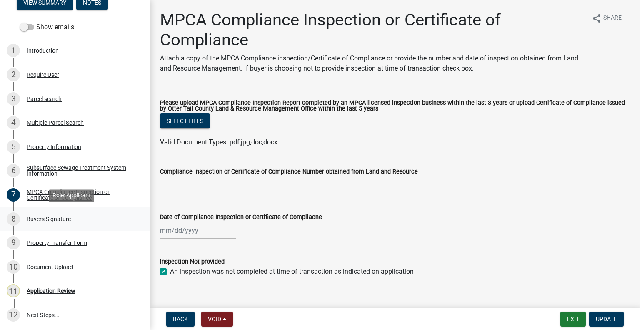
click at [67, 213] on div "8 Buyers Signature" at bounding box center [72, 218] width 130 height 13
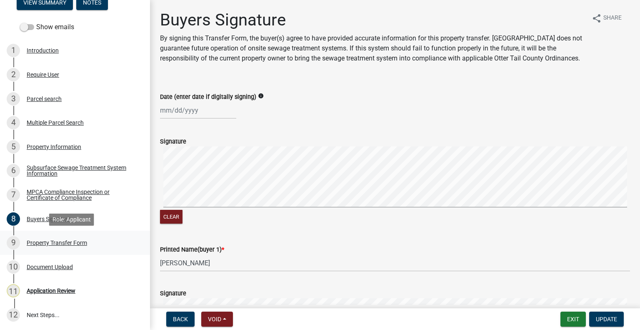
click at [83, 242] on div "Property Transfer Form" at bounding box center [57, 243] width 60 height 6
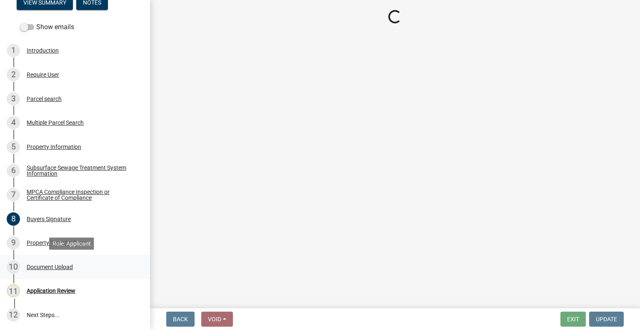
click at [75, 269] on div "10 Document Upload" at bounding box center [72, 266] width 130 height 13
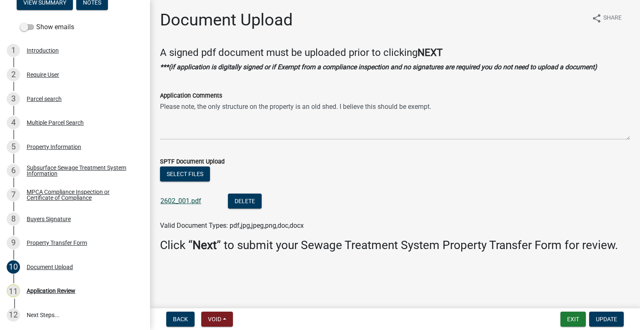
click at [173, 200] on link "2602_001.pdf" at bounding box center [180, 201] width 41 height 8
drag, startPoint x: 53, startPoint y: 93, endPoint x: 70, endPoint y: 112, distance: 25.1
click at [53, 93] on div "3 Parcel search" at bounding box center [72, 98] width 130 height 13
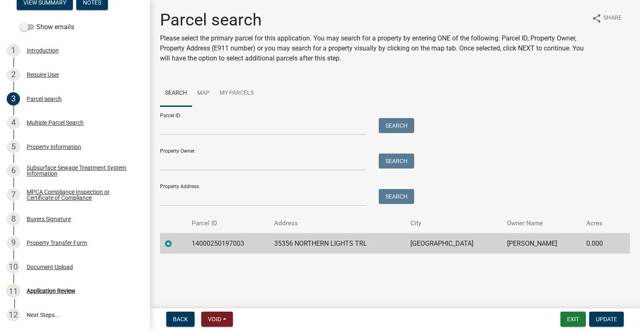
click at [212, 246] on td "14000250197003" at bounding box center [228, 243] width 83 height 20
copy td "14000250197003"
click at [74, 290] on div "Application Review" at bounding box center [51, 291] width 49 height 6
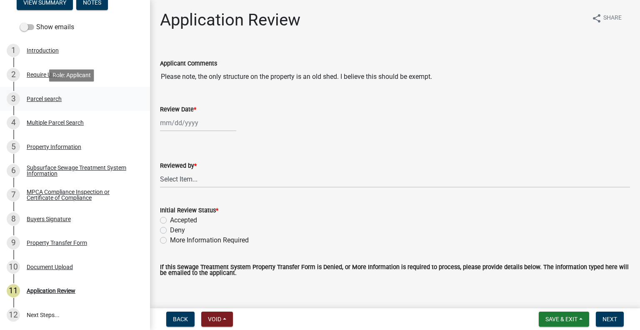
click at [53, 90] on link "3 Parcel search" at bounding box center [75, 99] width 150 height 24
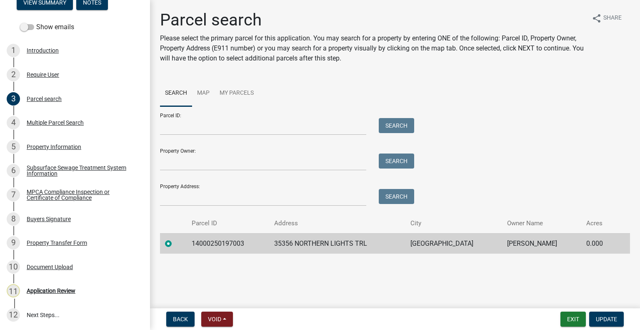
click at [217, 243] on td "14000250197003" at bounding box center [228, 243] width 83 height 20
copy td "14000250197003"
click at [83, 286] on div "11 Application Review" at bounding box center [72, 290] width 130 height 13
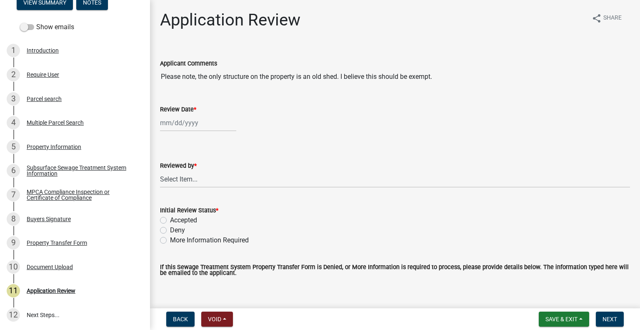
select select "9"
select select "2025"
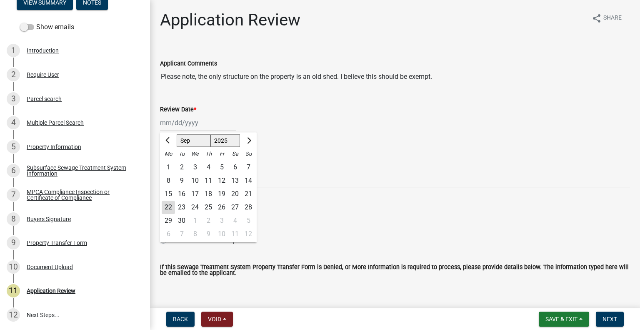
drag, startPoint x: 201, startPoint y: 121, endPoint x: 201, endPoint y: 126, distance: 5.1
click at [201, 121] on div "[PERSON_NAME] Feb Mar Apr [PERSON_NAME][DATE] Oct Nov [DATE] 1526 1527 1528 152…" at bounding box center [198, 122] width 76 height 17
click at [102, 167] on div "Subsurface Sewage Treatment System Information" at bounding box center [82, 171] width 110 height 12
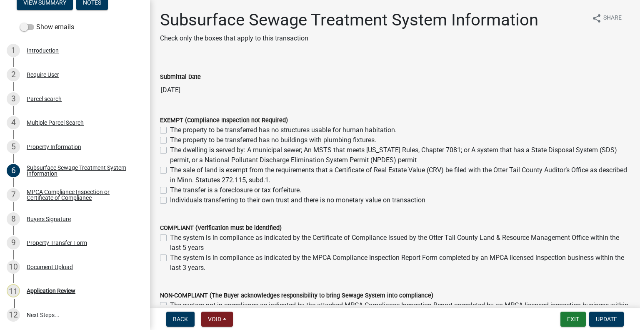
scroll to position [42, 0]
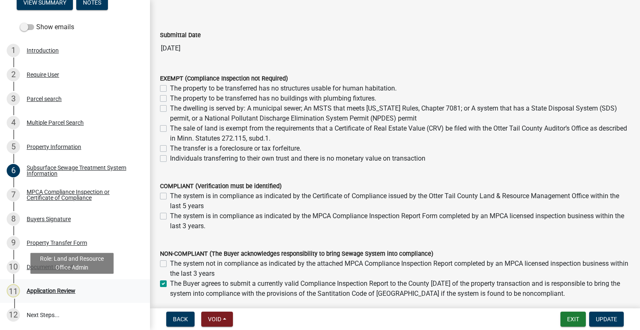
click at [58, 290] on div "Application Review" at bounding box center [51, 291] width 49 height 6
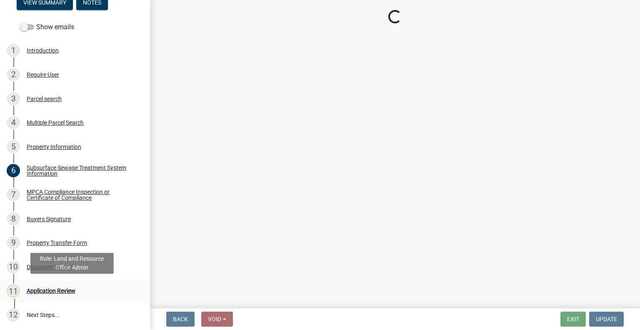
scroll to position [0, 0]
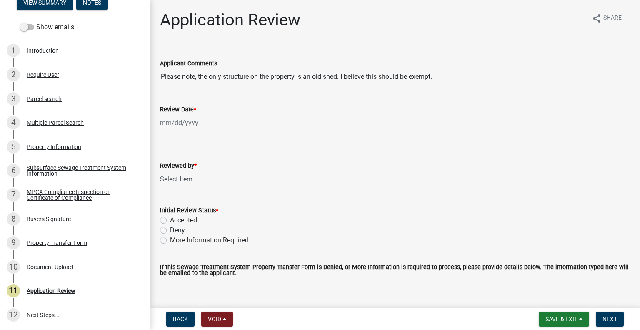
select select "9"
select select "2025"
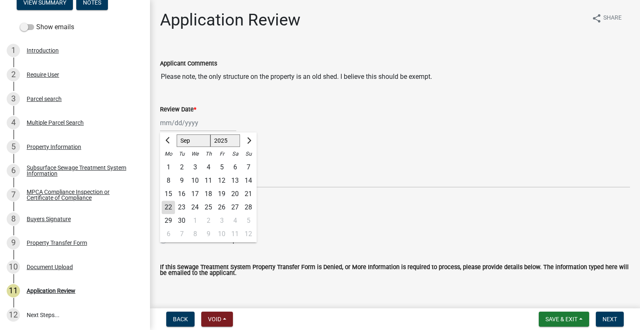
click at [217, 120] on div "[PERSON_NAME] Feb Mar Apr [PERSON_NAME][DATE] Oct Nov [DATE] 1526 1527 1528 152…" at bounding box center [198, 122] width 76 height 17
click at [172, 206] on div "22" at bounding box center [168, 207] width 13 height 13
type input "[DATE]"
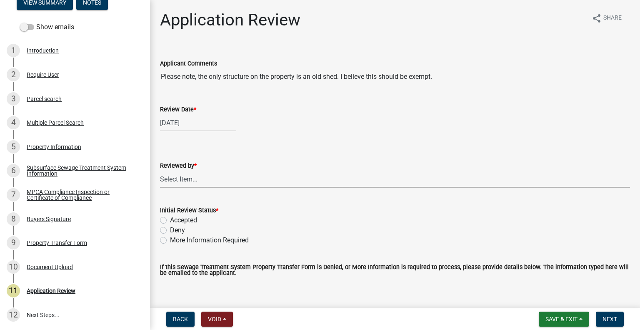
click at [193, 180] on select "Select Item... [PERSON_NAME] [PERSON_NAME] [PERSON_NAME] [PERSON_NAME] [PERSON_…" at bounding box center [395, 178] width 470 height 17
click at [160, 170] on select "Select Item... [PERSON_NAME] [PERSON_NAME] [PERSON_NAME] [PERSON_NAME] [PERSON_…" at bounding box center [395, 178] width 470 height 17
select select "2217fab6-25d2-4df2-8e35-18ddd05e0fe8"
click at [190, 219] on label "Accepted" at bounding box center [183, 220] width 27 height 10
click at [175, 219] on input "Accepted" at bounding box center [172, 217] width 5 height 5
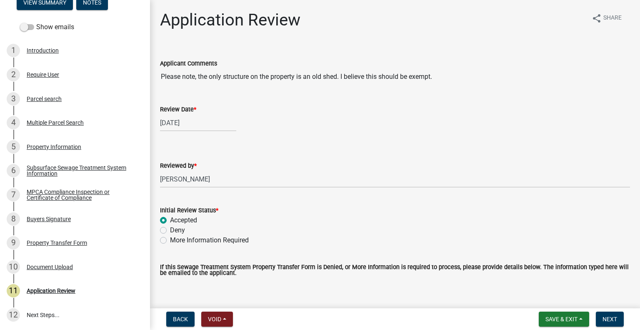
radio input "true"
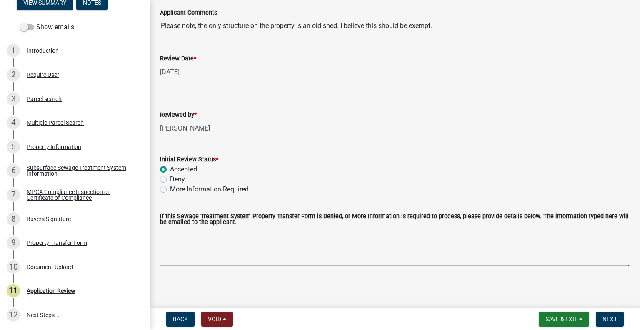
scroll to position [51, 0]
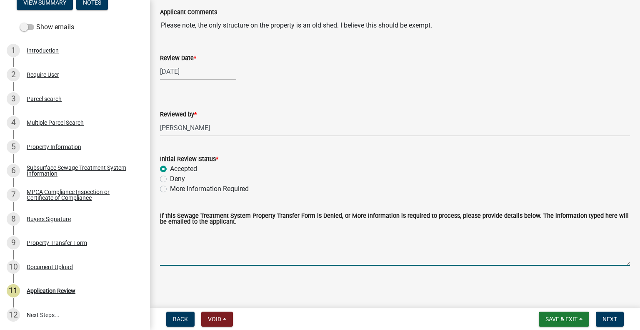
click at [258, 238] on textarea "If this Sewage Treatment System Property Transfer Form is Denied, or More Infor…" at bounding box center [395, 245] width 470 height 39
type textarea "t"
click at [243, 232] on textarea "There is septic out there so i will leave it as non compliant." at bounding box center [395, 245] width 470 height 39
click at [354, 238] on textarea "There is septic out there so I will leave it as non compliant." at bounding box center [395, 245] width 470 height 39
type textarea "There is septic out there so I will leave it as non compliant."
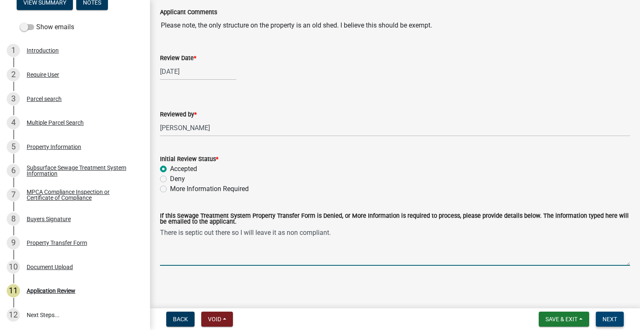
click at [609, 316] on span "Next" at bounding box center [610, 319] width 15 height 7
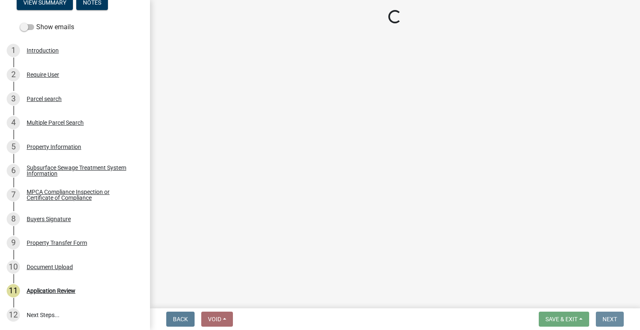
scroll to position [0, 0]
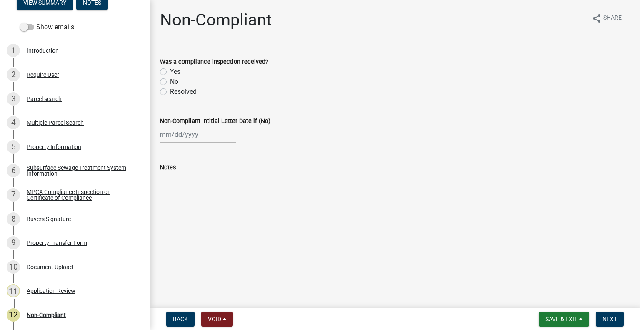
click at [170, 83] on label "No" at bounding box center [174, 82] width 8 height 10
click at [170, 82] on input "No" at bounding box center [172, 79] width 5 height 5
radio input "true"
select select "9"
select select "2025"
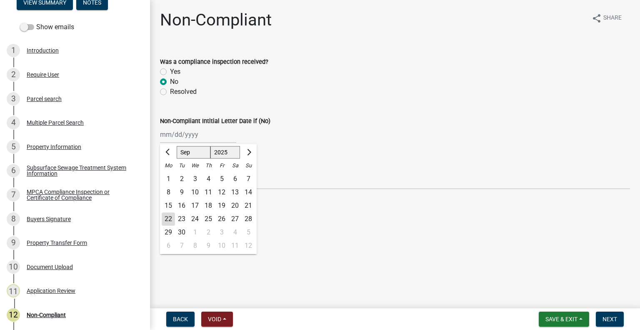
drag, startPoint x: 185, startPoint y: 135, endPoint x: 191, endPoint y: 139, distance: 7.4
click at [185, 135] on div "[PERSON_NAME] Feb Mar Apr [PERSON_NAME][DATE] Oct Nov [DATE] 1526 1527 1528 152…" at bounding box center [198, 134] width 76 height 17
click at [170, 219] on div "22" at bounding box center [168, 218] width 13 height 13
type input "[DATE]"
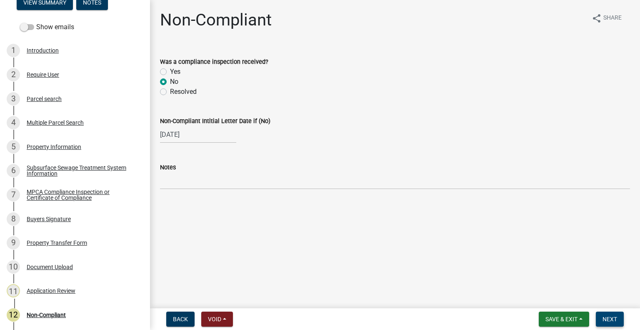
click at [615, 318] on span "Next" at bounding box center [610, 319] width 15 height 7
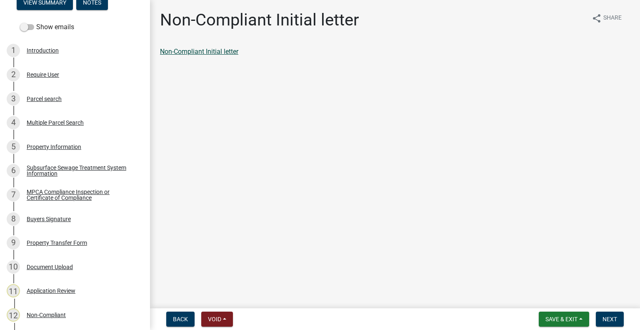
click at [218, 53] on link "Non-Compliant Initial letter" at bounding box center [199, 52] width 78 height 8
click at [613, 321] on span "Next" at bounding box center [610, 319] width 15 height 7
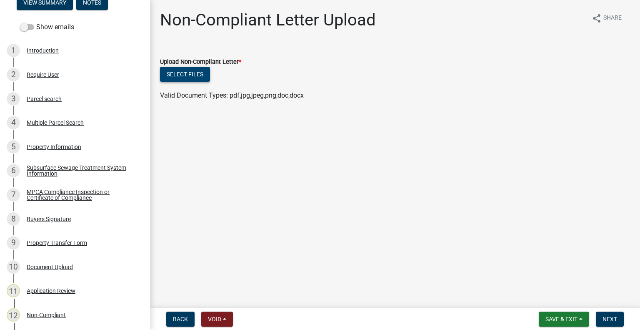
click at [200, 71] on button "Select files" at bounding box center [185, 74] width 50 height 15
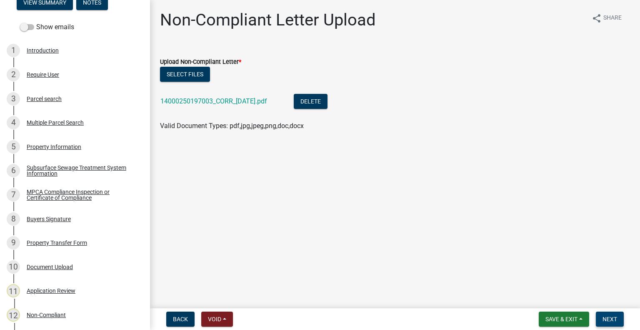
click at [609, 321] on span "Next" at bounding box center [610, 319] width 15 height 7
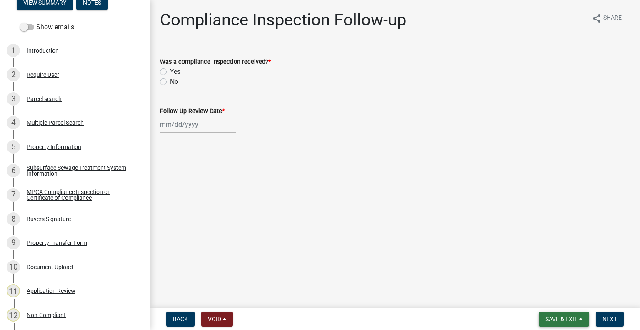
click at [561, 318] on span "Save & Exit" at bounding box center [562, 319] width 32 height 7
click at [552, 297] on button "Save & Exit" at bounding box center [556, 297] width 67 height 20
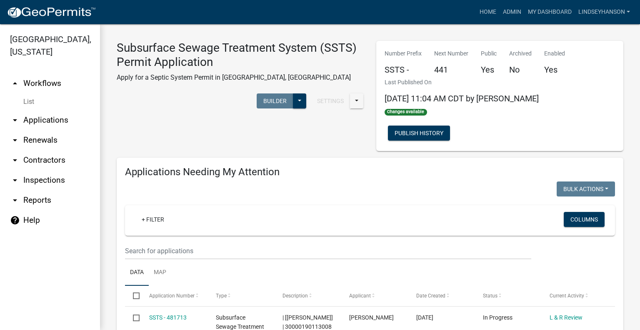
click at [34, 116] on link "arrow_drop_down Applications" at bounding box center [50, 120] width 100 height 20
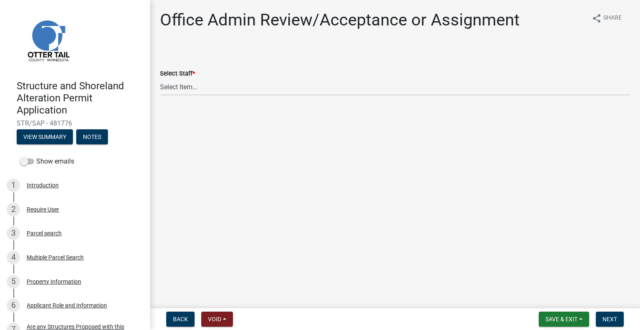
click at [273, 99] on wm-data-entity-input "Select Staff * Select Item... [PERSON_NAME] ([EMAIL_ADDRESS][DOMAIN_NAME]) [PER…" at bounding box center [395, 75] width 470 height 56
click at [268, 93] on select "Select Item... [PERSON_NAME] ([EMAIL_ADDRESS][DOMAIN_NAME]) [PERSON_NAME] ([EMA…" at bounding box center [395, 86] width 470 height 17
click at [160, 78] on select "Select Item... [PERSON_NAME] ([EMAIL_ADDRESS][DOMAIN_NAME]) [PERSON_NAME] ([EMA…" at bounding box center [395, 86] width 470 height 17
select select "587f38f5-c90e-4c12-9e10-d3e23909bbca"
click at [608, 321] on span "Next" at bounding box center [610, 319] width 15 height 7
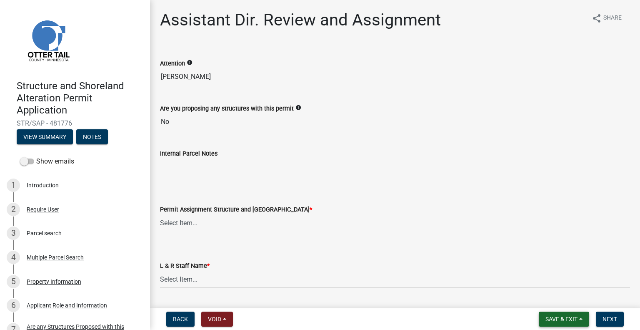
click at [567, 324] on button "Save & Exit" at bounding box center [564, 318] width 50 height 15
click at [549, 296] on button "Save & Exit" at bounding box center [556, 297] width 67 height 20
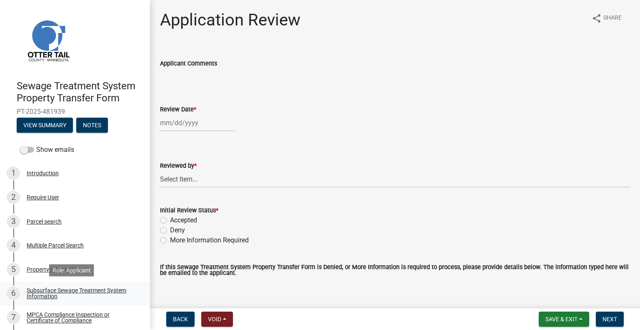
click at [106, 288] on div "Subsurface Sewage Treatment System Information" at bounding box center [82, 293] width 110 height 12
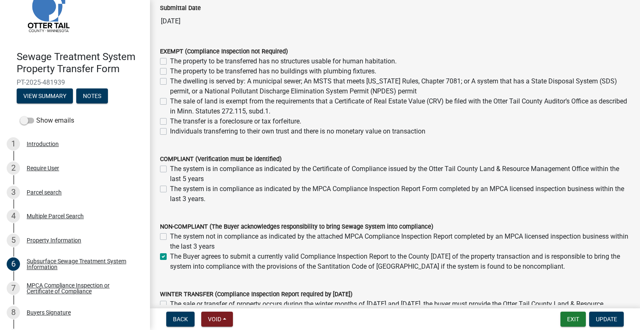
scroll to position [83, 0]
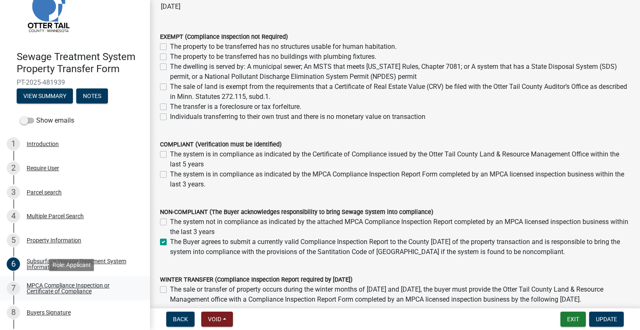
click at [73, 293] on div "MPCA Compliance Inspection or Certificate of Compliance" at bounding box center [82, 288] width 110 height 12
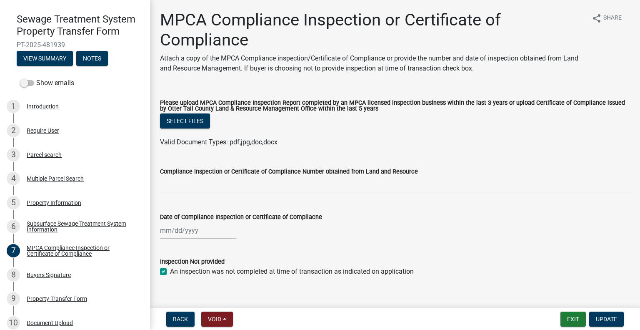
scroll to position [123, 0]
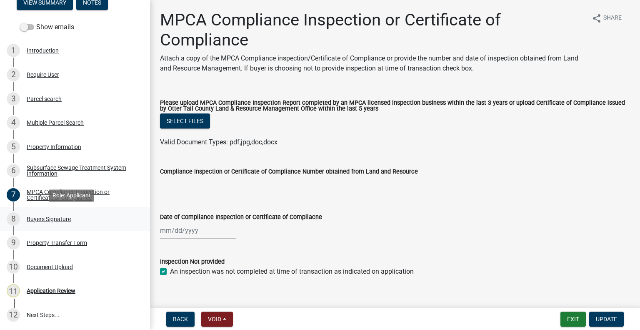
click at [76, 218] on div "8 Buyers Signature" at bounding box center [72, 218] width 130 height 13
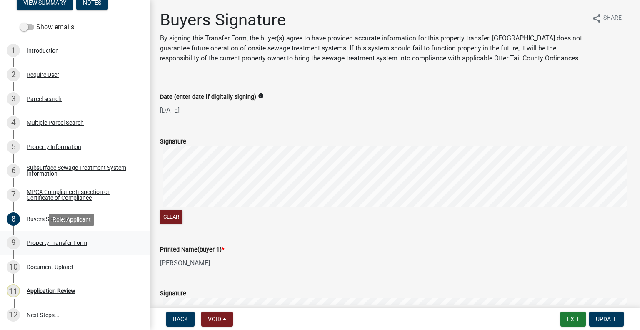
click at [79, 245] on div "Property Transfer Form" at bounding box center [57, 243] width 60 height 6
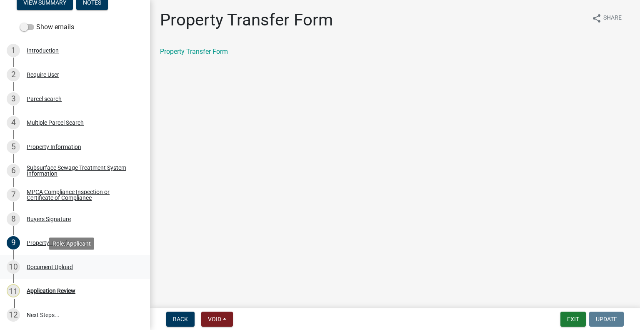
click at [75, 267] on div "10 Document Upload" at bounding box center [72, 266] width 130 height 13
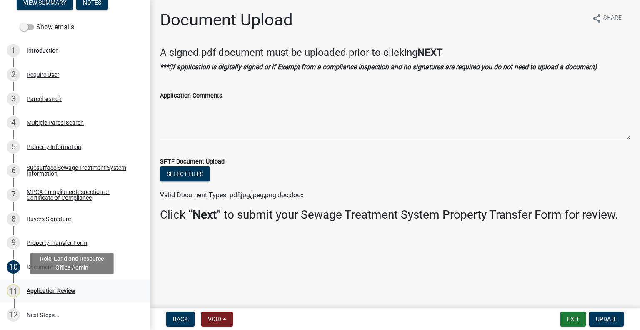
click at [73, 291] on div "Application Review" at bounding box center [51, 291] width 49 height 6
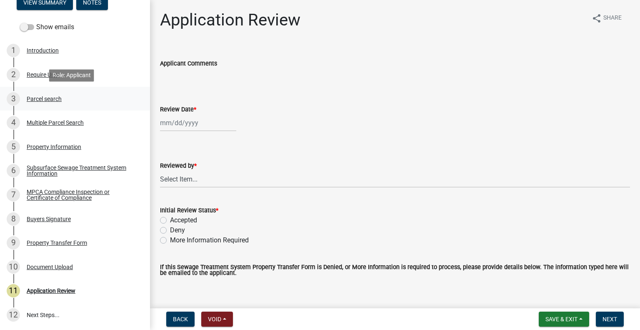
click at [60, 96] on div "Parcel search" at bounding box center [44, 99] width 35 height 6
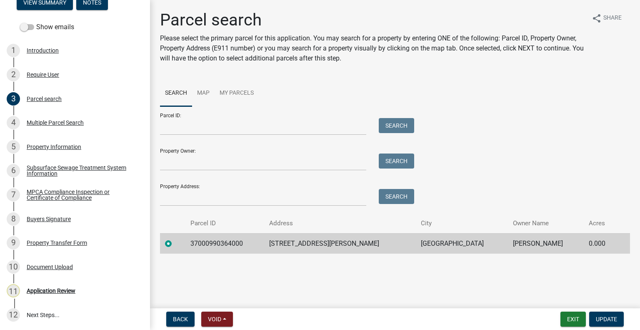
click at [221, 243] on td "37000990364000" at bounding box center [224, 243] width 79 height 20
copy td "37000990364000"
click at [79, 292] on div "11 Application Review" at bounding box center [72, 290] width 130 height 13
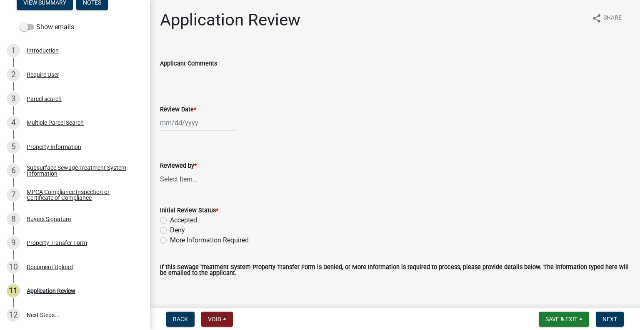
select select "9"
select select "2025"
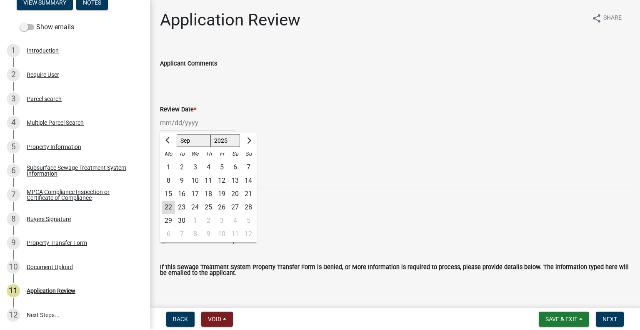
click at [190, 127] on div "[PERSON_NAME] Feb Mar Apr [PERSON_NAME][DATE] Oct Nov [DATE] 1526 1527 1528 152…" at bounding box center [198, 122] width 76 height 17
click at [166, 206] on div "22" at bounding box center [168, 207] width 13 height 13
type input "[DATE]"
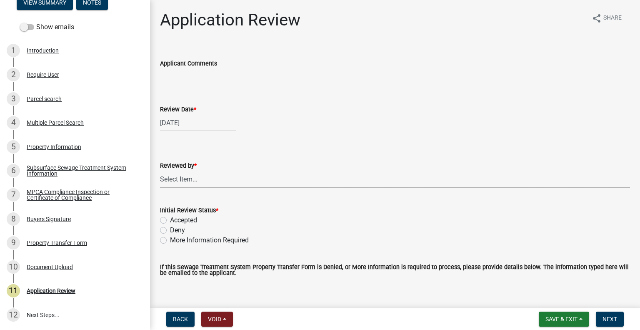
click at [186, 178] on select "Select Item... [PERSON_NAME] [PERSON_NAME] [PERSON_NAME] [PERSON_NAME] [PERSON_…" at bounding box center [395, 178] width 470 height 17
click at [160, 170] on select "Select Item... [PERSON_NAME] [PERSON_NAME] [PERSON_NAME] [PERSON_NAME] [PERSON_…" at bounding box center [395, 178] width 470 height 17
select select "2217fab6-25d2-4df2-8e35-18ddd05e0fe8"
click at [189, 238] on label "More Information Required" at bounding box center [209, 240] width 79 height 10
click at [175, 238] on input "More Information Required" at bounding box center [172, 237] width 5 height 5
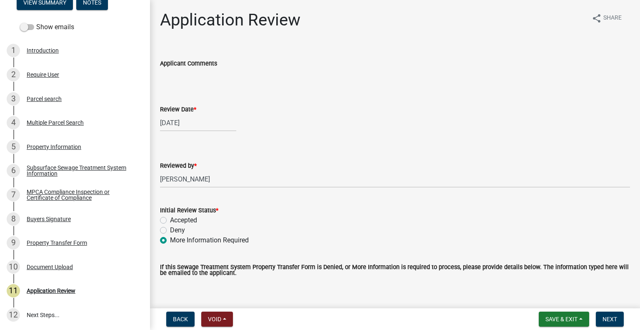
radio input "true"
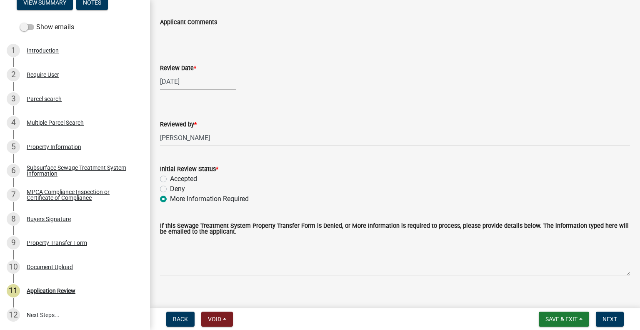
scroll to position [42, 0]
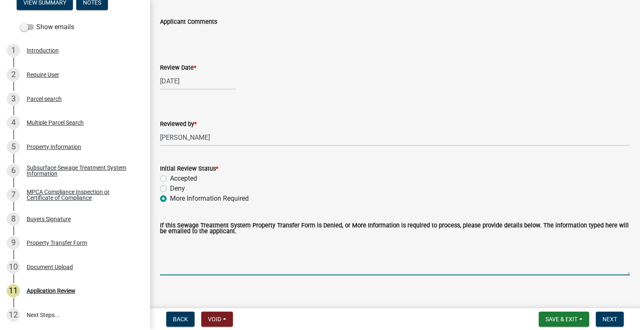
click at [216, 263] on textarea "If this Sewage Treatment System Property Transfer Form is Denied, or More Infor…" at bounding box center [395, 255] width 470 height 39
click at [206, 240] on textarea "Need buyers signitues." at bounding box center [395, 255] width 470 height 39
type textarea "Need buyers signatures."
click at [609, 314] on button "Next" at bounding box center [610, 318] width 28 height 15
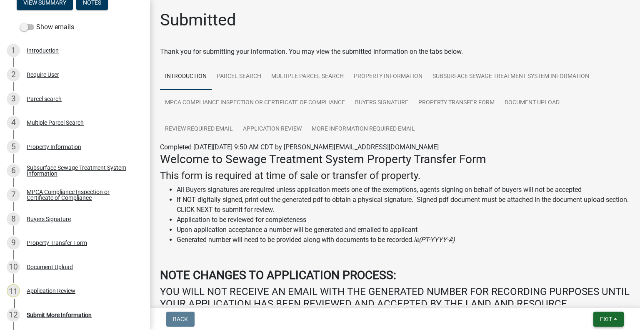
click at [594, 321] on button "Exit" at bounding box center [609, 318] width 30 height 15
click at [589, 306] on button "Save & Exit" at bounding box center [591, 297] width 67 height 20
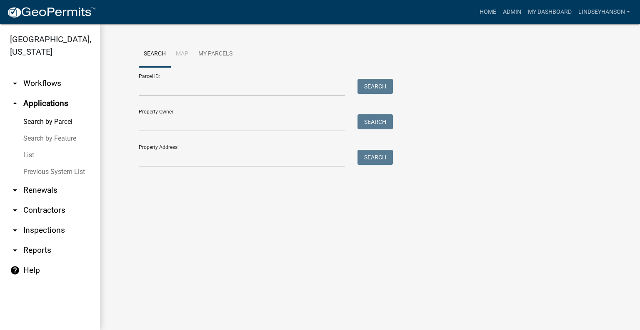
click at [179, 75] on div "Parcel ID: Search" at bounding box center [264, 81] width 250 height 29
click at [178, 91] on input "Parcel ID:" at bounding box center [242, 87] width 206 height 17
paste input "37000990364000"
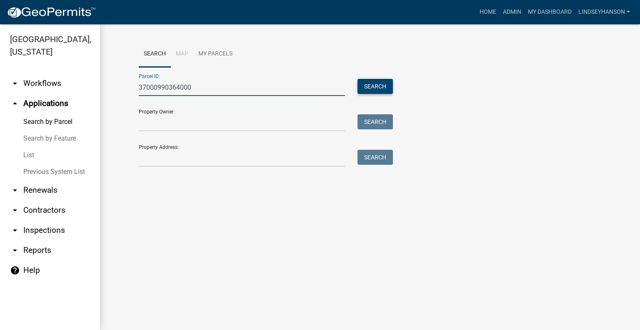
type input "37000990364000"
click at [363, 87] on button "Search" at bounding box center [375, 86] width 35 height 15
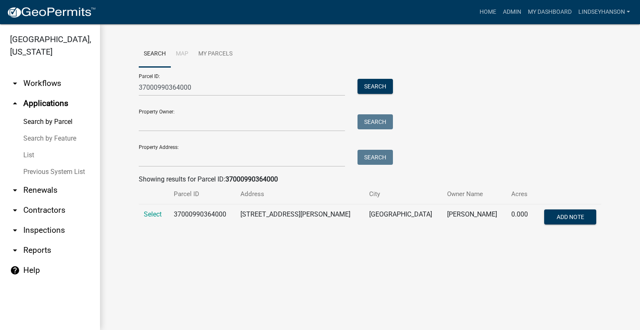
drag, startPoint x: 153, startPoint y: 215, endPoint x: 321, endPoint y: 203, distance: 167.6
click at [153, 215] on span "Select" at bounding box center [153, 214] width 18 height 8
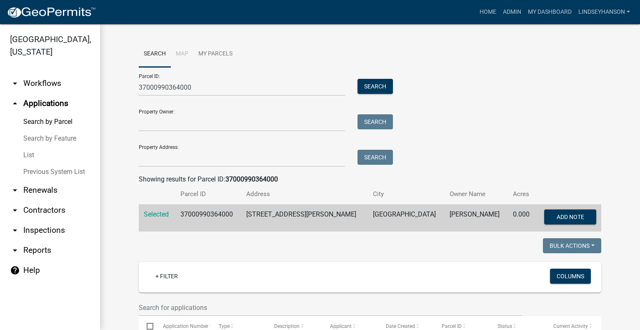
click at [57, 88] on link "arrow_drop_down Workflows" at bounding box center [50, 83] width 100 height 20
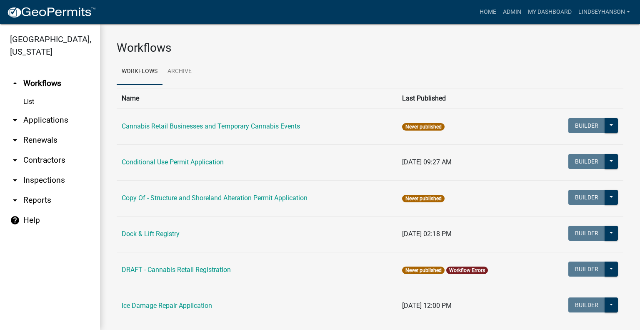
click at [55, 116] on link "arrow_drop_down Applications" at bounding box center [50, 120] width 100 height 20
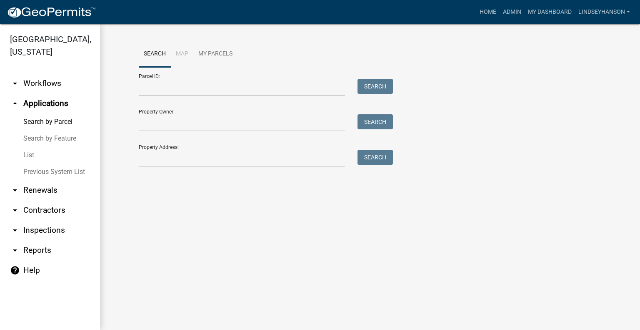
click at [49, 90] on link "arrow_drop_down Workflows" at bounding box center [50, 83] width 100 height 20
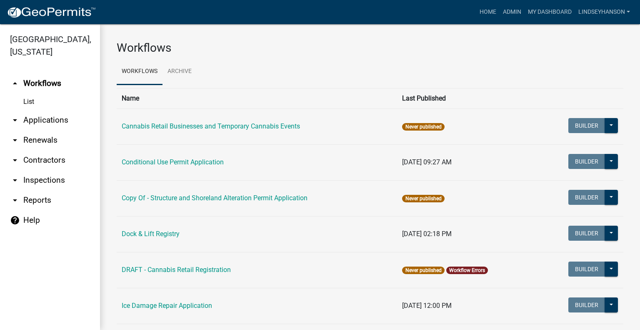
click at [52, 123] on link "arrow_drop_down Applications" at bounding box center [50, 120] width 100 height 20
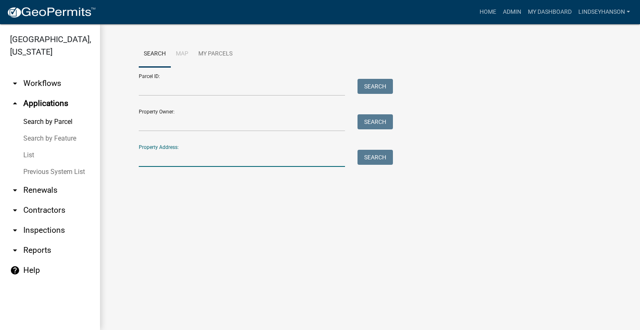
click at [190, 160] on input "Property Address:" at bounding box center [242, 158] width 206 height 17
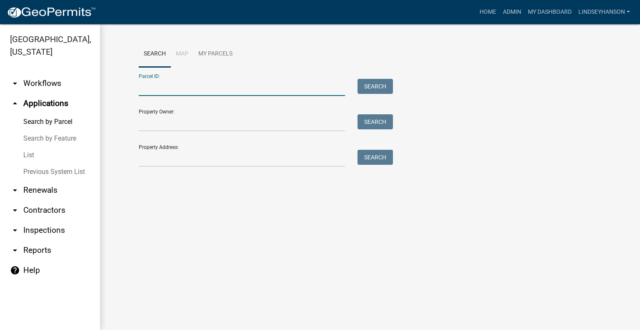
click at [177, 83] on input "Parcel ID:" at bounding box center [242, 87] width 206 height 17
paste input "47000990407000"
type input "47000990407000"
click at [377, 84] on button "Search" at bounding box center [375, 86] width 35 height 15
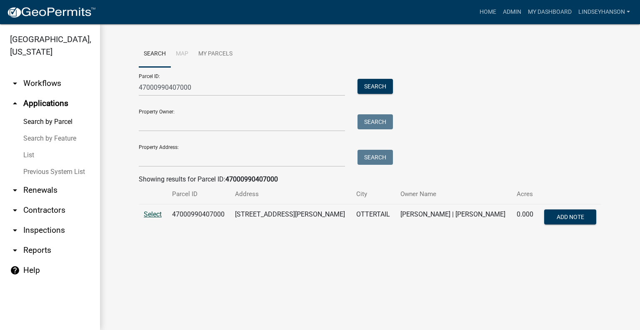
click at [154, 212] on span "Select" at bounding box center [153, 214] width 18 height 8
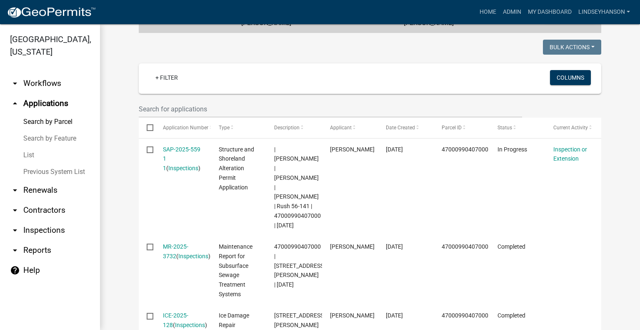
scroll to position [203, 0]
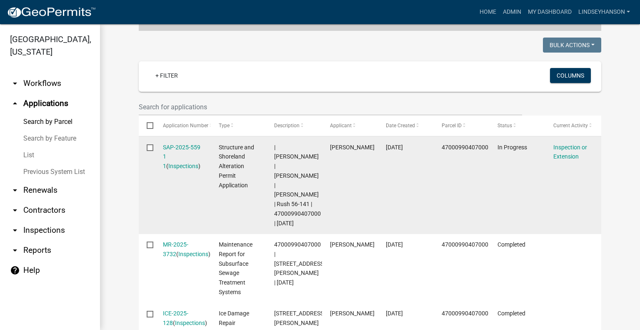
click at [172, 143] on div "SAP-2025-559 1 1 ( Inspections )" at bounding box center [183, 157] width 40 height 28
click at [172, 144] on link "SAP-2025-559 1 1" at bounding box center [182, 157] width 38 height 26
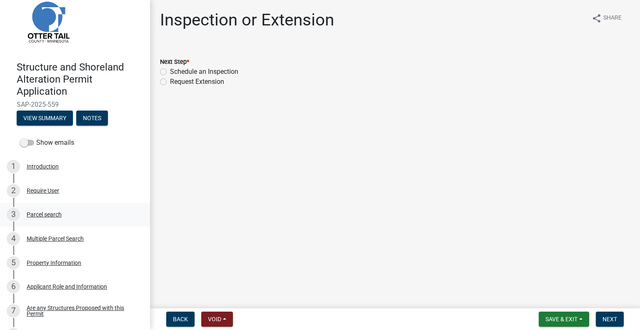
scroll to position [208, 0]
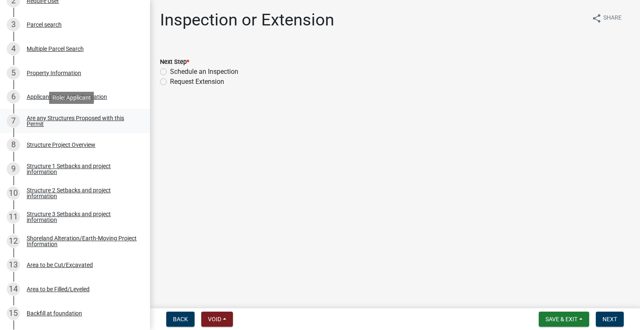
click at [91, 115] on div "Are any Structures Proposed with this Permit" at bounding box center [82, 121] width 110 height 12
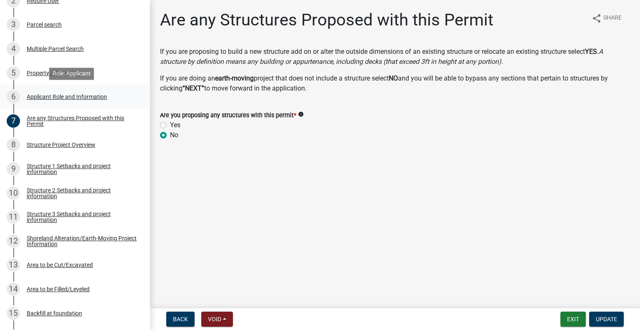
click at [99, 98] on div "Applicant Role and Information" at bounding box center [67, 97] width 80 height 6
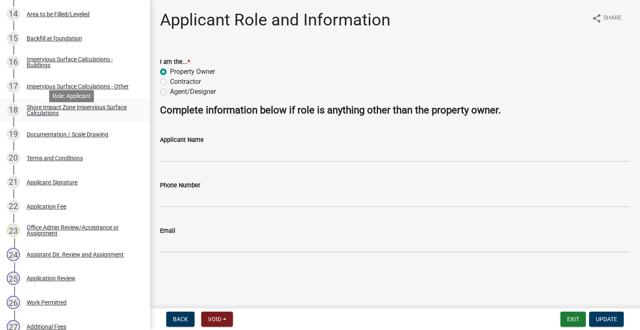
scroll to position [484, 0]
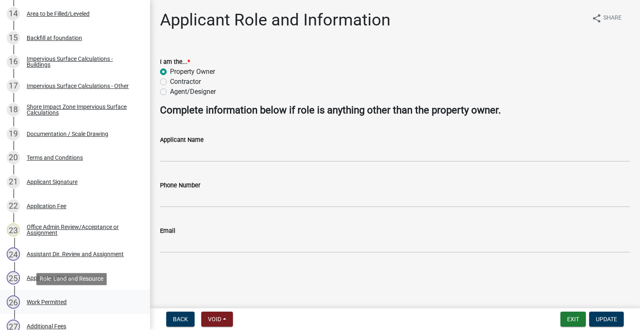
click at [71, 297] on div "26 Work Permitted" at bounding box center [72, 301] width 130 height 13
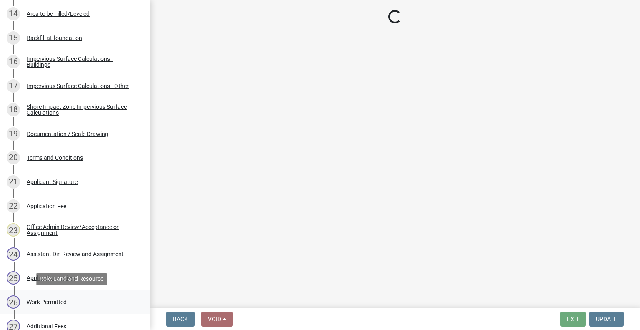
select select "b1ab52ec-9759-48a2-a5bb-a8b7da6cd639"
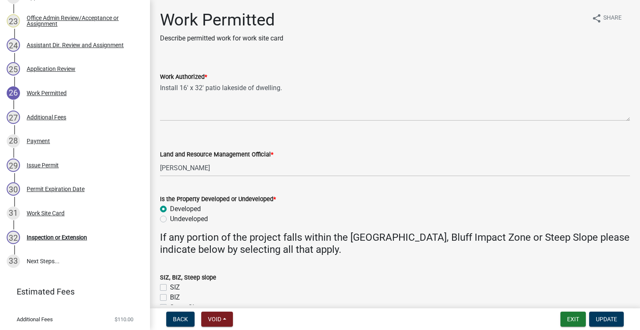
scroll to position [732, 0]
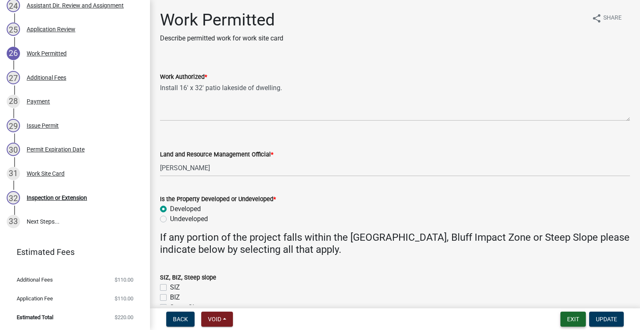
click at [567, 319] on button "Exit" at bounding box center [573, 318] width 25 height 15
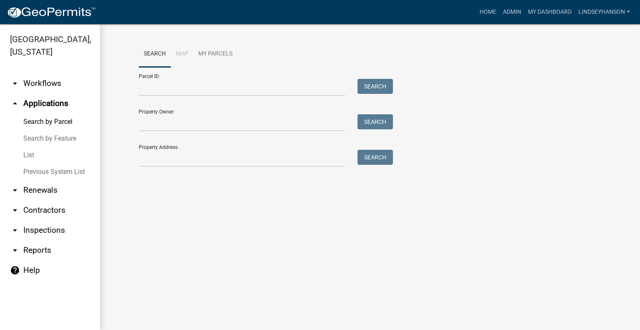
click at [60, 83] on link "arrow_drop_down Workflows" at bounding box center [50, 83] width 100 height 20
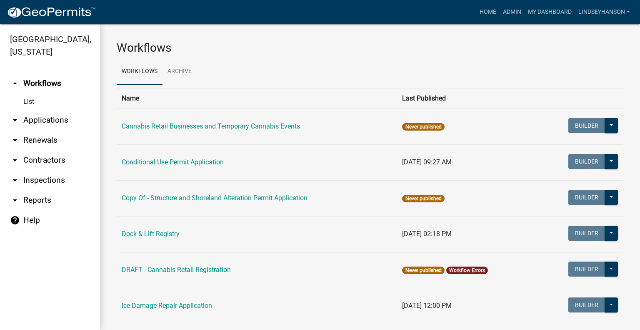
click at [48, 113] on link "arrow_drop_down Applications" at bounding box center [50, 120] width 100 height 20
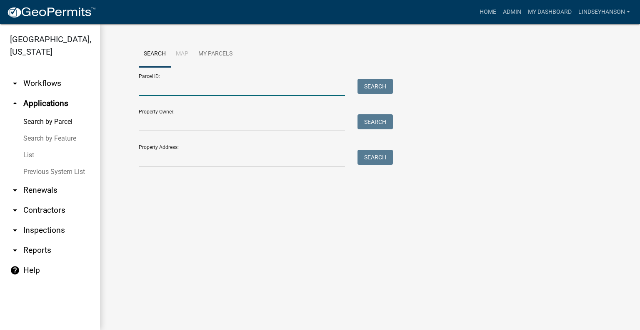
click at [178, 83] on input "Parcel ID:" at bounding box center [242, 87] width 206 height 17
paste input "37000990364000"
type input "37000990364000"
click at [371, 82] on button "Search" at bounding box center [375, 86] width 35 height 15
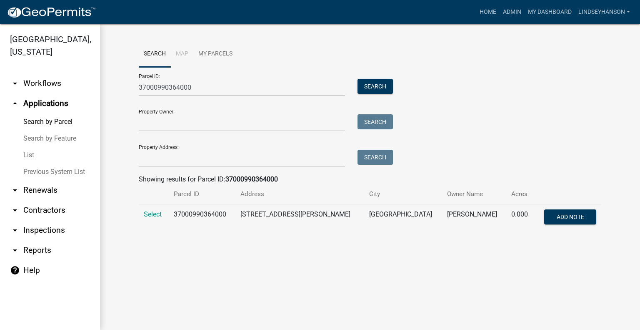
click at [166, 219] on td "Select" at bounding box center [154, 218] width 30 height 28
click at [148, 216] on span "Select" at bounding box center [153, 214] width 18 height 8
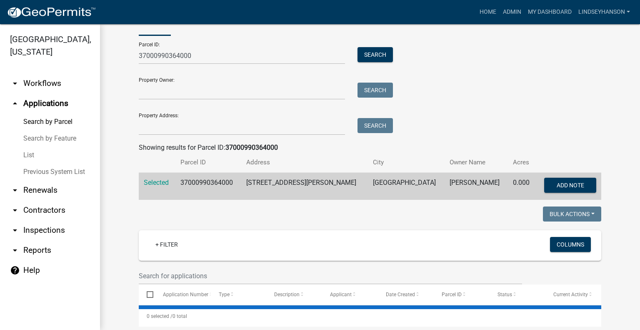
scroll to position [125, 0]
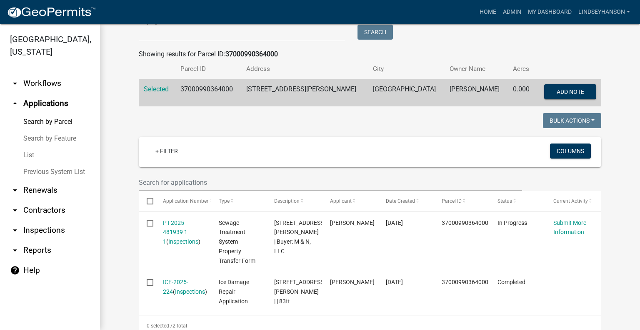
click at [53, 78] on link "arrow_drop_down Workflows" at bounding box center [50, 83] width 100 height 20
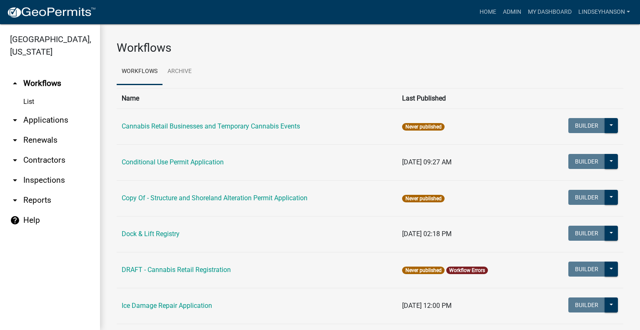
click at [51, 125] on link "arrow_drop_down Applications" at bounding box center [50, 120] width 100 height 20
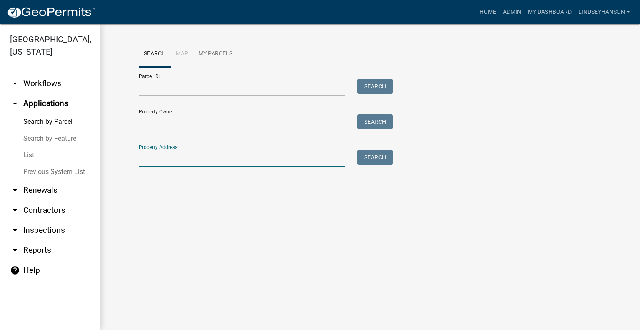
click at [242, 157] on input "Property Address:" at bounding box center [242, 158] width 206 height 17
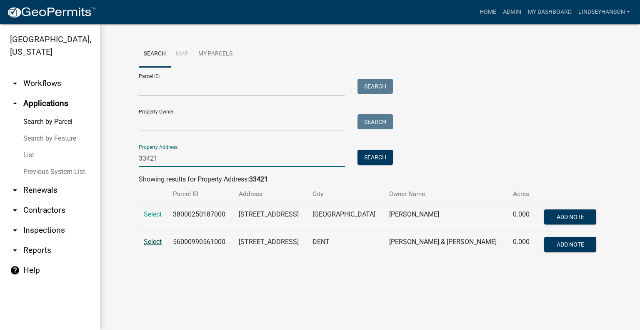
type input "33421"
click at [144, 240] on span "Select" at bounding box center [153, 242] width 18 height 8
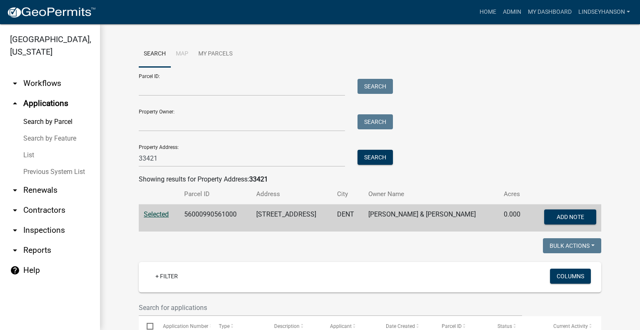
click at [46, 86] on link "arrow_drop_down Workflows" at bounding box center [50, 83] width 100 height 20
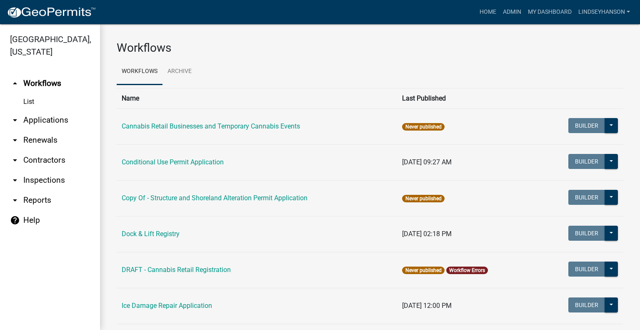
click at [50, 117] on link "arrow_drop_down Applications" at bounding box center [50, 120] width 100 height 20
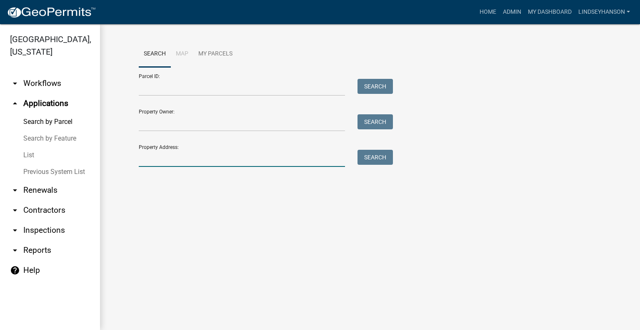
click at [187, 154] on input "Property Address:" at bounding box center [242, 158] width 206 height 17
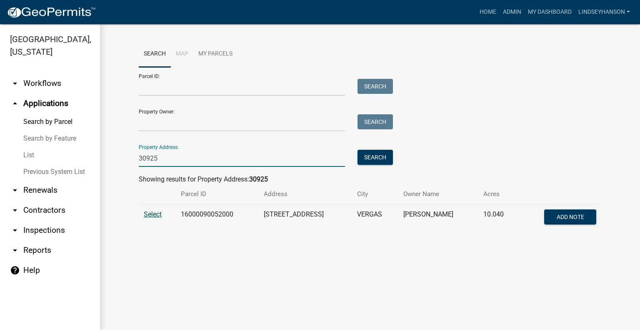
type input "30925"
click at [149, 214] on span "Select" at bounding box center [153, 214] width 18 height 8
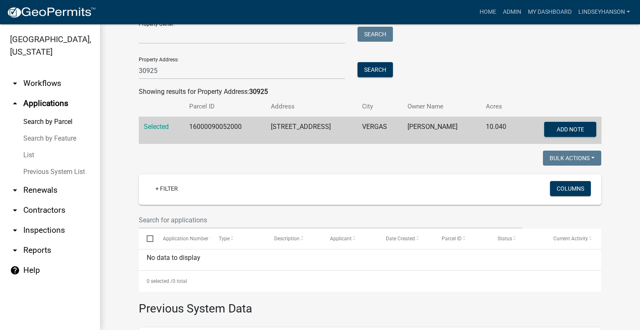
scroll to position [80, 0]
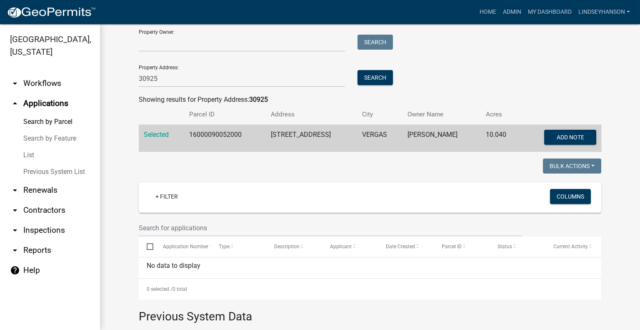
click at [233, 137] on td "16000090052000" at bounding box center [224, 139] width 81 height 28
copy td "16000090052000"
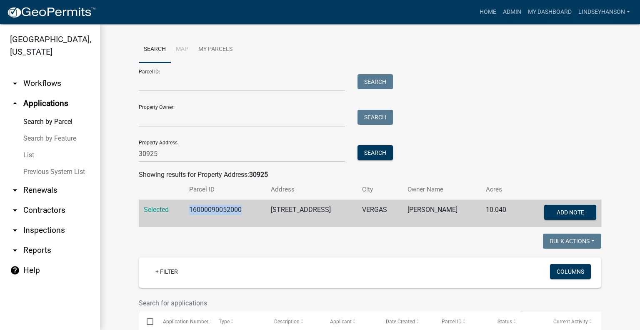
scroll to position [0, 0]
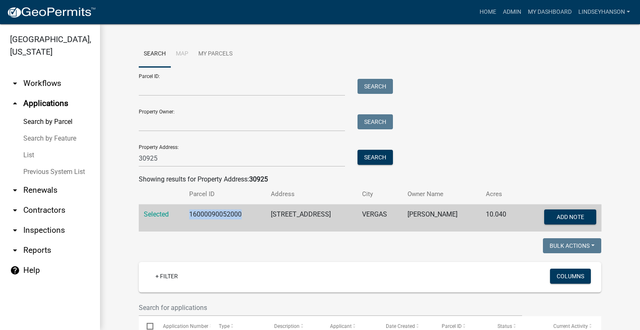
click at [57, 84] on link "arrow_drop_down Workflows" at bounding box center [50, 83] width 100 height 20
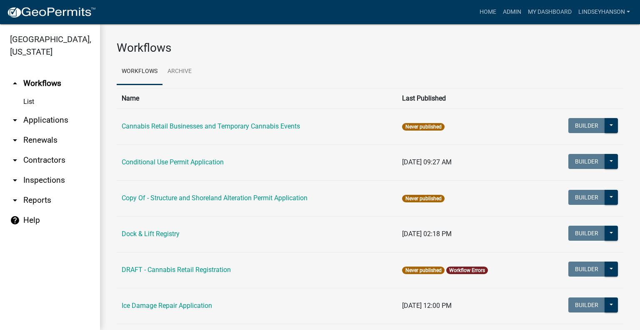
click at [60, 119] on link "arrow_drop_down Applications" at bounding box center [50, 120] width 100 height 20
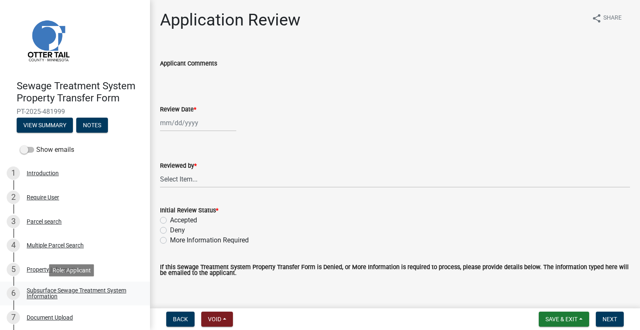
click at [105, 293] on div "Subsurface Sewage Treatment System Information" at bounding box center [82, 293] width 110 height 12
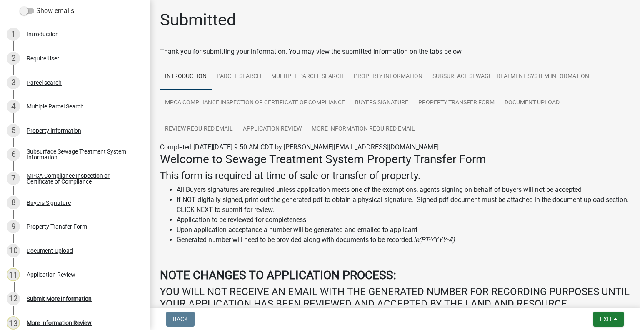
scroll to position [170, 0]
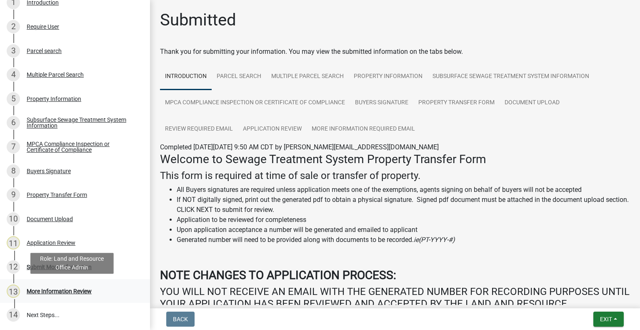
click at [94, 293] on div "13 More Information Review" at bounding box center [72, 290] width 130 height 13
click at [79, 290] on div "More Information Review" at bounding box center [59, 291] width 65 height 6
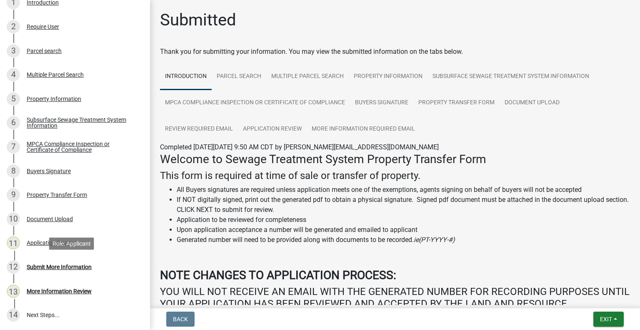
click at [55, 265] on div "Submit More Information" at bounding box center [59, 267] width 65 height 6
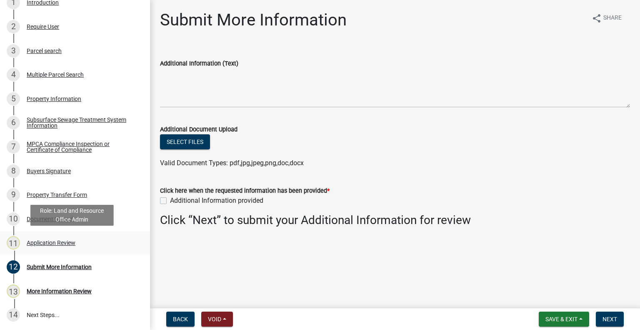
click at [53, 240] on div "Application Review" at bounding box center [51, 243] width 49 height 6
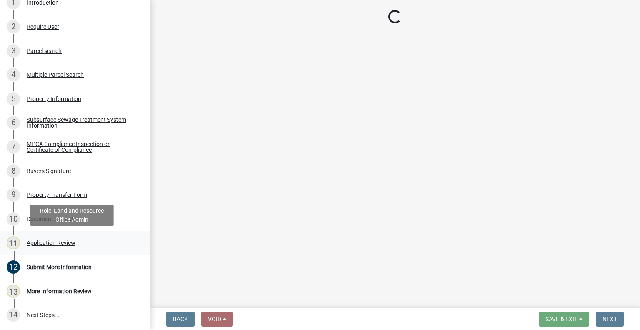
select select "2217fab6-25d2-4df2-8e35-18ddd05e0fe8"
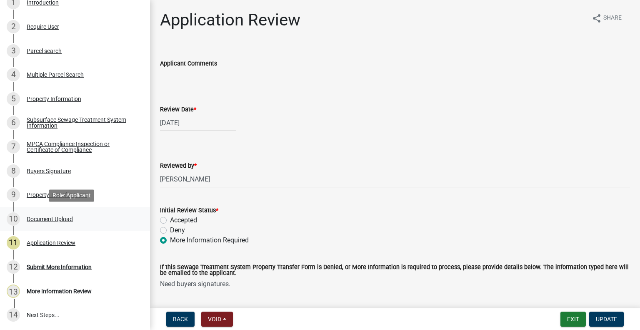
click at [57, 218] on div "Document Upload" at bounding box center [50, 219] width 46 height 6
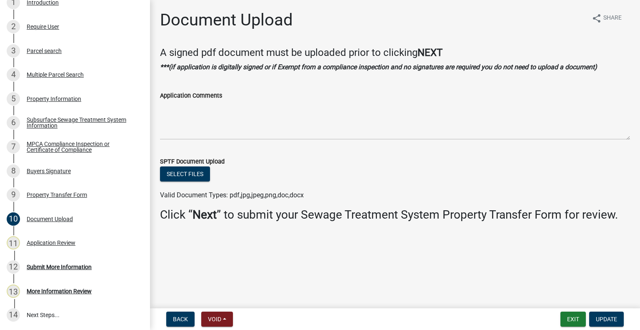
click at [65, 192] on div "Property Transfer Form" at bounding box center [57, 195] width 60 height 6
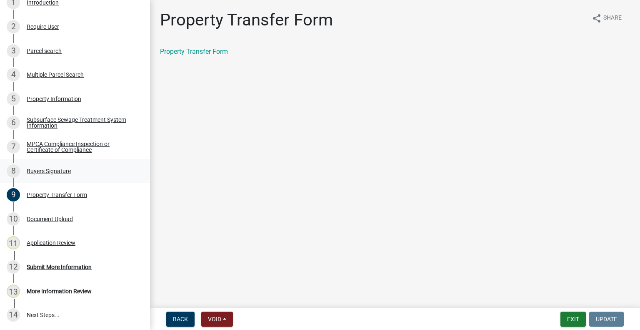
click at [66, 168] on div "Buyers Signature" at bounding box center [49, 171] width 44 height 6
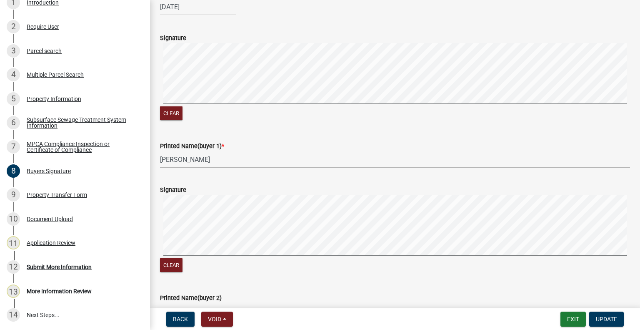
scroll to position [0, 0]
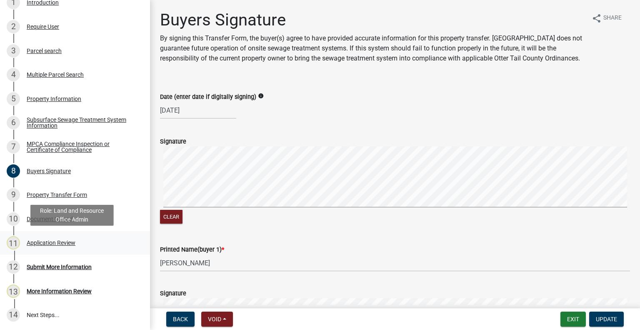
click at [64, 246] on div "Application Review" at bounding box center [51, 243] width 49 height 6
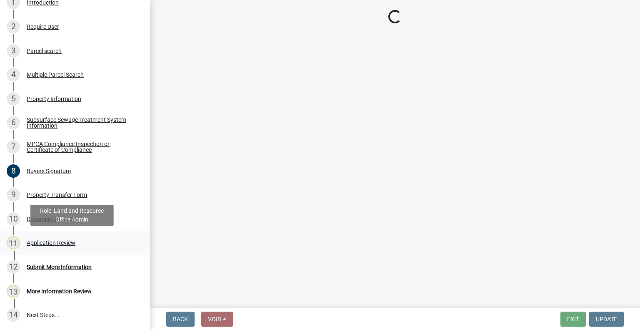
select select "2217fab6-25d2-4df2-8e35-18ddd05e0fe8"
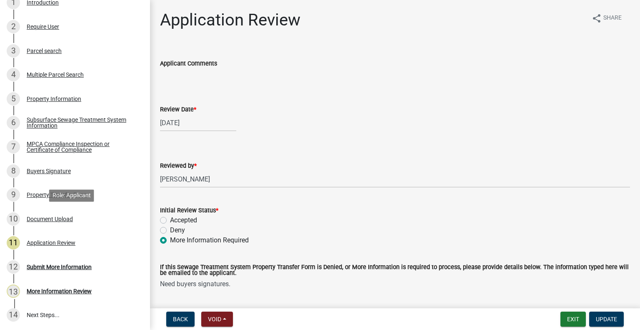
click at [53, 223] on div "10 Document Upload" at bounding box center [72, 218] width 130 height 13
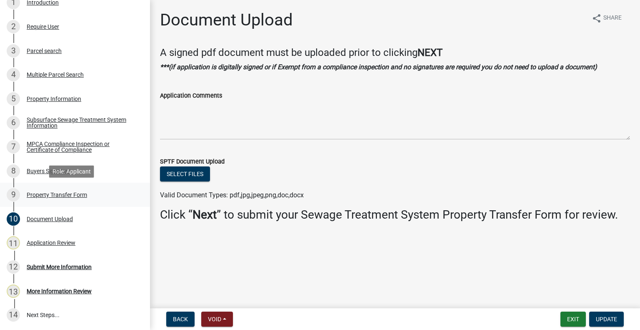
click at [66, 192] on div "Property Transfer Form" at bounding box center [57, 195] width 60 height 6
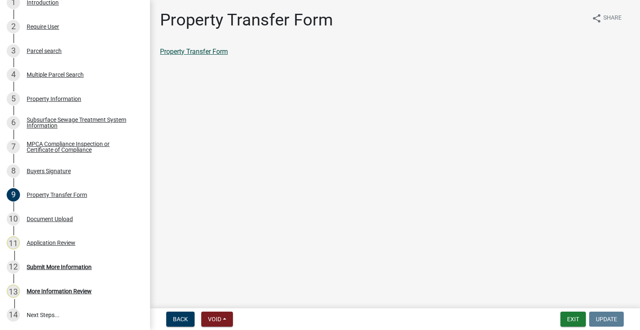
click at [188, 51] on link "Property Transfer Form" at bounding box center [194, 52] width 68 height 8
click at [56, 48] on div "Parcel search" at bounding box center [44, 51] width 35 height 6
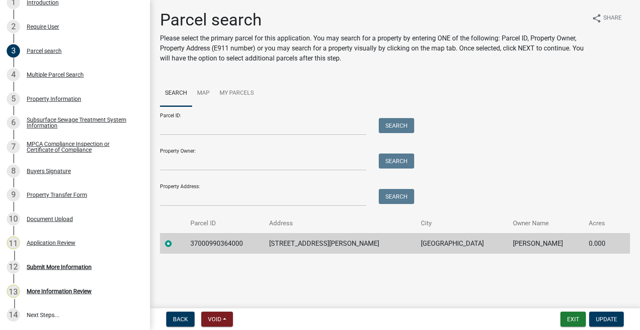
click at [220, 240] on td "37000990364000" at bounding box center [224, 243] width 79 height 20
copy td "37000990364000"
click at [78, 271] on div "12 Submit More Information" at bounding box center [72, 266] width 130 height 13
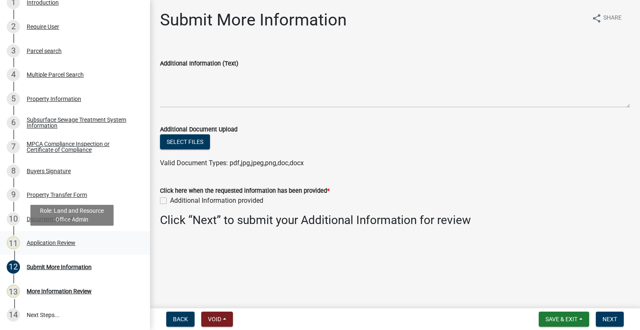
click at [57, 246] on div "11 Application Review" at bounding box center [72, 242] width 130 height 13
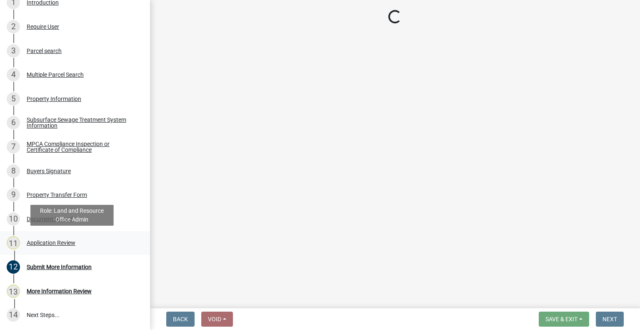
select select "2217fab6-25d2-4df2-8e35-18ddd05e0fe8"
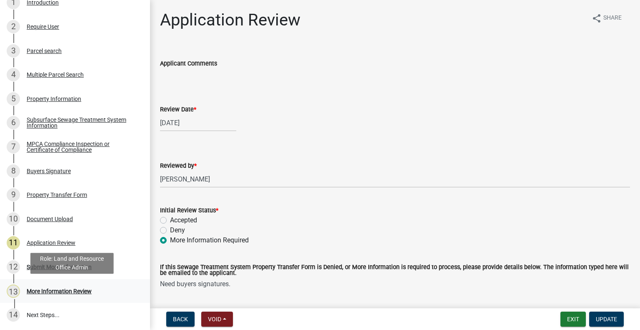
click at [71, 290] on div "More Information Review" at bounding box center [59, 291] width 65 height 6
click at [78, 288] on div "More Information Review" at bounding box center [59, 291] width 65 height 6
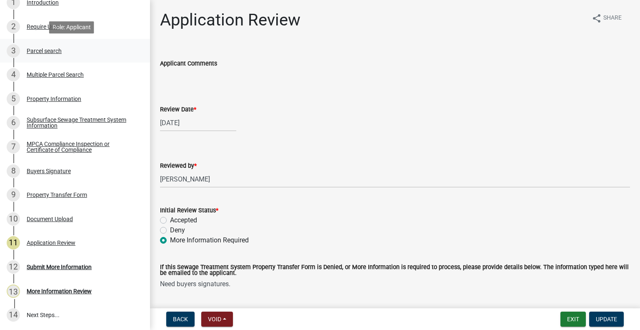
click at [55, 45] on div "3 Parcel search" at bounding box center [72, 50] width 130 height 13
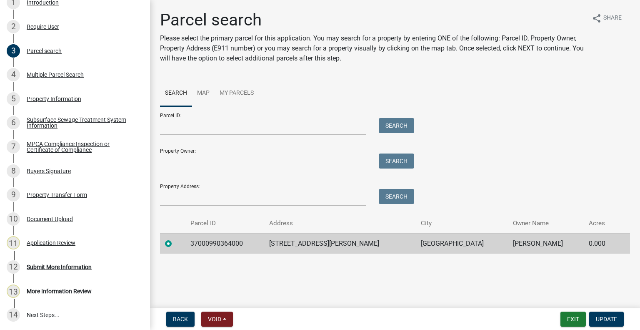
click at [230, 244] on td "37000990364000" at bounding box center [224, 243] width 79 height 20
copy td "37000990364000"
click at [92, 264] on div "Submit More Information" at bounding box center [59, 267] width 65 height 6
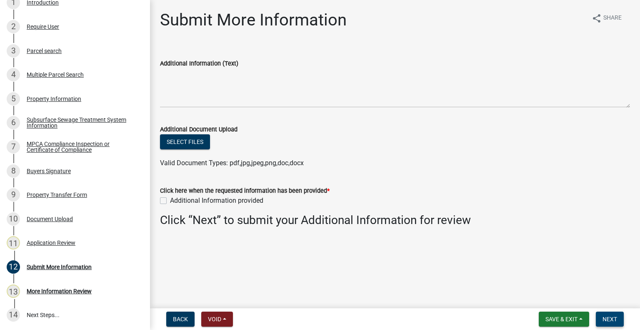
click at [613, 321] on span "Next" at bounding box center [610, 319] width 15 height 7
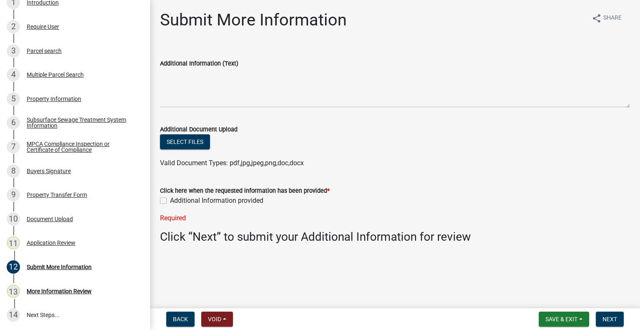
click at [170, 198] on label "Additional Information provided" at bounding box center [216, 200] width 93 height 10
click at [170, 198] on input "Additional Information provided" at bounding box center [172, 197] width 5 height 5
checkbox input "true"
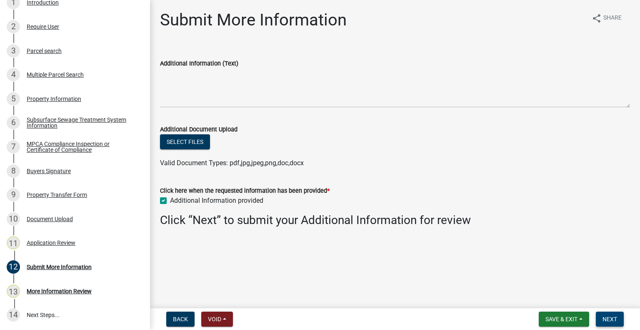
click at [614, 323] on button "Next" at bounding box center [610, 318] width 28 height 15
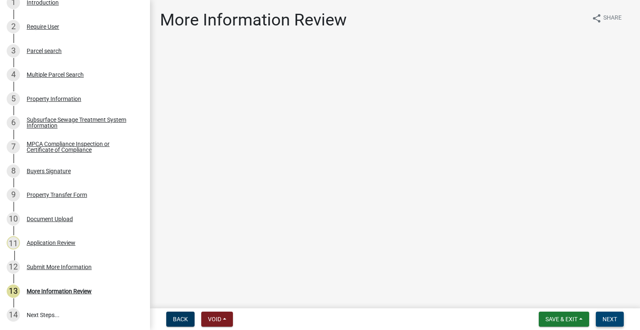
click at [619, 319] on button "Next" at bounding box center [610, 318] width 28 height 15
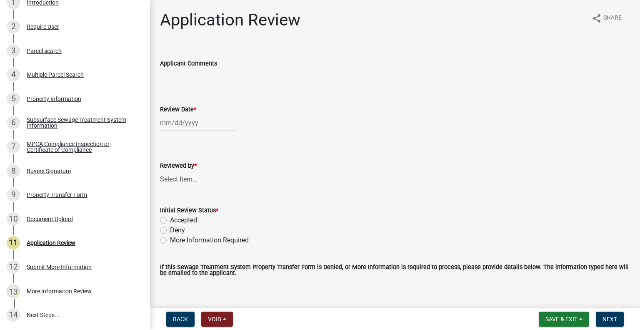
click at [199, 125] on div at bounding box center [198, 122] width 76 height 17
select select "9"
select select "2025"
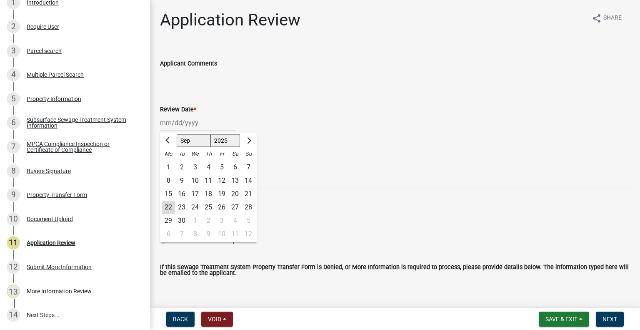
drag, startPoint x: 167, startPoint y: 209, endPoint x: 180, endPoint y: 190, distance: 23.6
click at [167, 210] on div "22" at bounding box center [168, 207] width 13 height 13
type input "[DATE]"
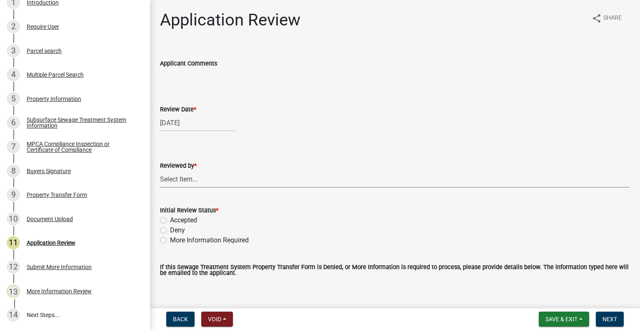
click at [184, 183] on select "Select Item... [PERSON_NAME] [PERSON_NAME] [PERSON_NAME] [PERSON_NAME] [PERSON_…" at bounding box center [395, 178] width 470 height 17
click at [160, 170] on select "Select Item... [PERSON_NAME] [PERSON_NAME] [PERSON_NAME] [PERSON_NAME] [PERSON_…" at bounding box center [395, 178] width 470 height 17
select select "2217fab6-25d2-4df2-8e35-18ddd05e0fe8"
click at [195, 222] on label "Accepted" at bounding box center [183, 220] width 27 height 10
click at [175, 221] on input "Accepted" at bounding box center [172, 217] width 5 height 5
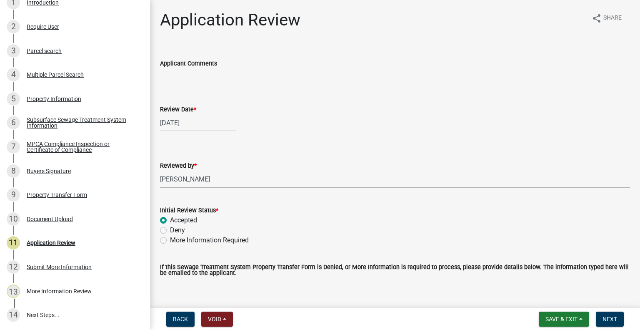
radio input "true"
click at [612, 321] on span "Next" at bounding box center [610, 319] width 15 height 7
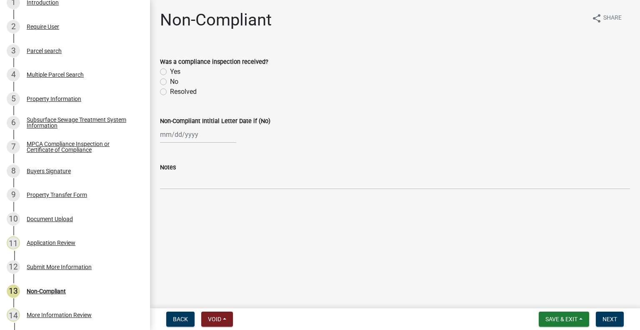
scroll to position [195, 0]
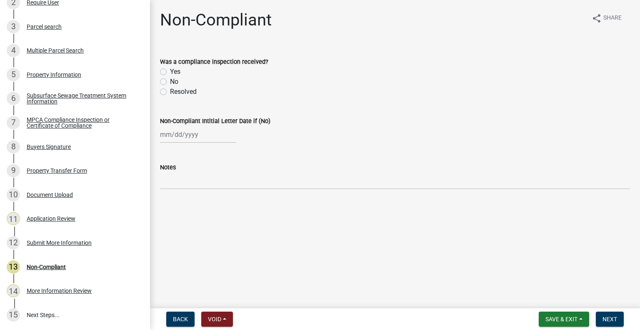
click at [170, 81] on label "No" at bounding box center [174, 82] width 8 height 10
click at [170, 81] on input "No" at bounding box center [172, 79] width 5 height 5
radio input "true"
select select "9"
select select "2025"
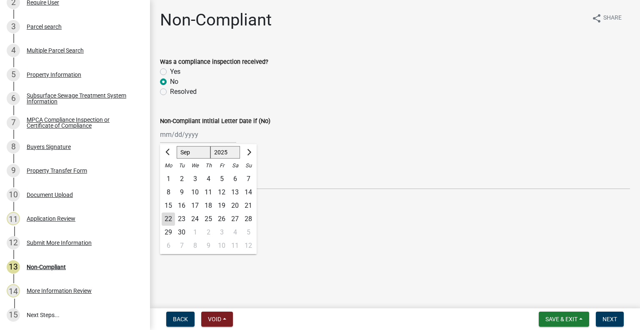
click at [185, 141] on div "[PERSON_NAME] Feb Mar Apr [PERSON_NAME][DATE] Oct Nov [DATE] 1526 1527 1528 152…" at bounding box center [198, 134] width 76 height 17
click at [168, 215] on div "22" at bounding box center [168, 218] width 13 height 13
type input "[DATE]"
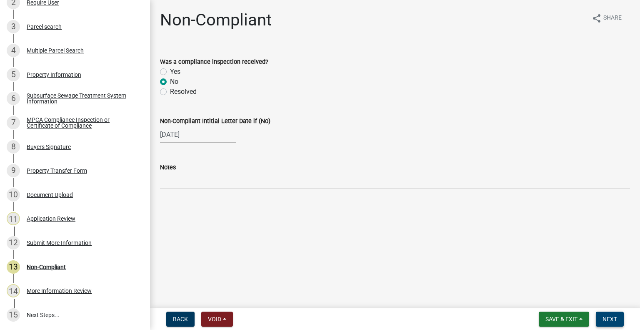
click at [609, 318] on span "Next" at bounding box center [610, 319] width 15 height 7
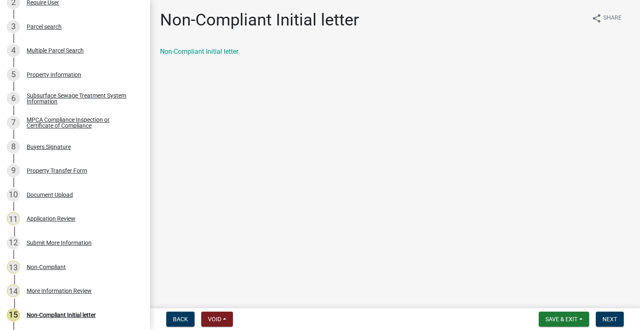
scroll to position [267, 0]
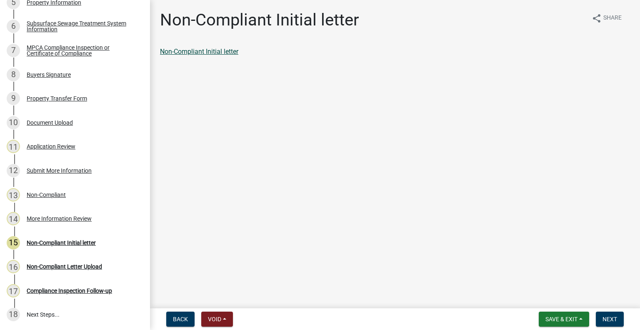
click at [219, 50] on link "Non-Compliant Initial letter" at bounding box center [199, 52] width 78 height 8
click at [609, 316] on span "Next" at bounding box center [610, 319] width 15 height 7
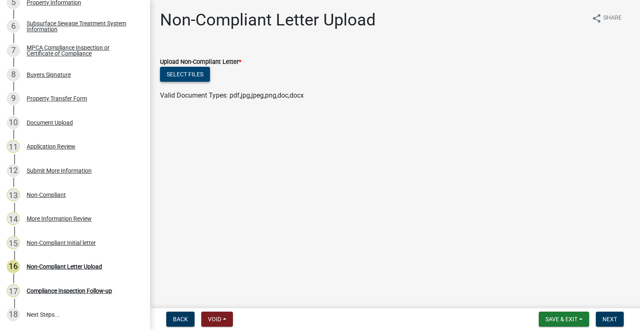
click at [190, 68] on button "Select files" at bounding box center [185, 74] width 50 height 15
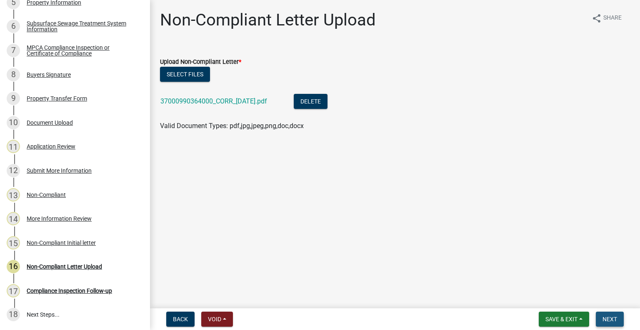
drag, startPoint x: 620, startPoint y: 320, endPoint x: 612, endPoint y: 315, distance: 9.2
click at [619, 318] on button "Next" at bounding box center [610, 318] width 28 height 15
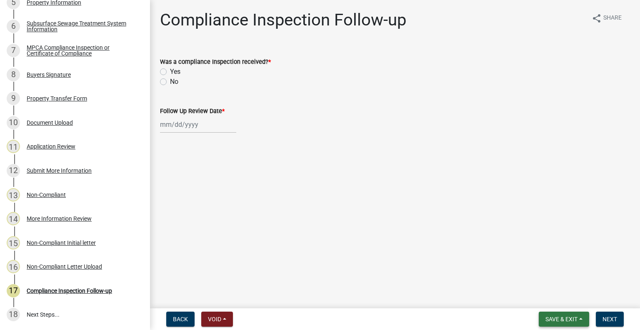
click at [569, 323] on button "Save & Exit" at bounding box center [564, 318] width 50 height 15
drag, startPoint x: 553, startPoint y: 293, endPoint x: 542, endPoint y: 286, distance: 12.4
click at [552, 293] on button "Save & Exit" at bounding box center [556, 297] width 67 height 20
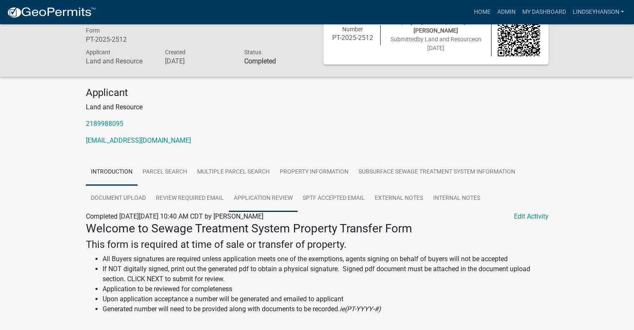
scroll to position [42, 0]
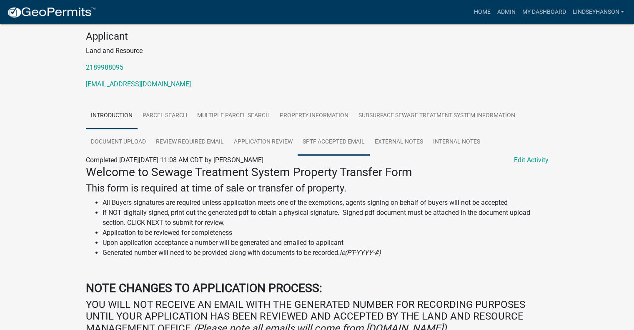
click at [335, 146] on link "SPTF Accepted Email" at bounding box center [334, 142] width 72 height 27
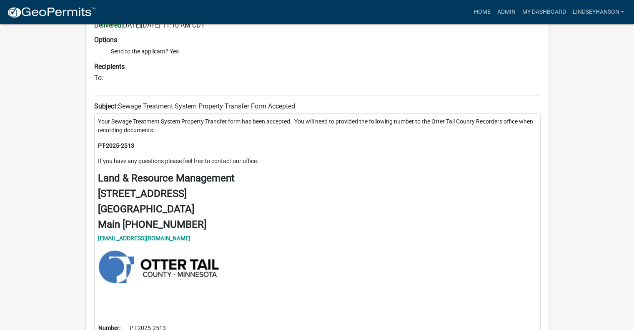
scroll to position [272, 0]
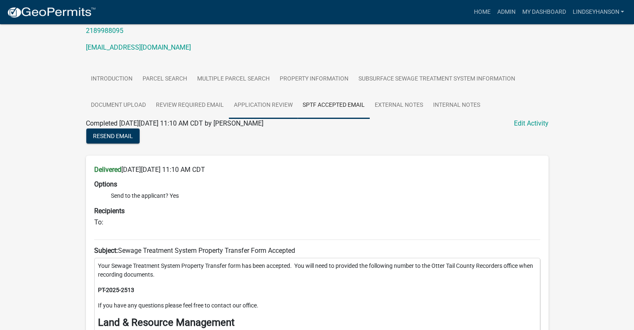
click at [273, 103] on link "Application Review" at bounding box center [263, 105] width 69 height 27
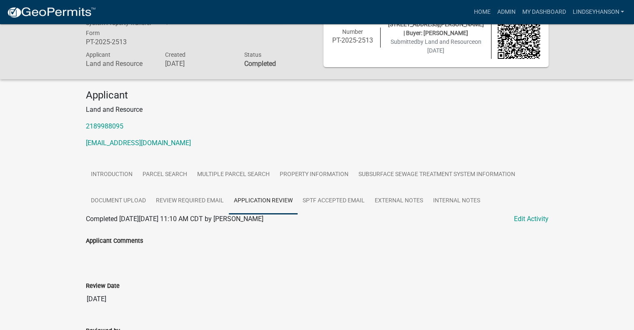
scroll to position [42, 0]
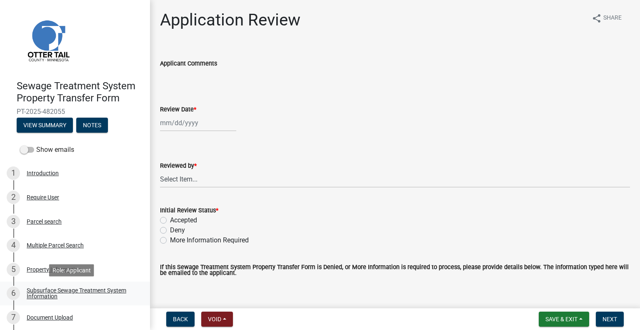
click at [118, 296] on div "Subsurface Sewage Treatment System Information" at bounding box center [82, 293] width 110 height 12
